Goal: Communication & Community: Answer question/provide support

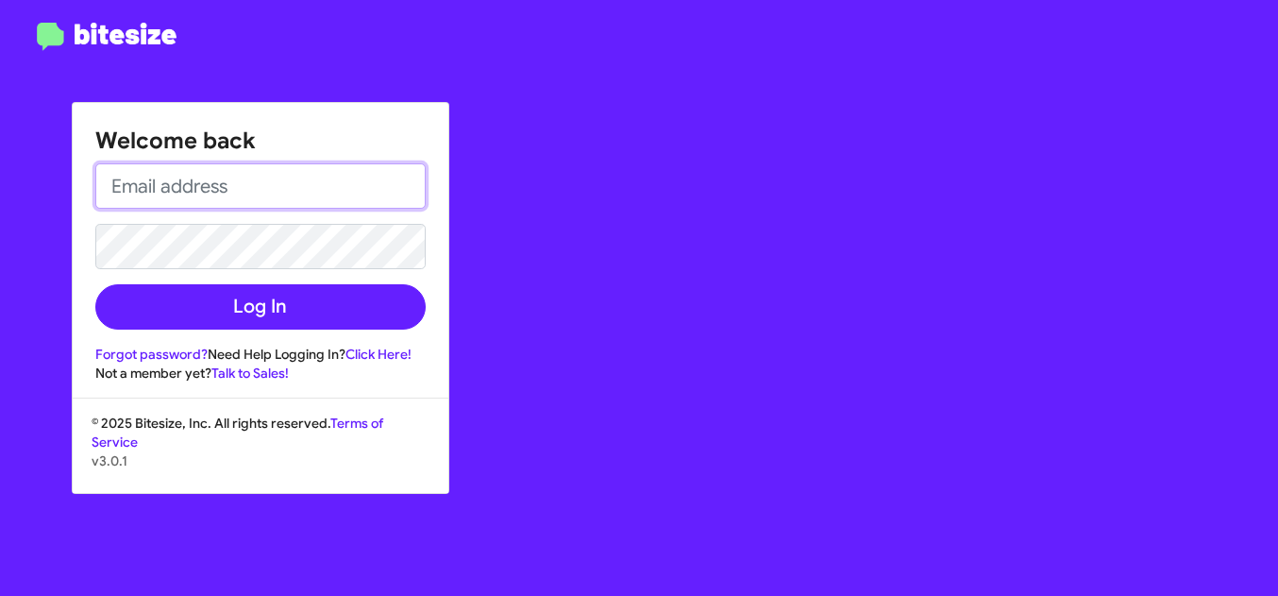
click at [372, 190] on input "email" at bounding box center [260, 185] width 330 height 45
paste input "[PERSON_NAME][EMAIL_ADDRESS][DOMAIN_NAME]"
type input "[PERSON_NAME][EMAIL_ADDRESS][DOMAIN_NAME]"
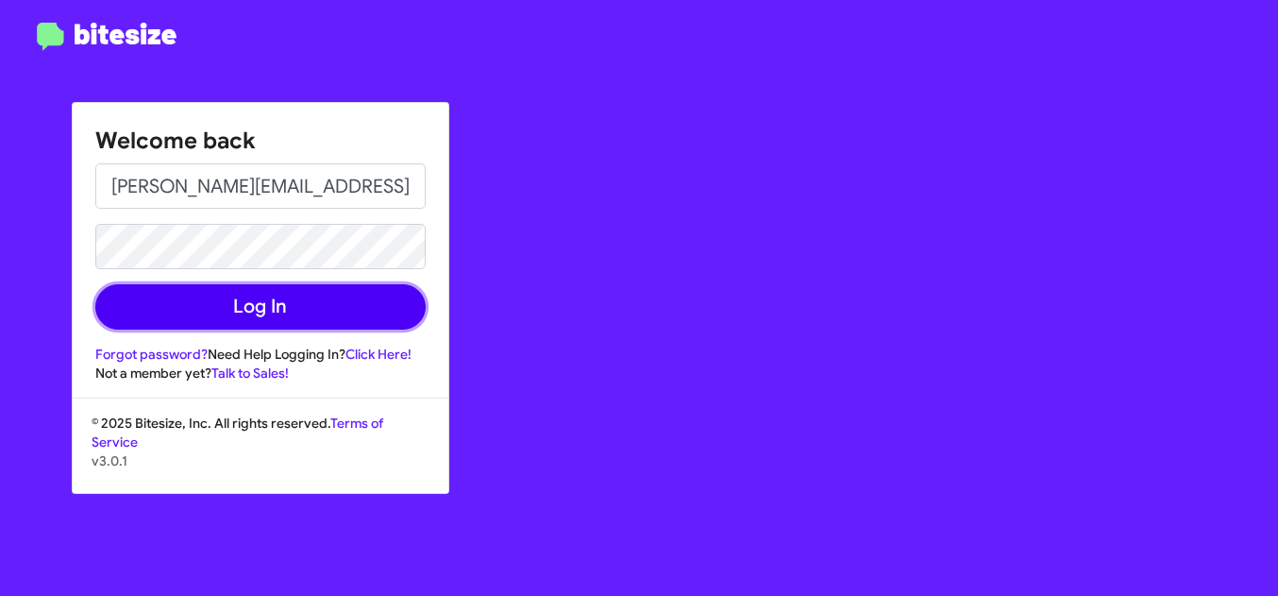
click at [325, 300] on button "Log In" at bounding box center [260, 306] width 330 height 45
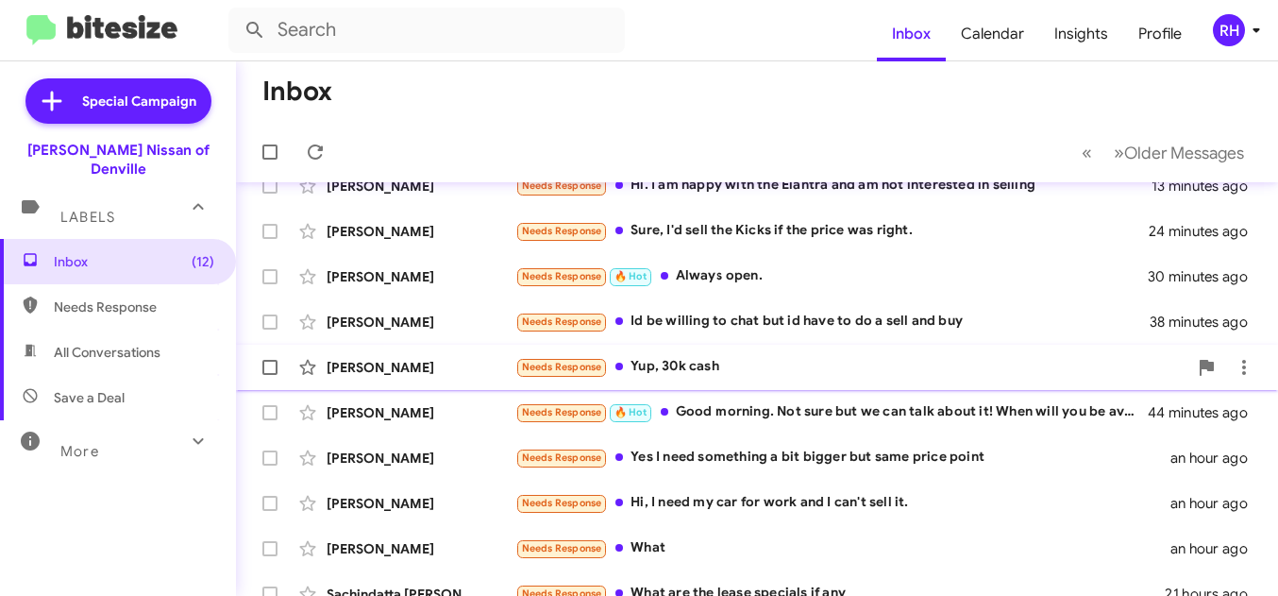
scroll to position [29, 0]
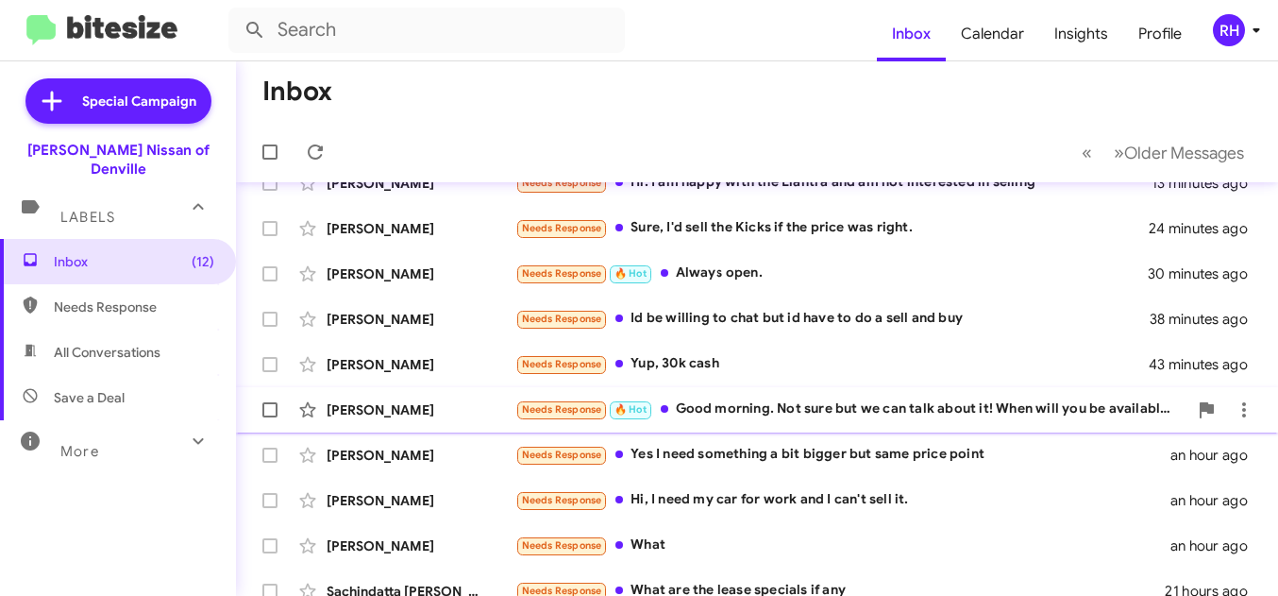
click at [676, 408] on div "Needs Response 🔥 Hot Good morning. Not sure but we can talk about it! When will…" at bounding box center [851, 409] width 672 height 22
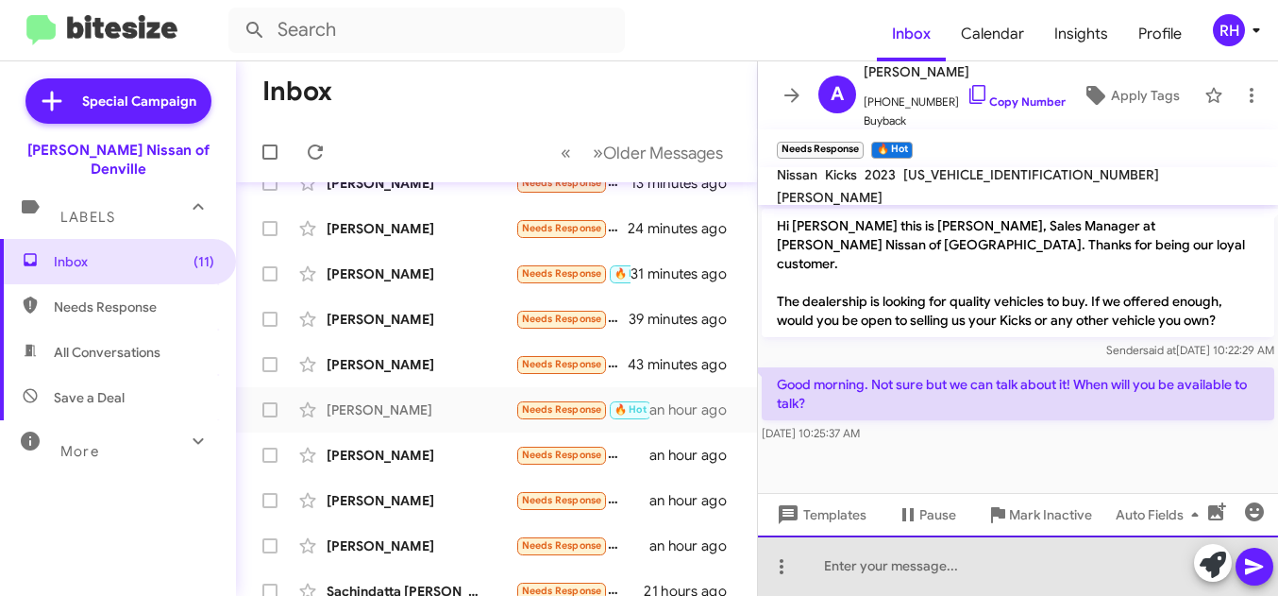
click at [851, 568] on div at bounding box center [1018, 565] width 520 height 60
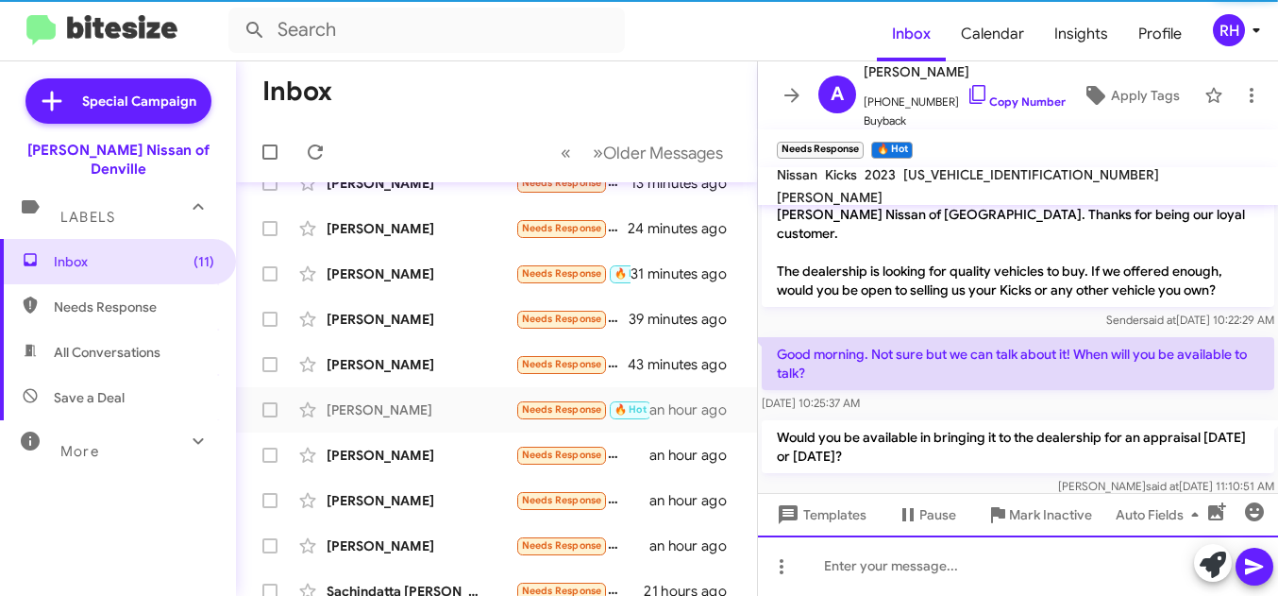
scroll to position [32, 0]
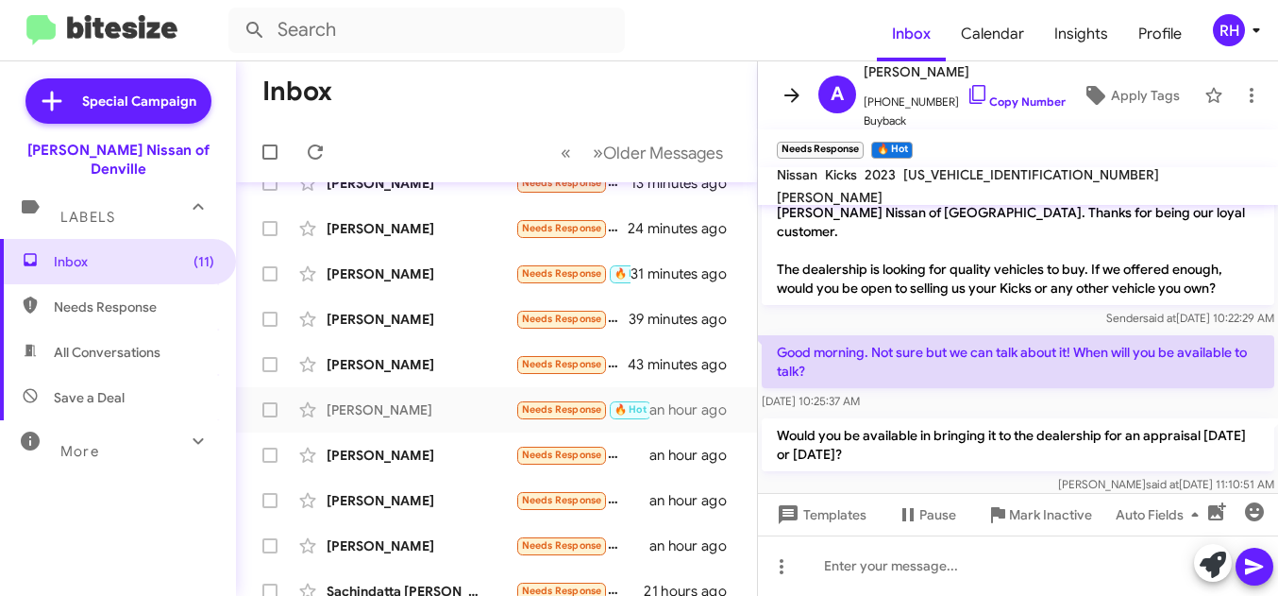
click at [790, 89] on icon at bounding box center [792, 95] width 23 height 23
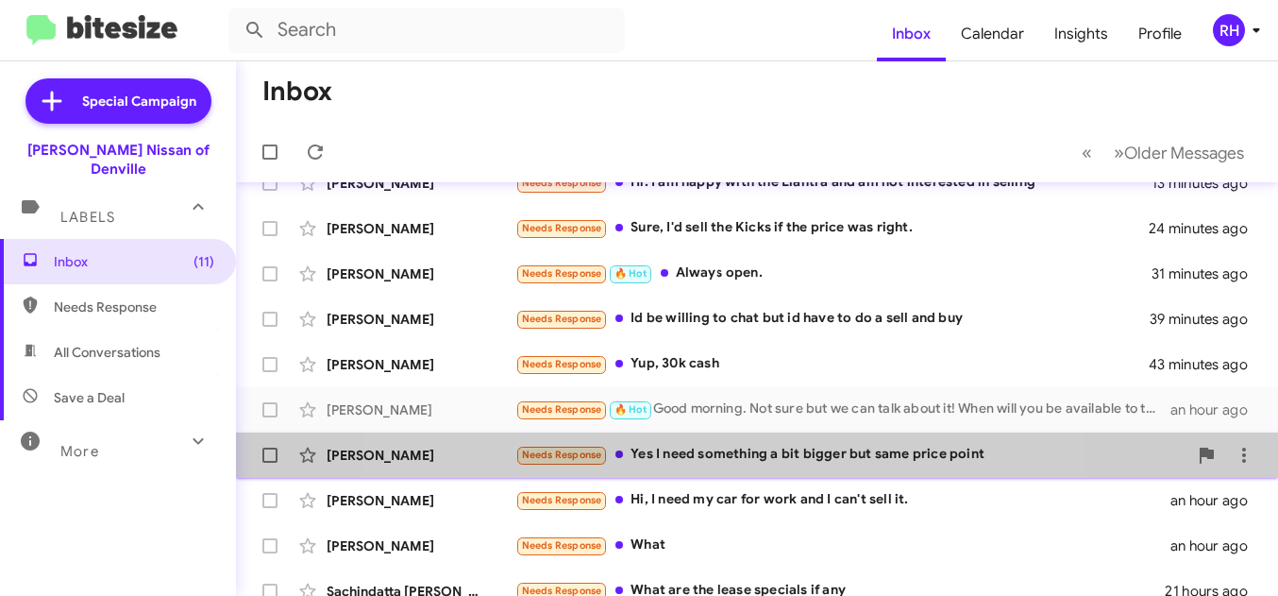
click at [701, 447] on div "Needs Response Yes I need something a bit bigger but same price point" at bounding box center [851, 455] width 672 height 22
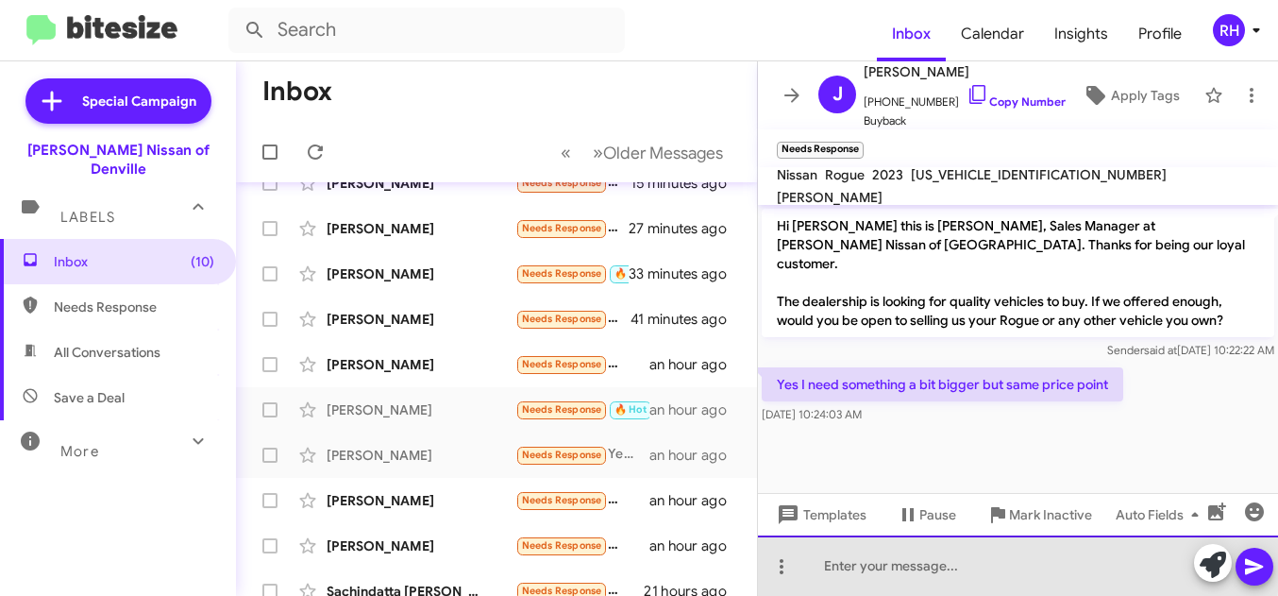
click at [850, 565] on div at bounding box center [1018, 565] width 520 height 60
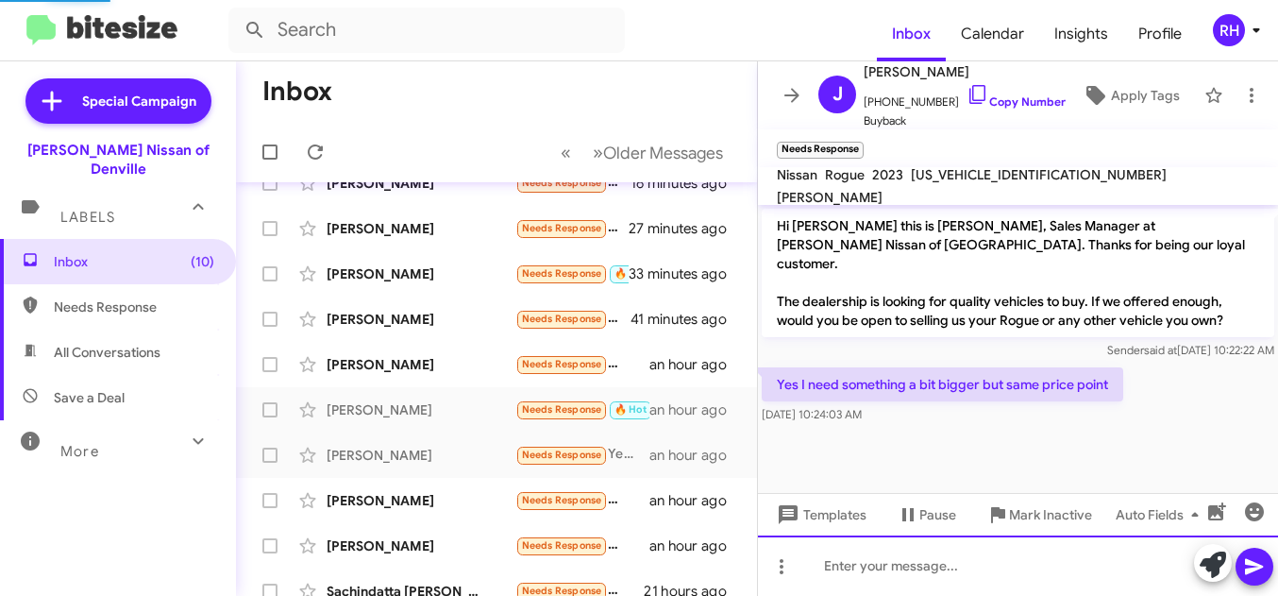
scroll to position [13, 0]
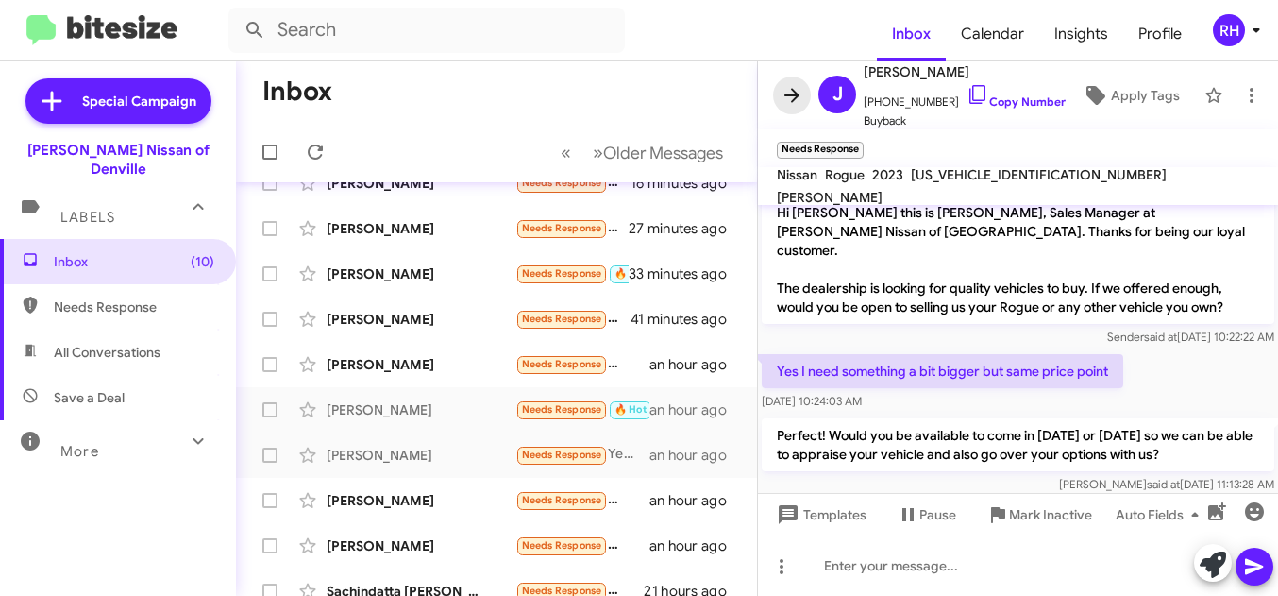
click at [796, 97] on icon at bounding box center [792, 95] width 15 height 14
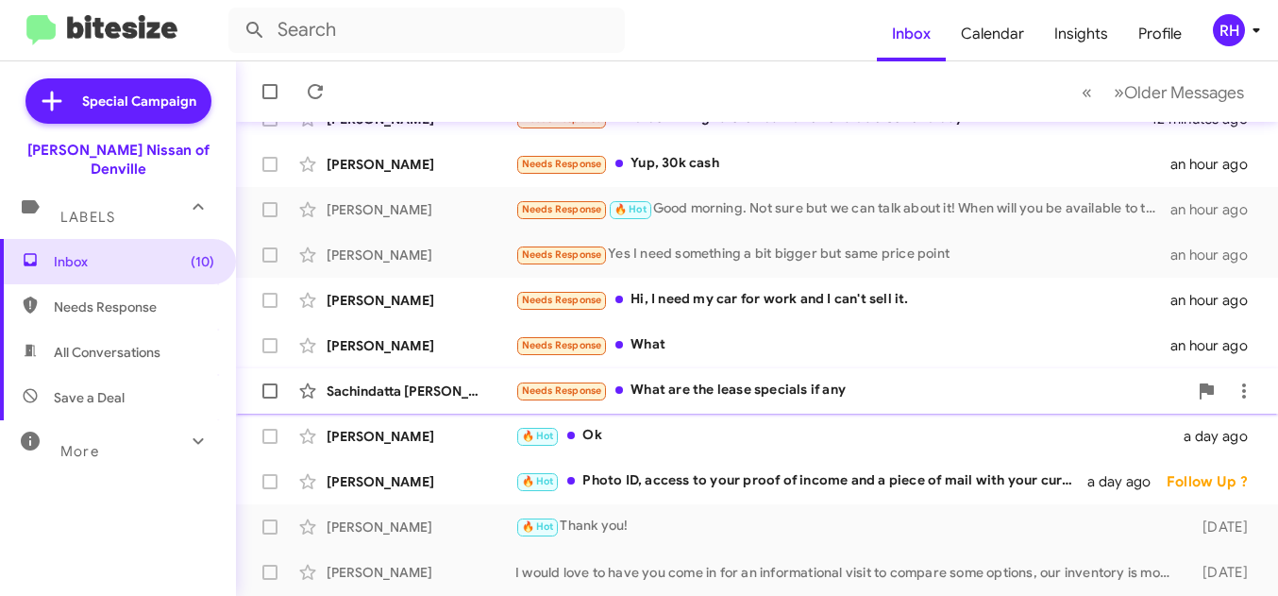
scroll to position [233, 0]
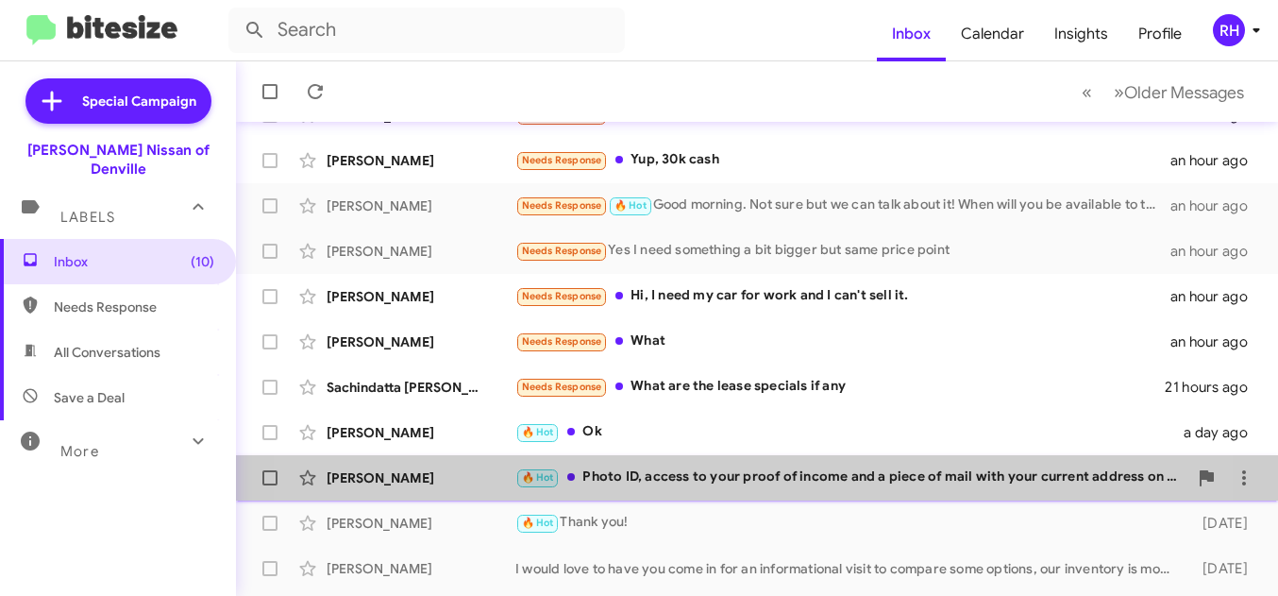
click at [656, 488] on div "[PERSON_NAME] 🔥 Hot Photo ID, access to your proof of income and a piece of mai…" at bounding box center [757, 478] width 1012 height 38
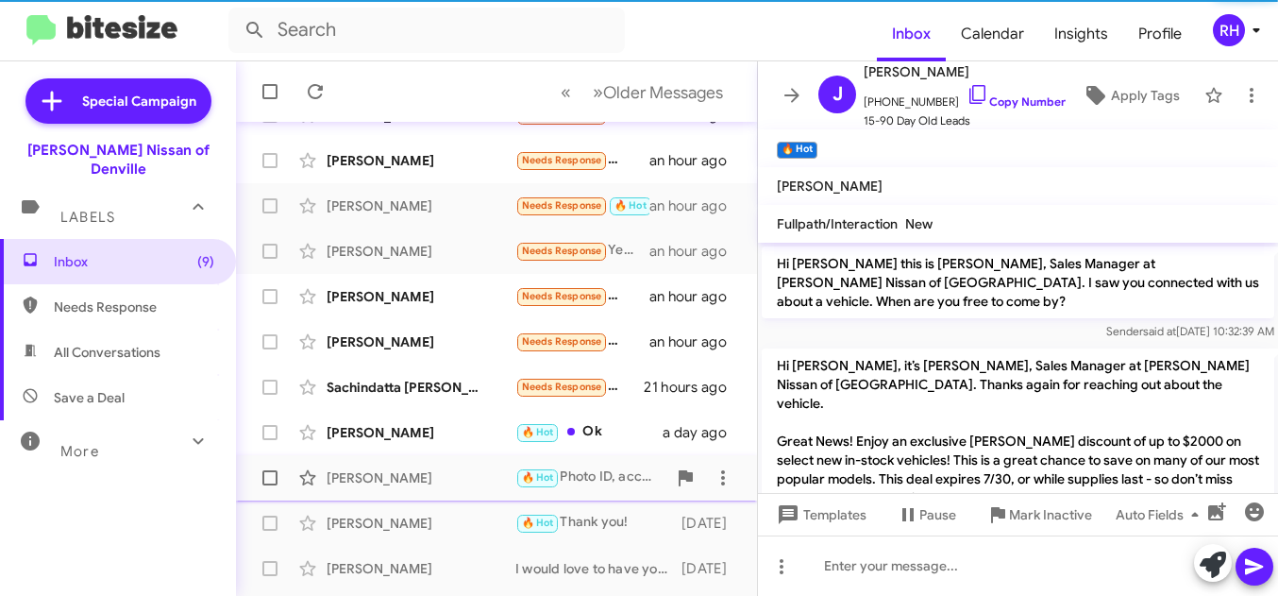
scroll to position [1118, 0]
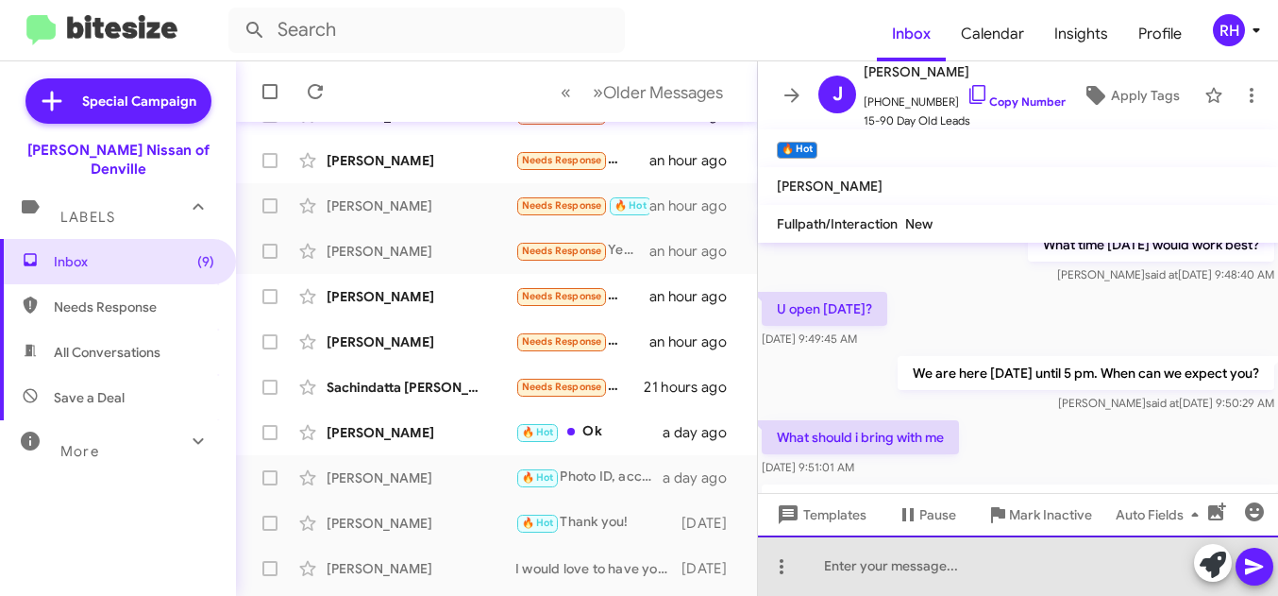
click at [874, 562] on div at bounding box center [1018, 565] width 520 height 60
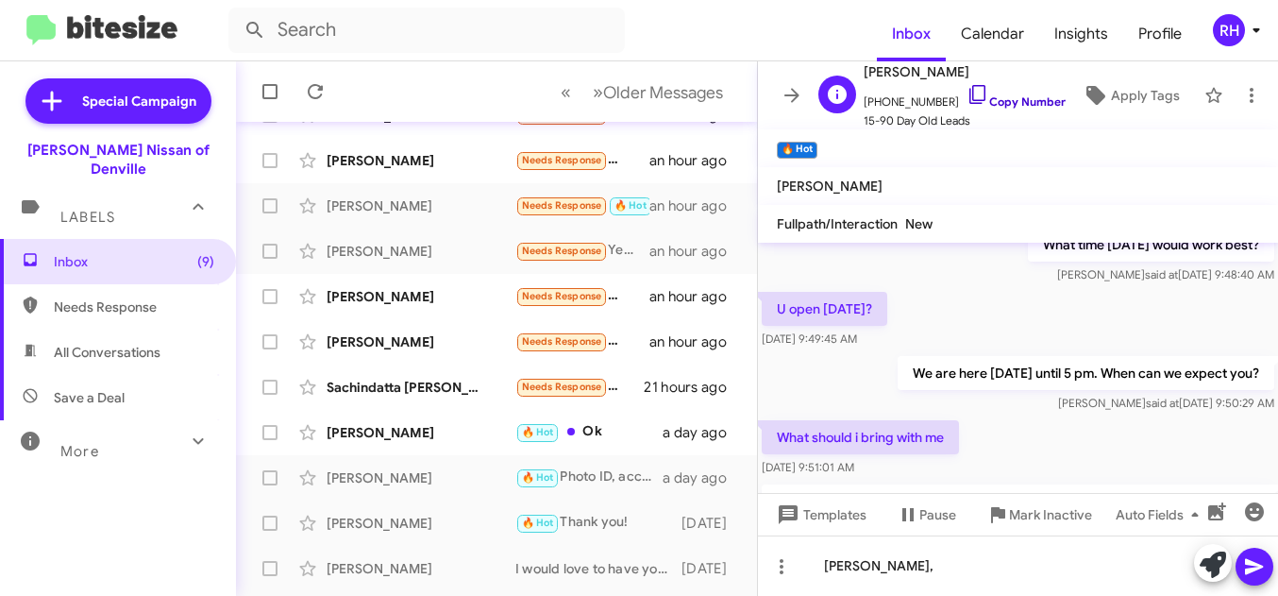
click at [970, 97] on icon at bounding box center [978, 94] width 16 height 19
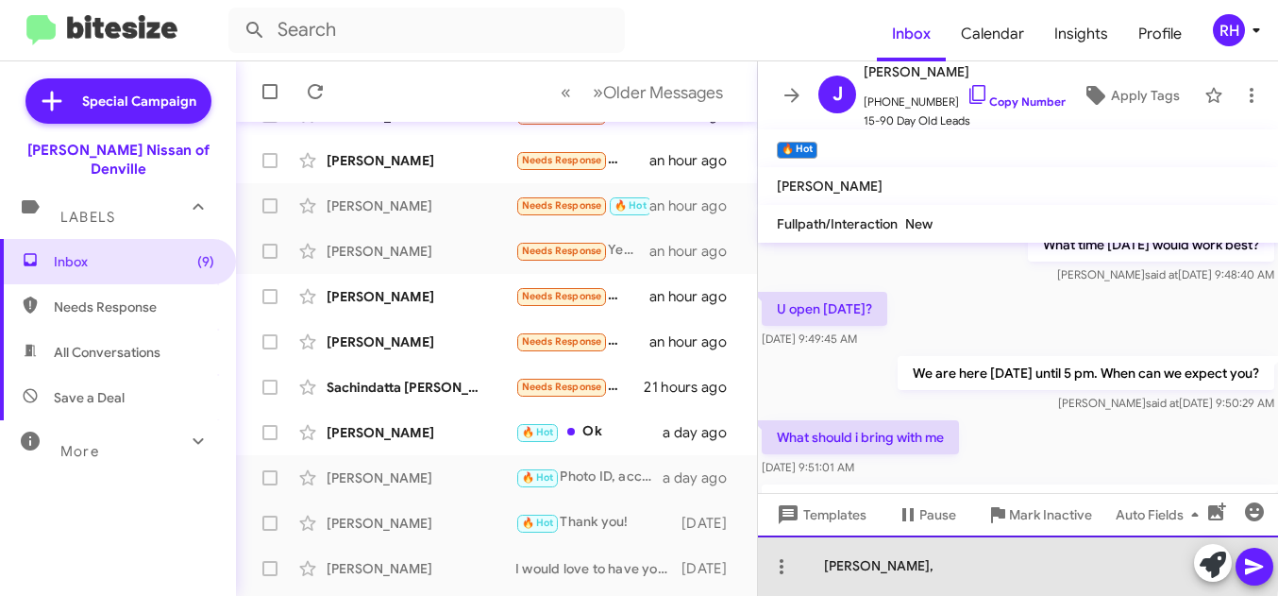
click at [868, 564] on div "[PERSON_NAME]," at bounding box center [1018, 565] width 520 height 60
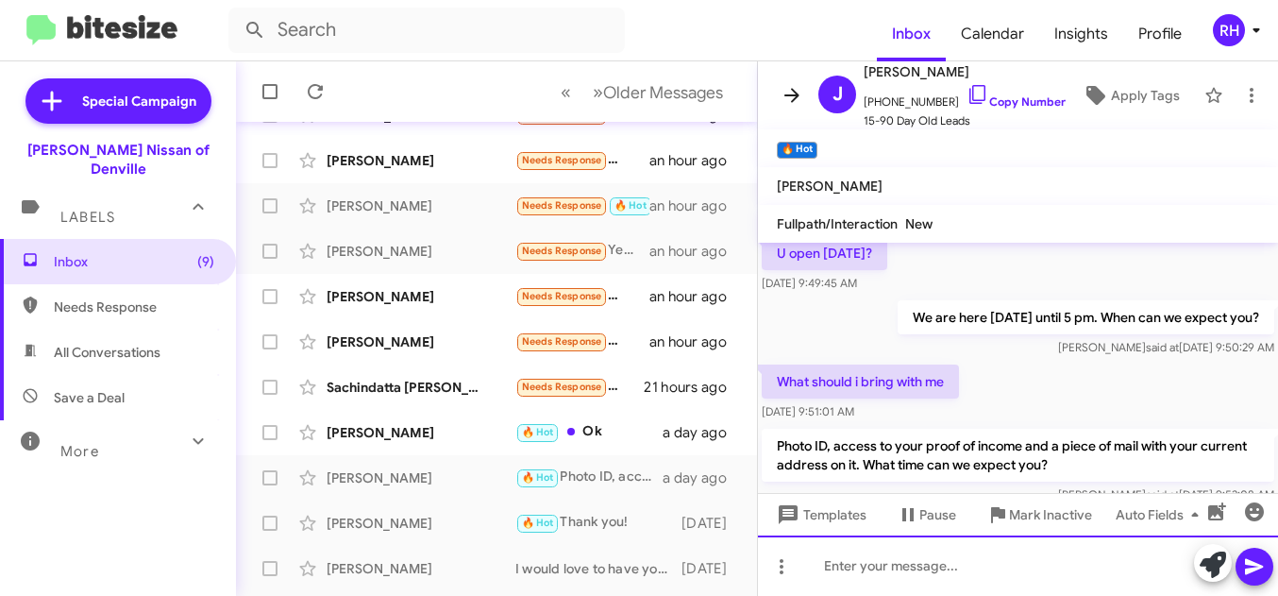
scroll to position [1224, 0]
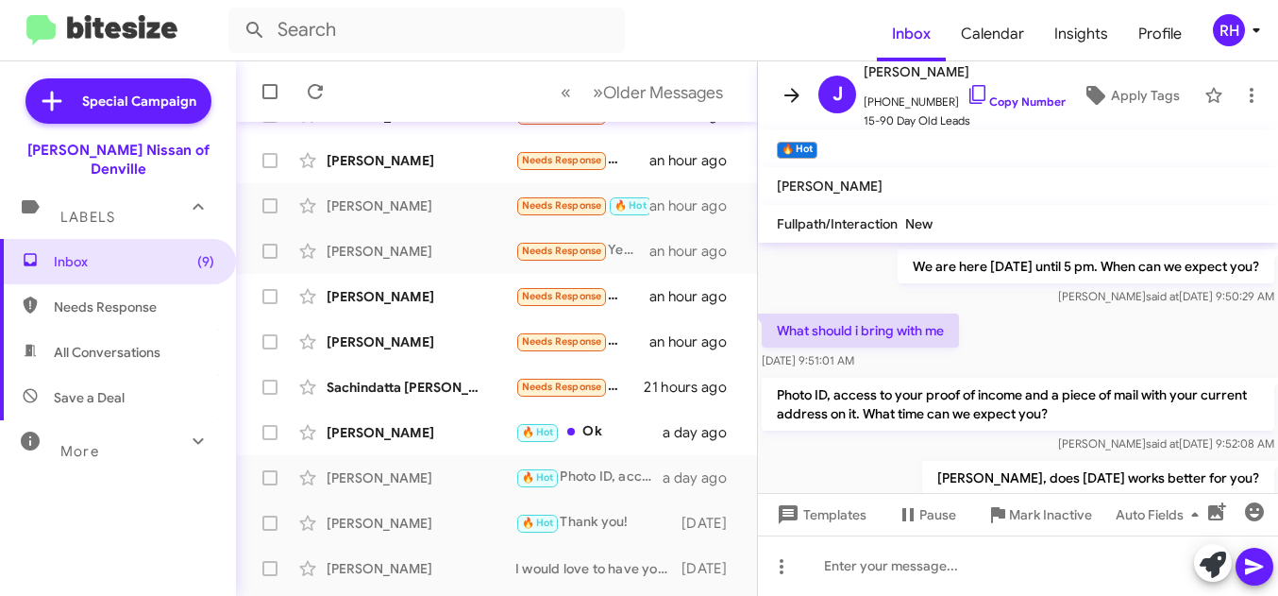
click at [795, 95] on icon at bounding box center [792, 95] width 15 height 14
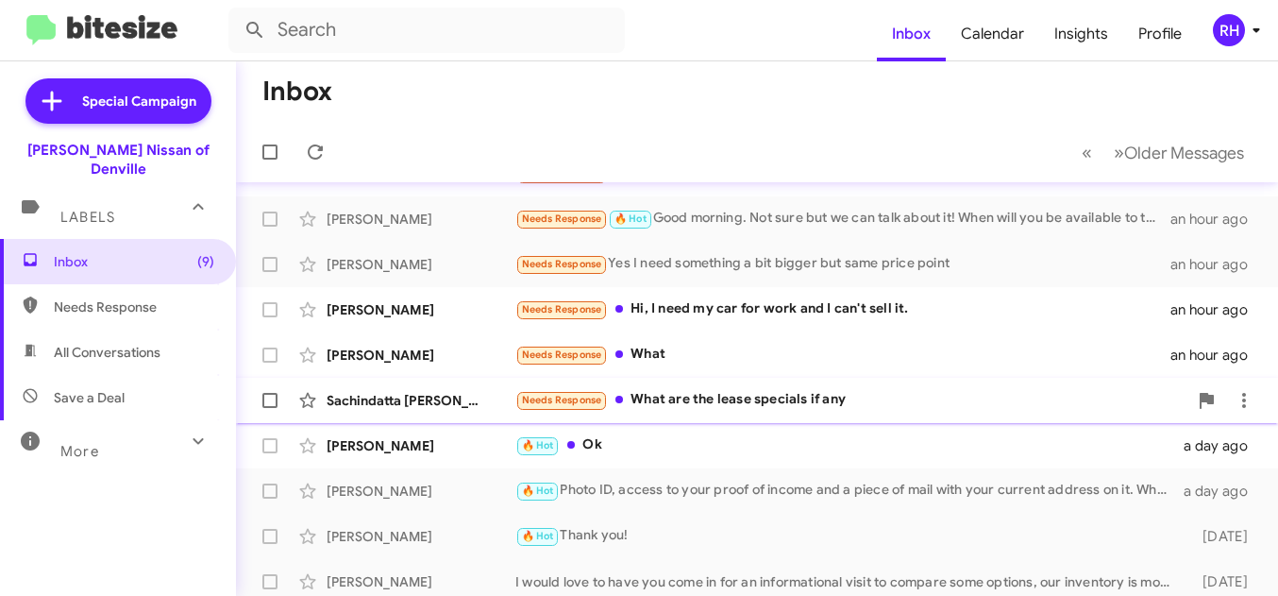
scroll to position [217, 0]
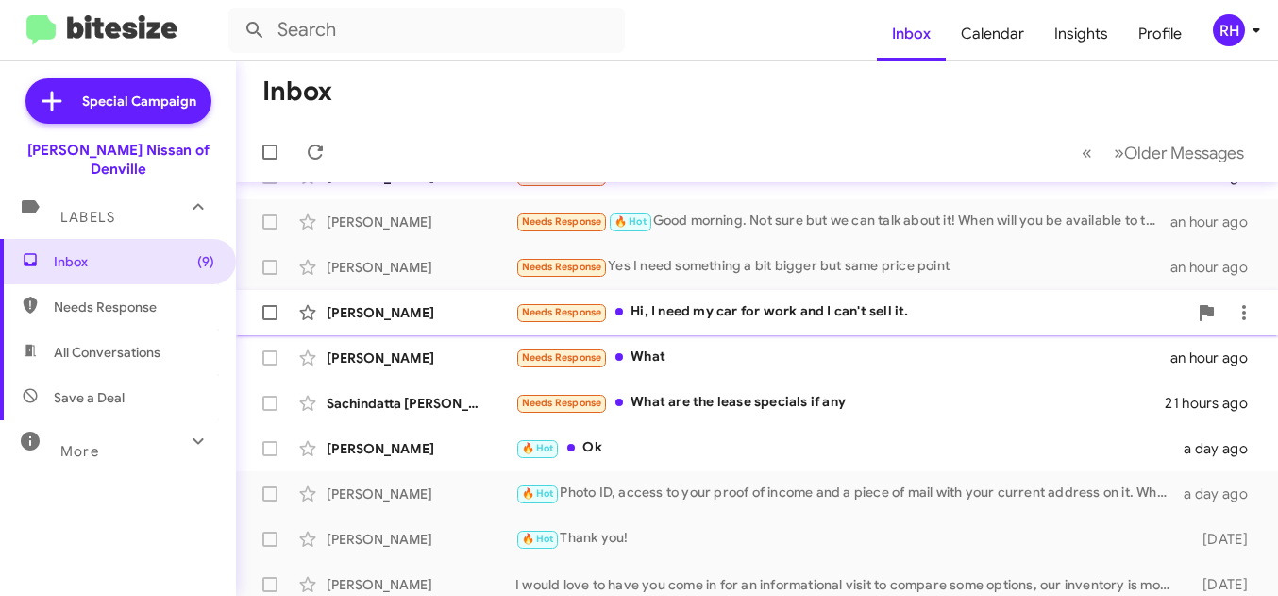
click at [678, 323] on div "[PERSON_NAME] Needs Response Hi, I need my car for work and I can't sell it. an…" at bounding box center [757, 313] width 1012 height 38
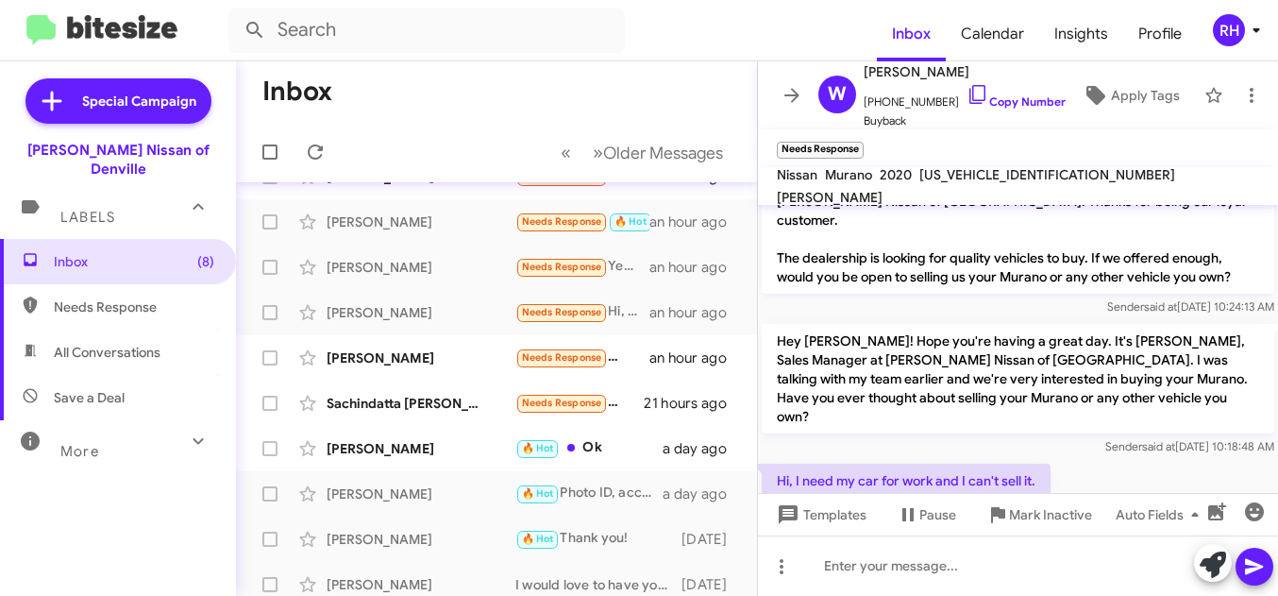
scroll to position [51, 0]
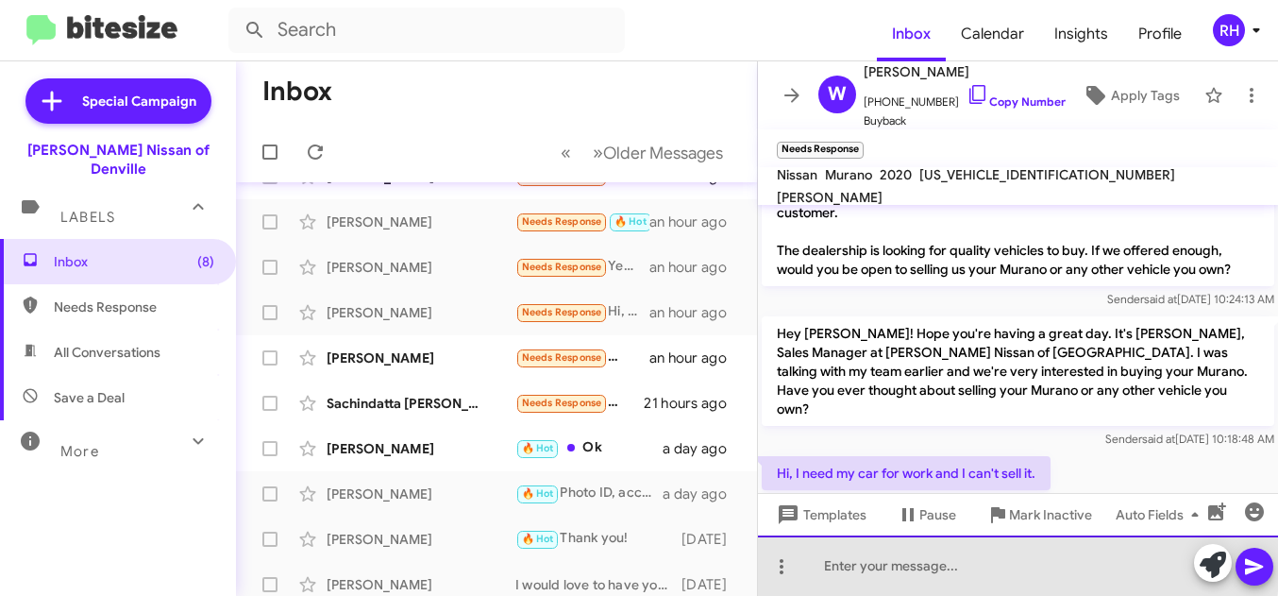
click at [852, 565] on div at bounding box center [1018, 565] width 520 height 60
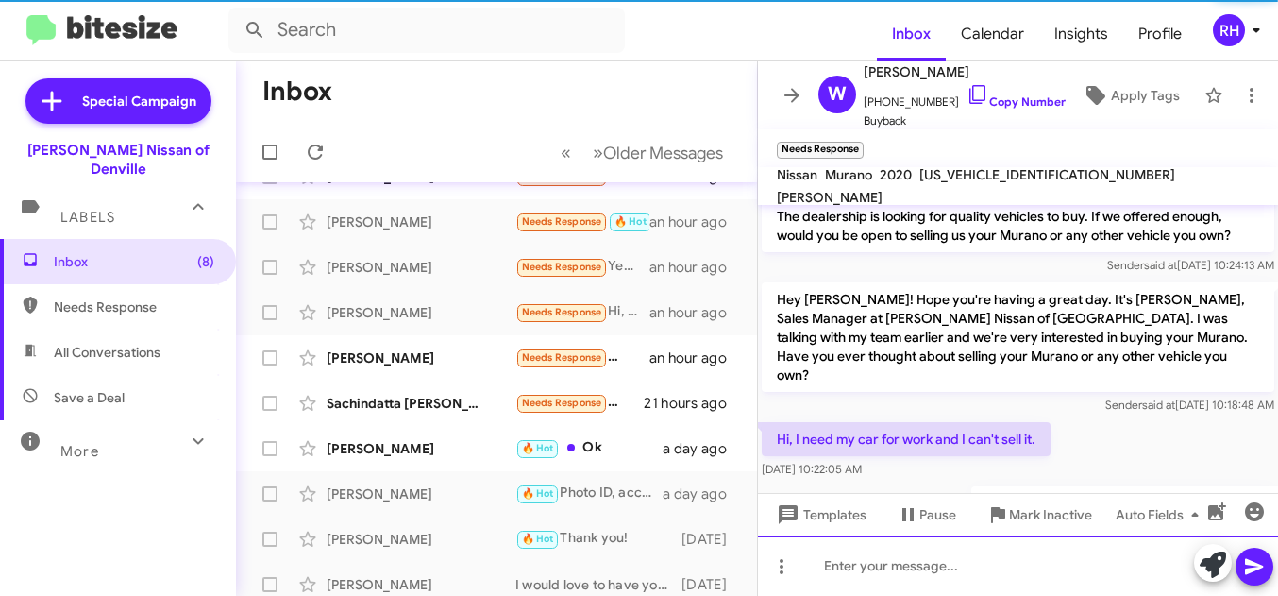
scroll to position [120, 0]
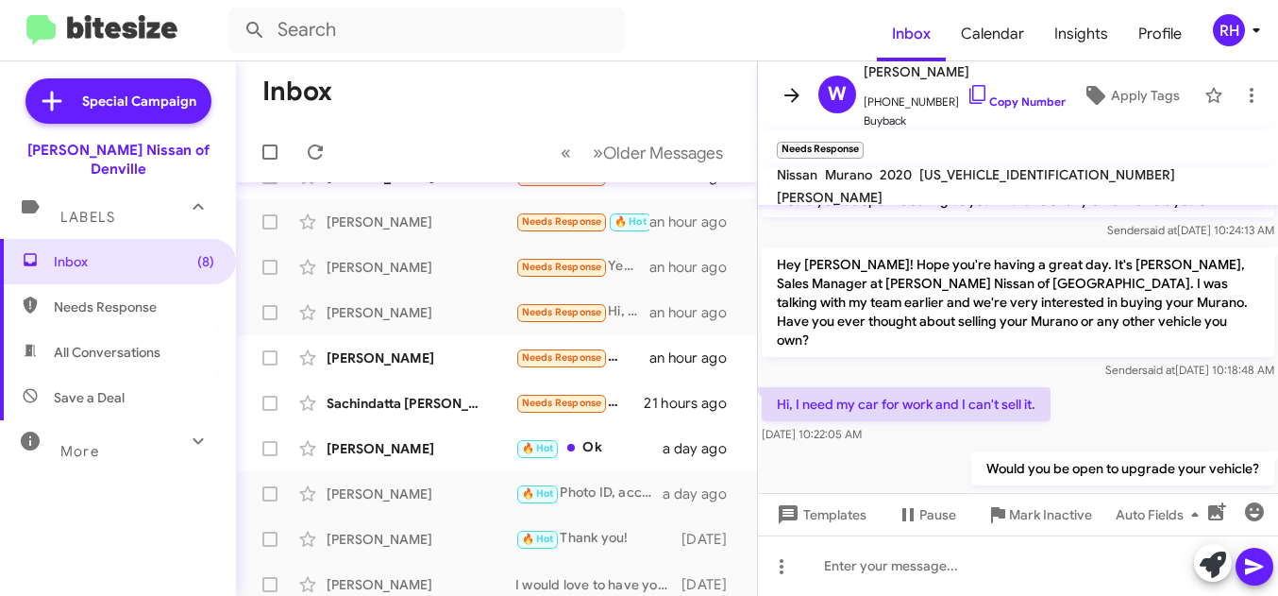
click at [784, 100] on icon at bounding box center [792, 95] width 23 height 23
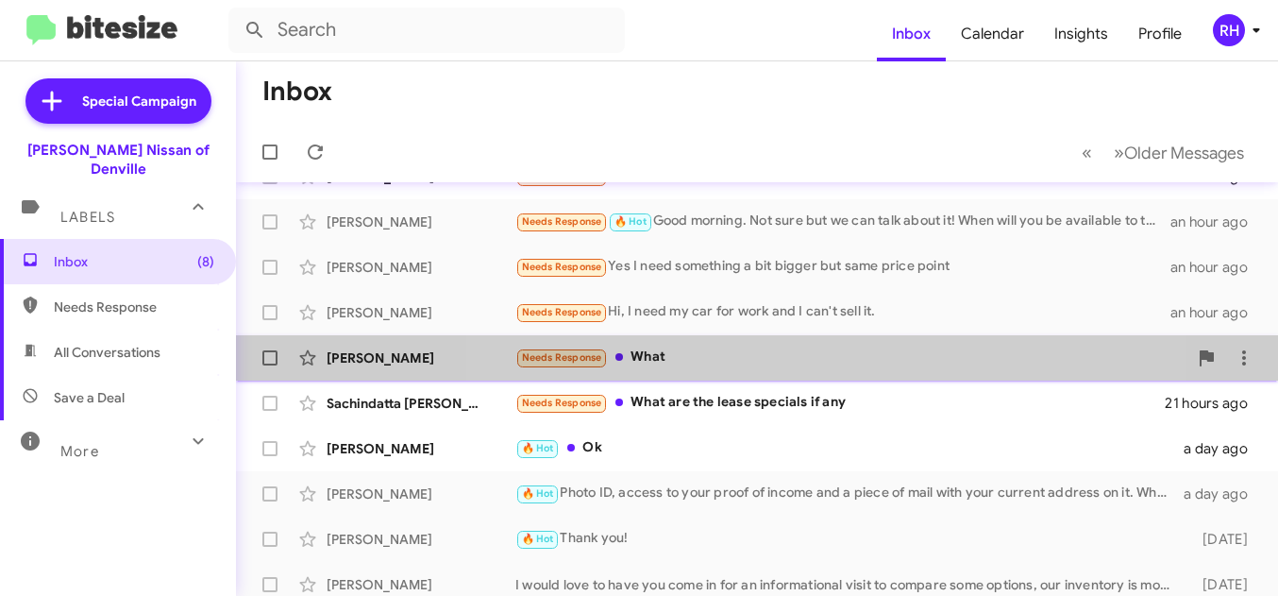
click at [752, 360] on div "Needs Response What" at bounding box center [851, 357] width 672 height 22
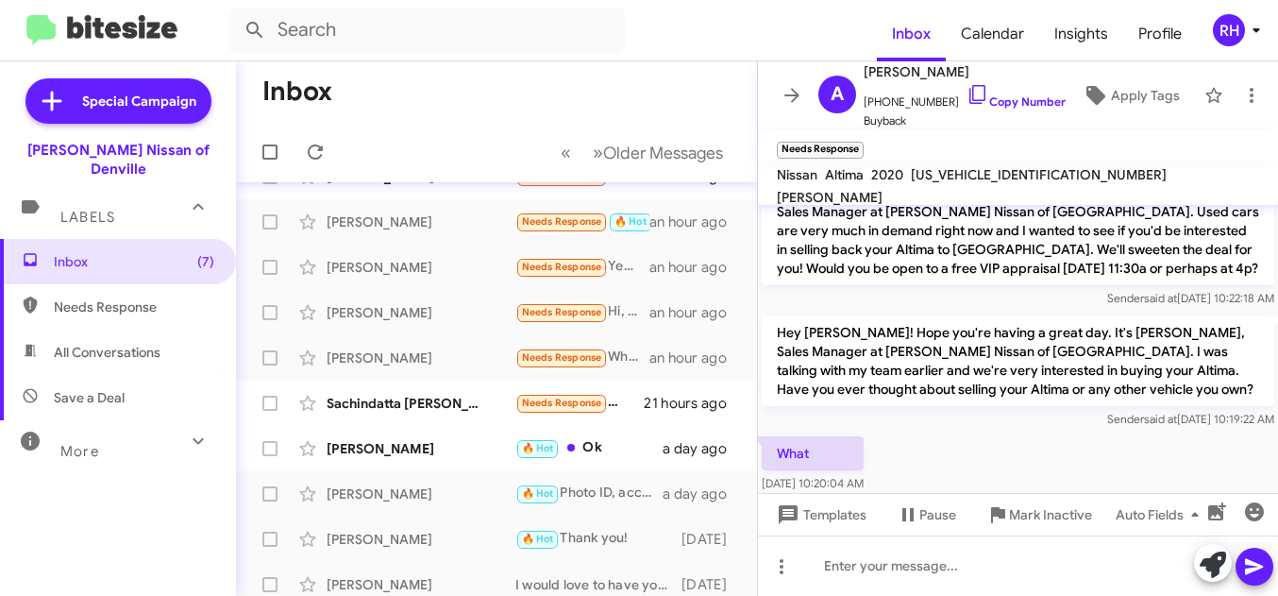
scroll to position [302, 0]
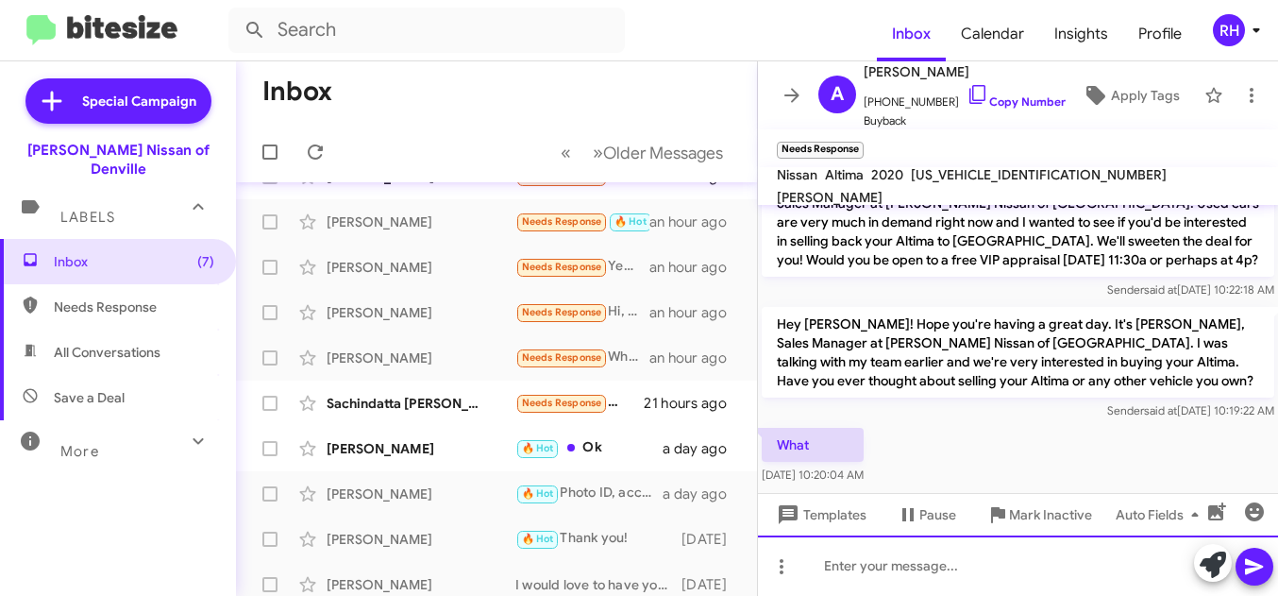
click at [860, 563] on div at bounding box center [1018, 565] width 520 height 60
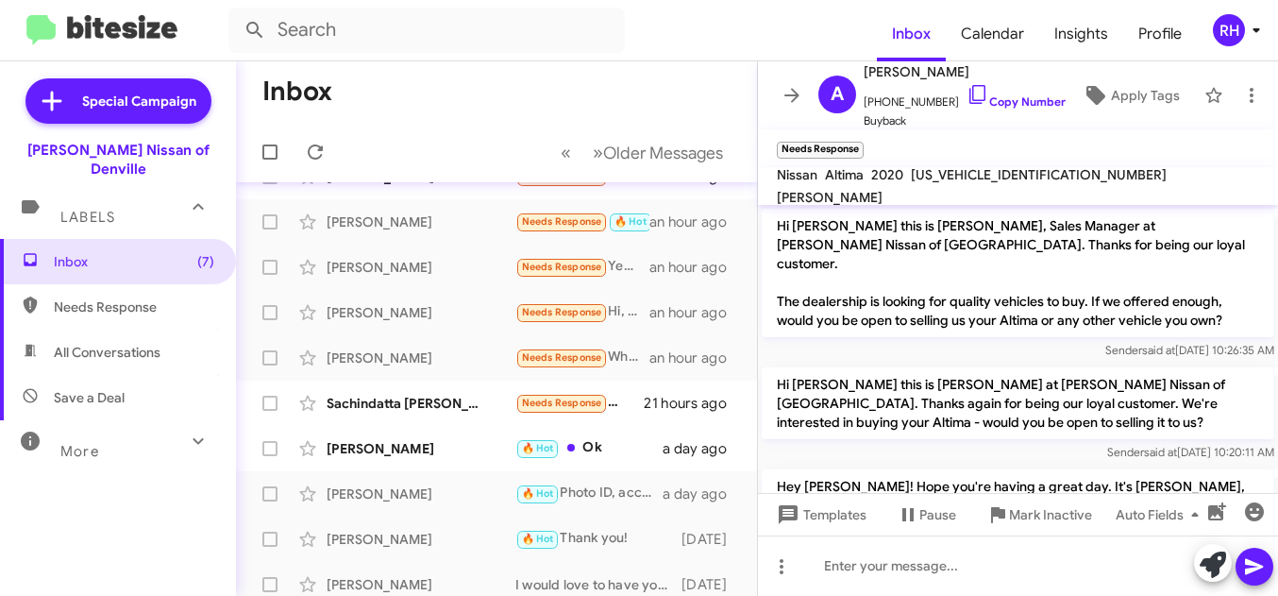
click at [789, 88] on icon at bounding box center [792, 95] width 23 height 23
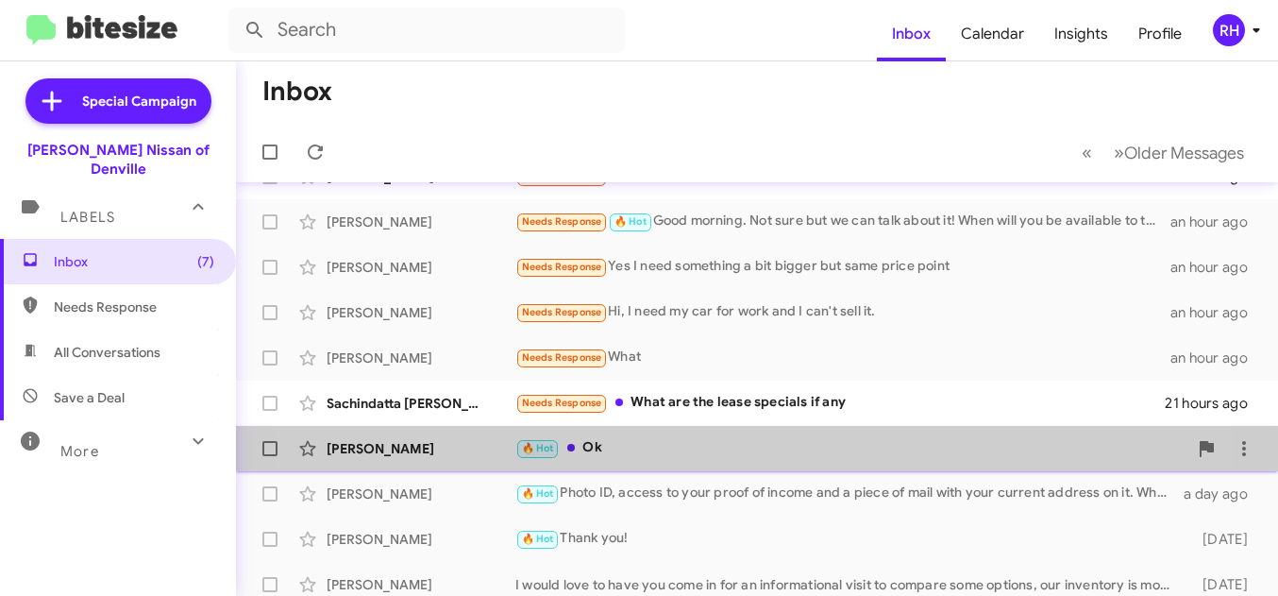
click at [656, 438] on div "🔥 Hot Ok" at bounding box center [851, 448] width 672 height 22
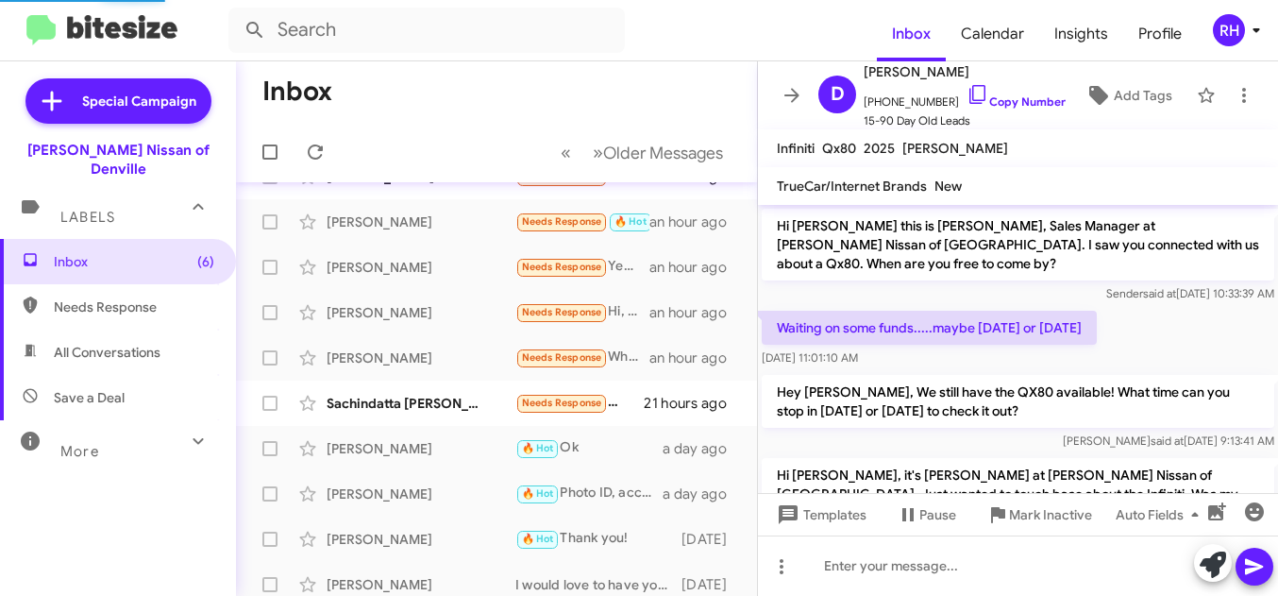
scroll to position [408, 0]
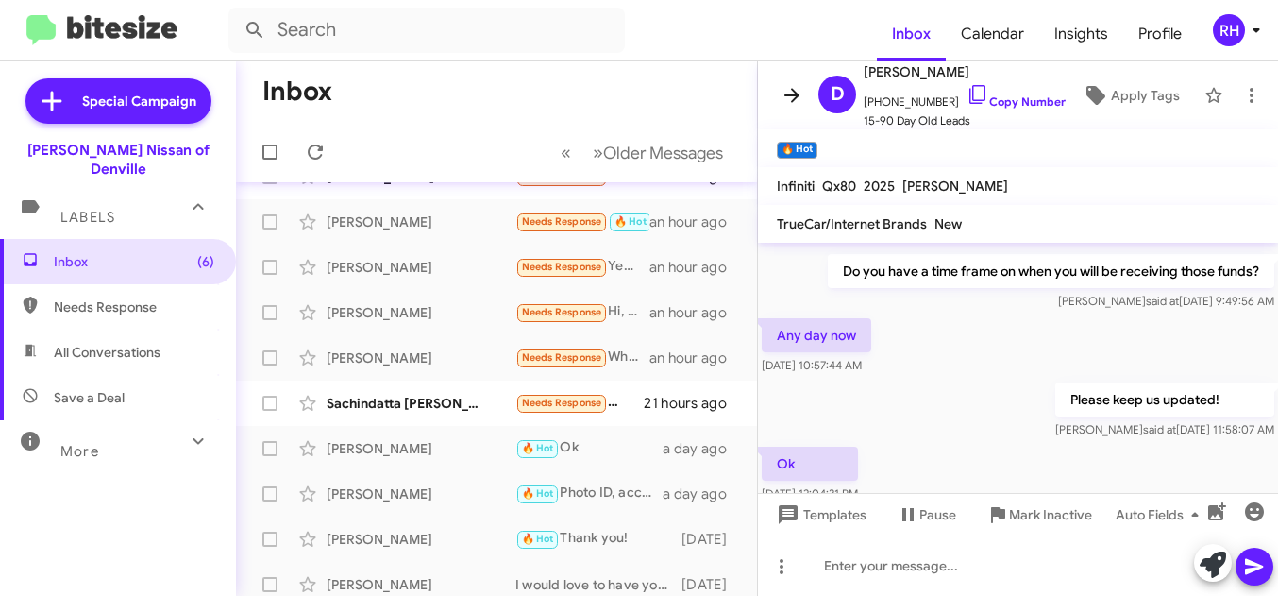
click at [796, 100] on icon at bounding box center [792, 95] width 23 height 23
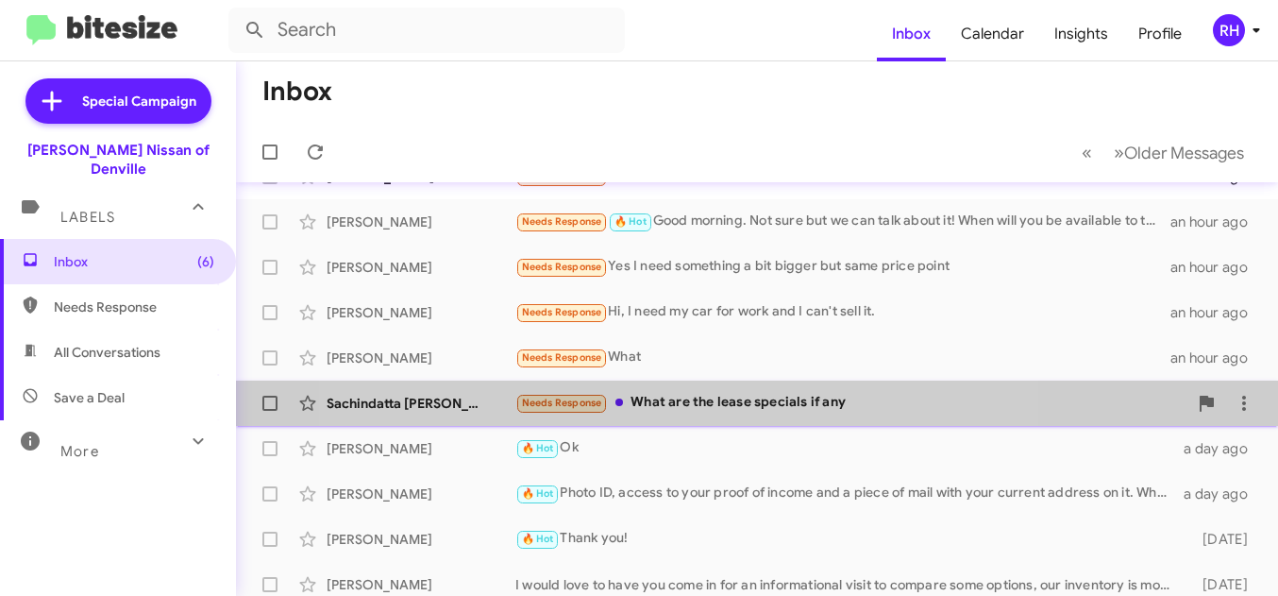
click at [679, 409] on div "Needs Response What are the lease specials if any" at bounding box center [851, 403] width 672 height 22
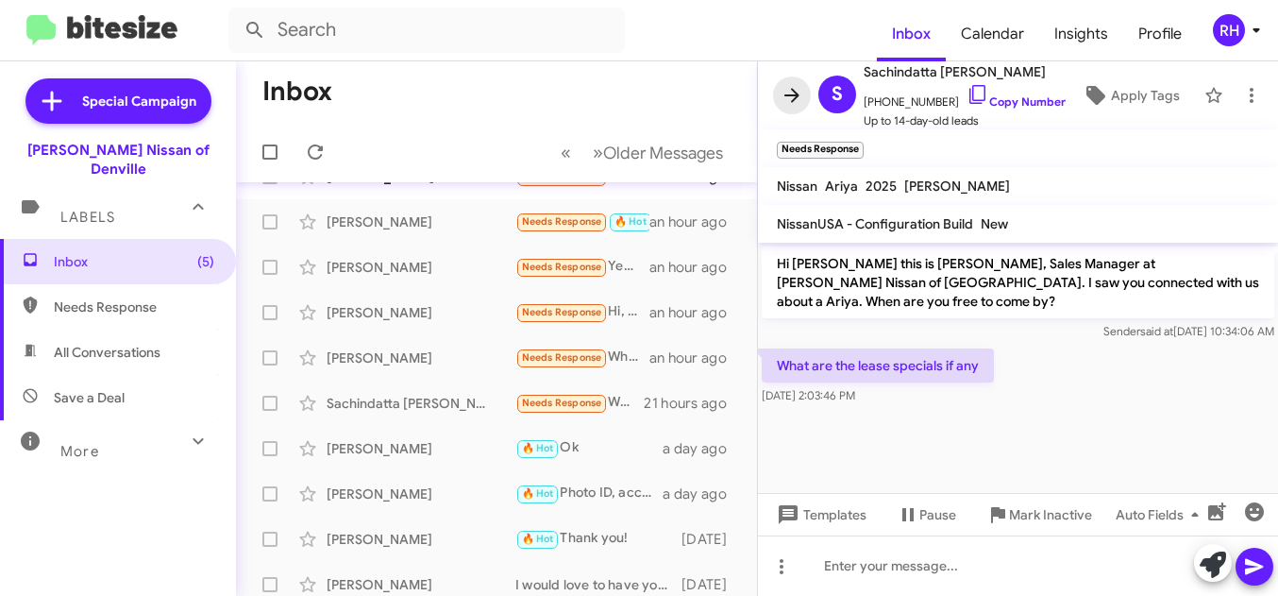
click at [798, 110] on button at bounding box center [792, 95] width 38 height 38
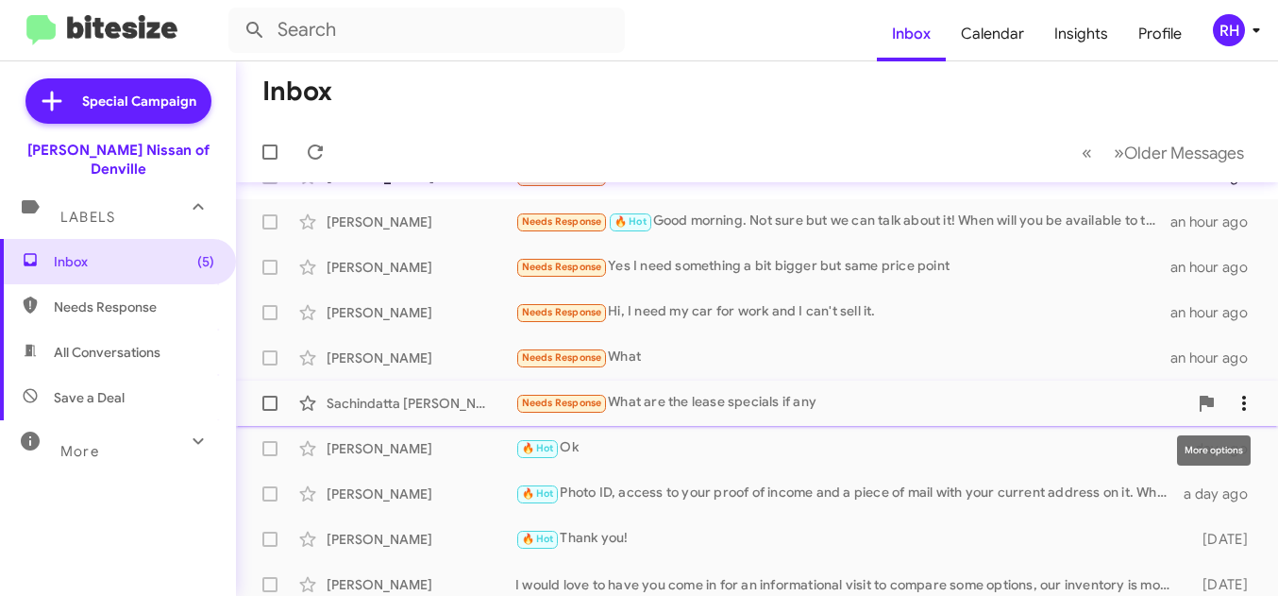
click at [1245, 395] on icon at bounding box center [1244, 403] width 23 height 23
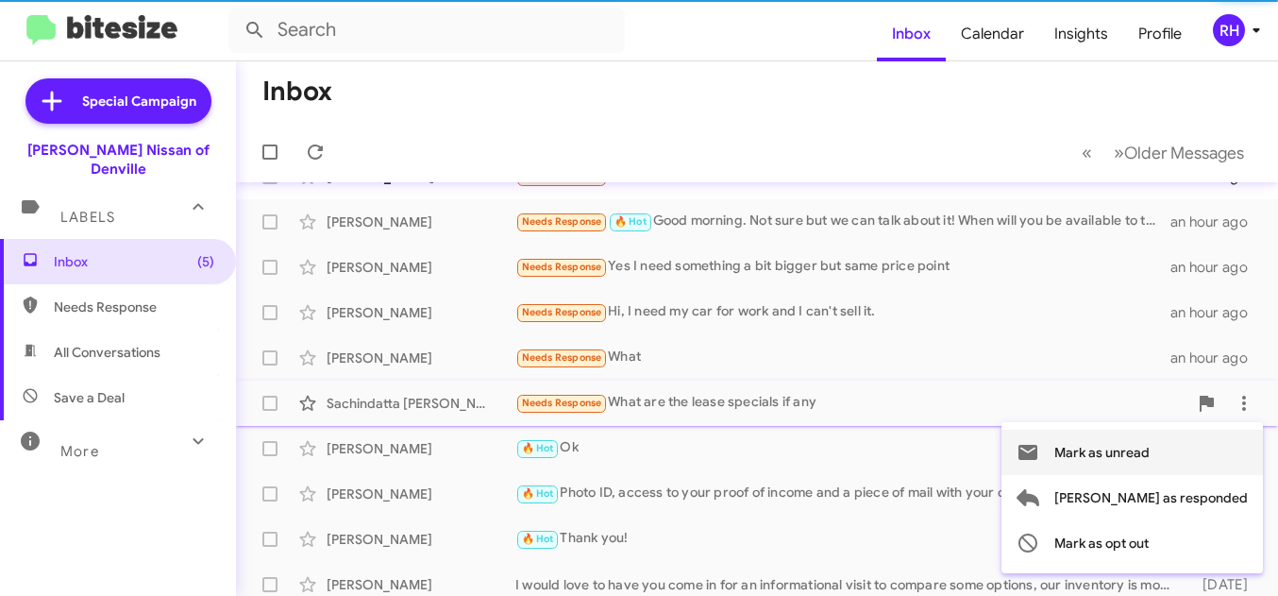
click at [1150, 459] on span "Mark as unread" at bounding box center [1102, 452] width 95 height 45
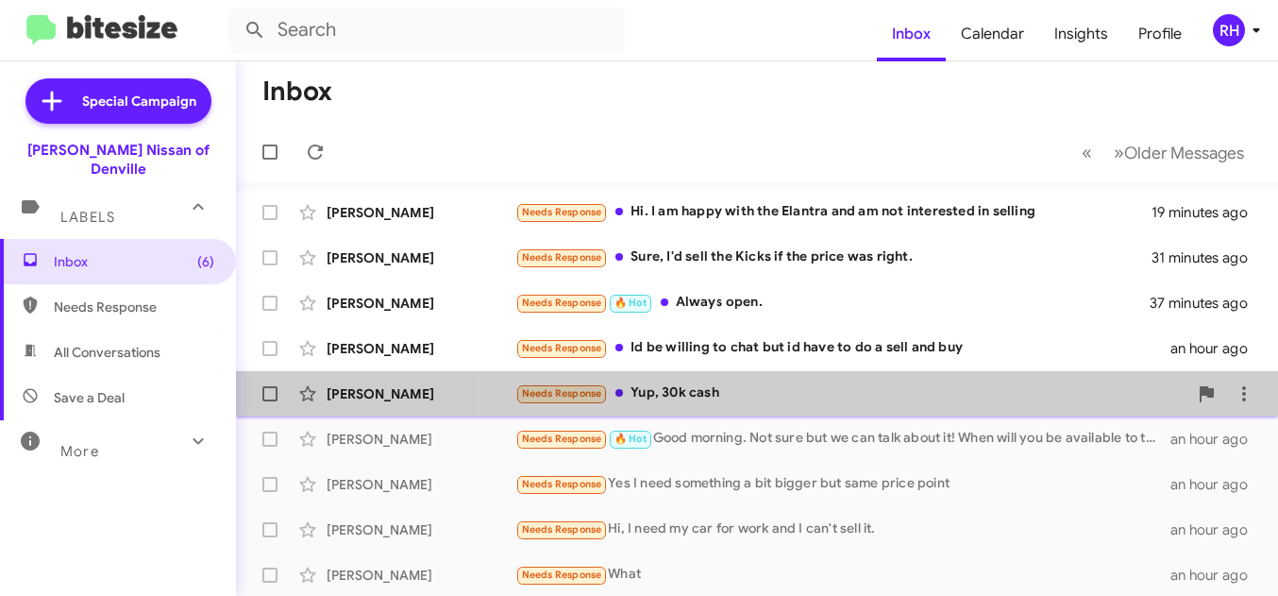
click at [859, 382] on div "[PERSON_NAME] Needs Response Yup, 30k cash an hour ago" at bounding box center [757, 394] width 1012 height 38
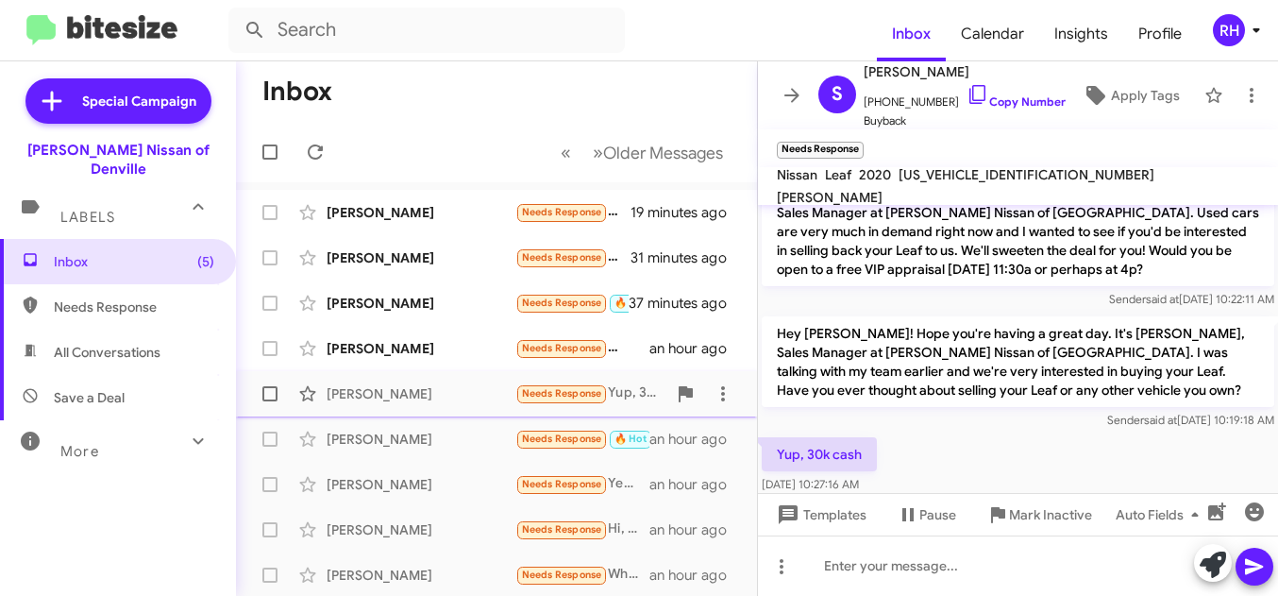
scroll to position [302, 0]
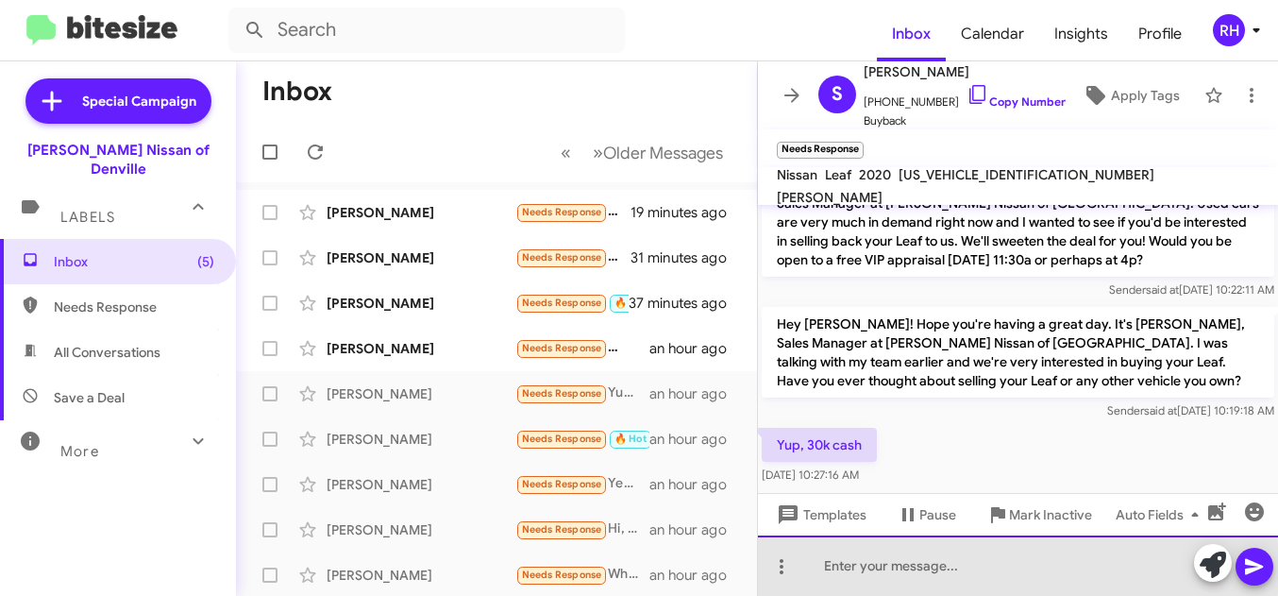
click at [901, 567] on div at bounding box center [1018, 565] width 520 height 60
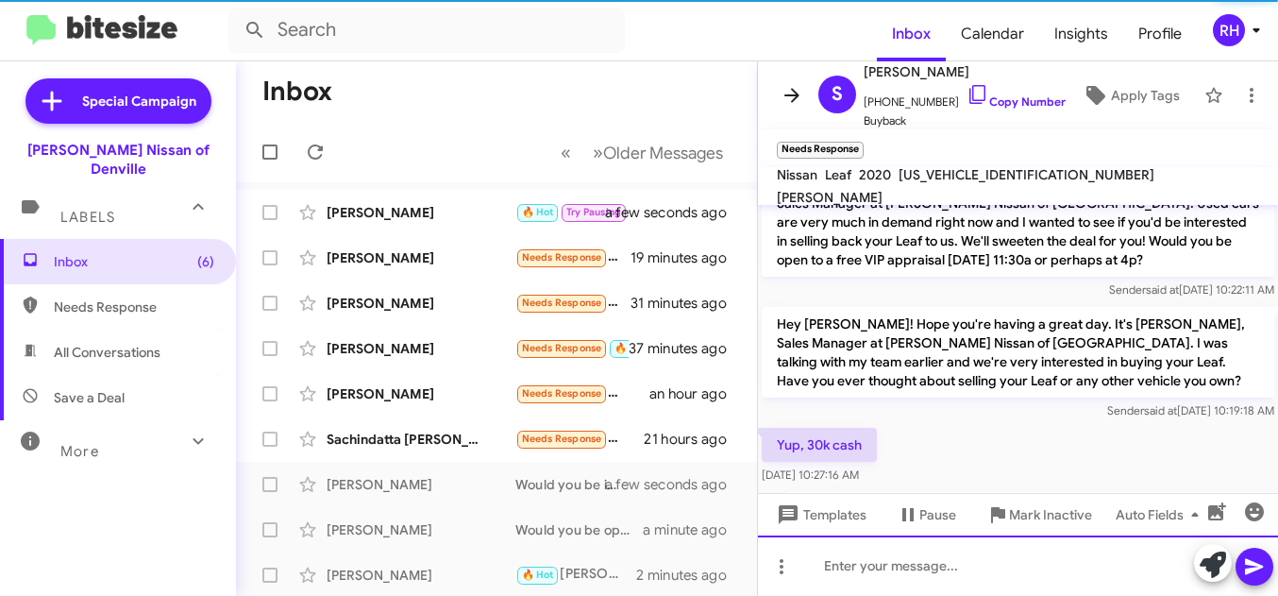
scroll to position [0, 0]
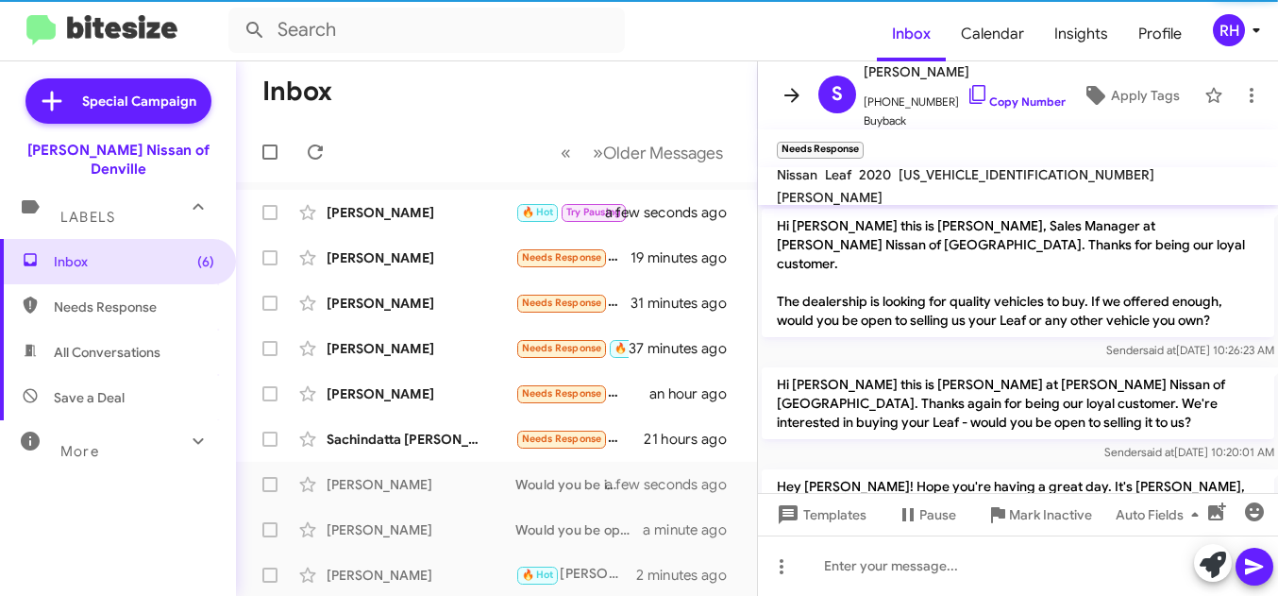
click at [792, 92] on icon at bounding box center [792, 95] width 23 height 23
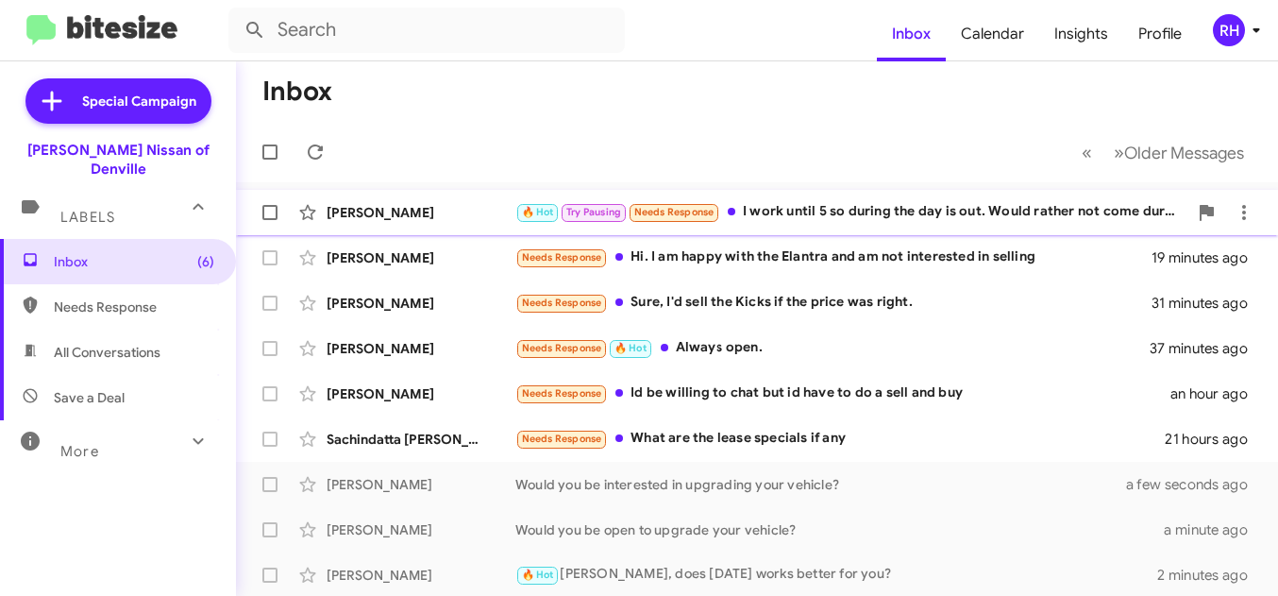
click at [812, 221] on div "🔥 Hot Try Pausing Needs Response I work until 5 so during the day is out. Would…" at bounding box center [851, 212] width 672 height 22
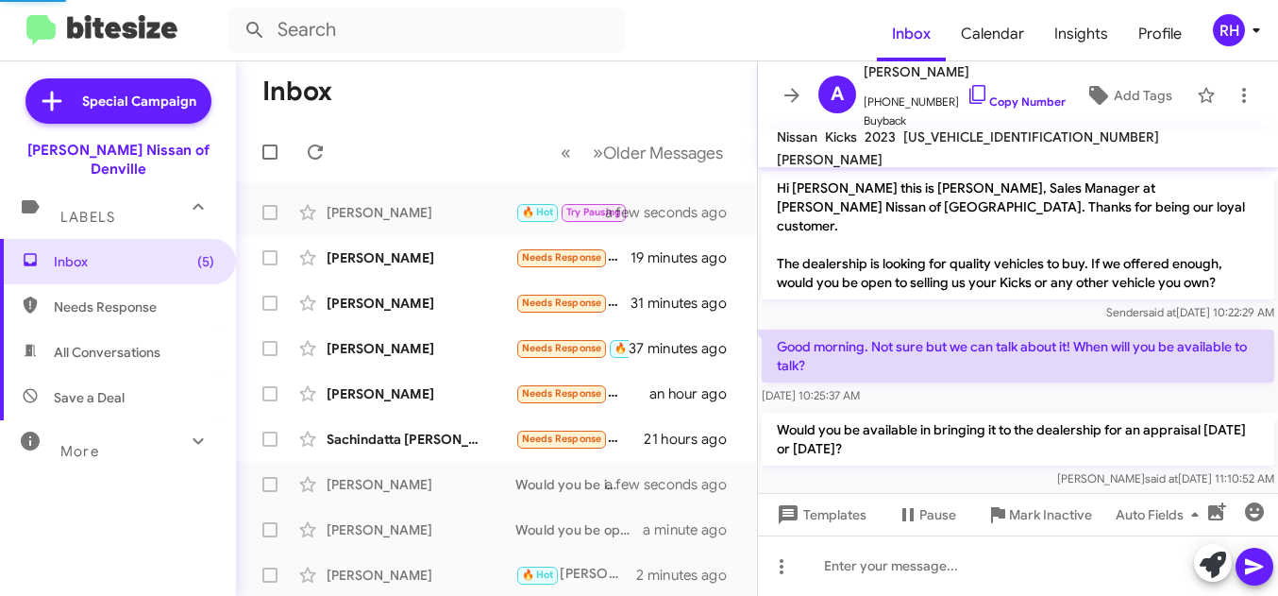
scroll to position [82, 0]
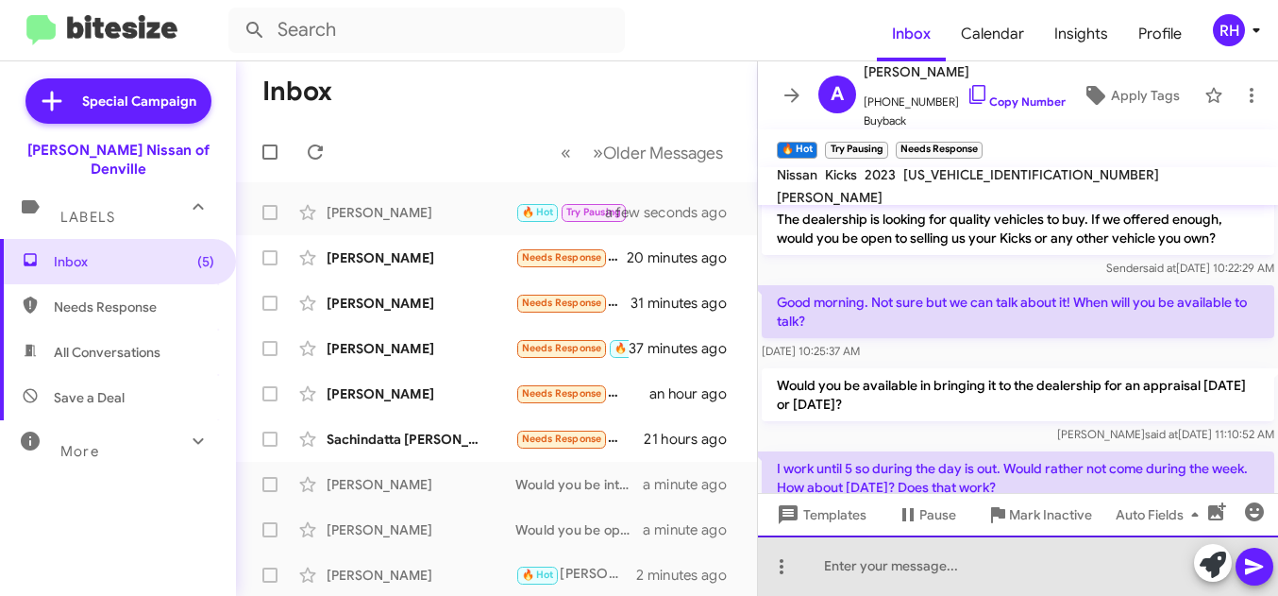
click at [954, 553] on div at bounding box center [1018, 565] width 520 height 60
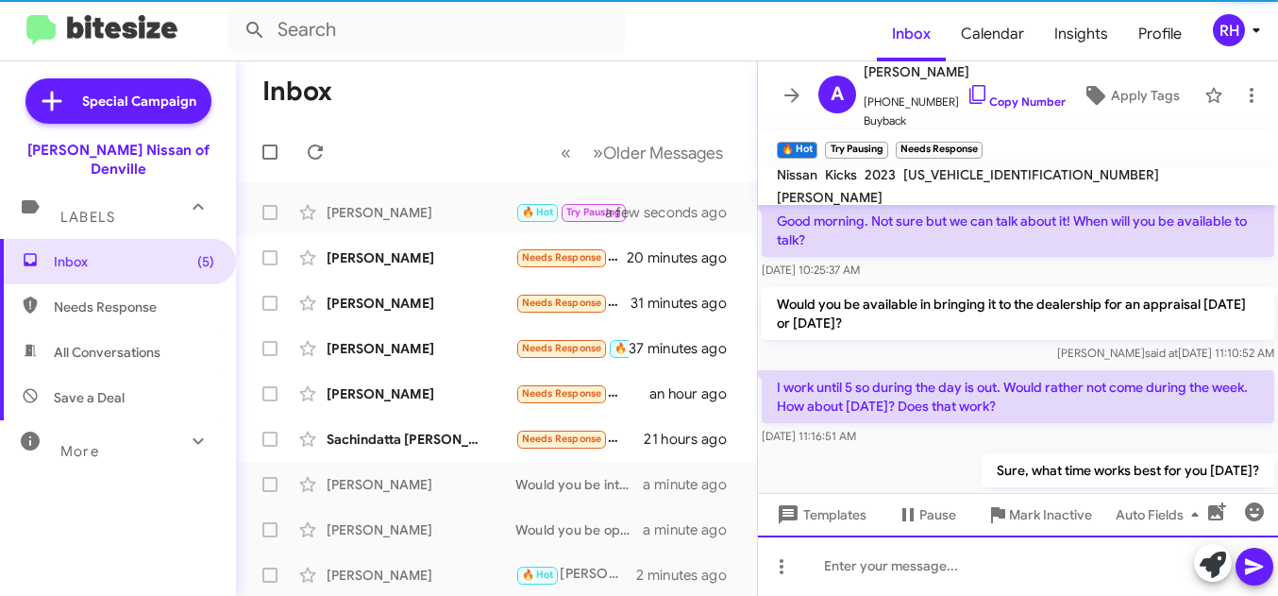
scroll to position [189, 0]
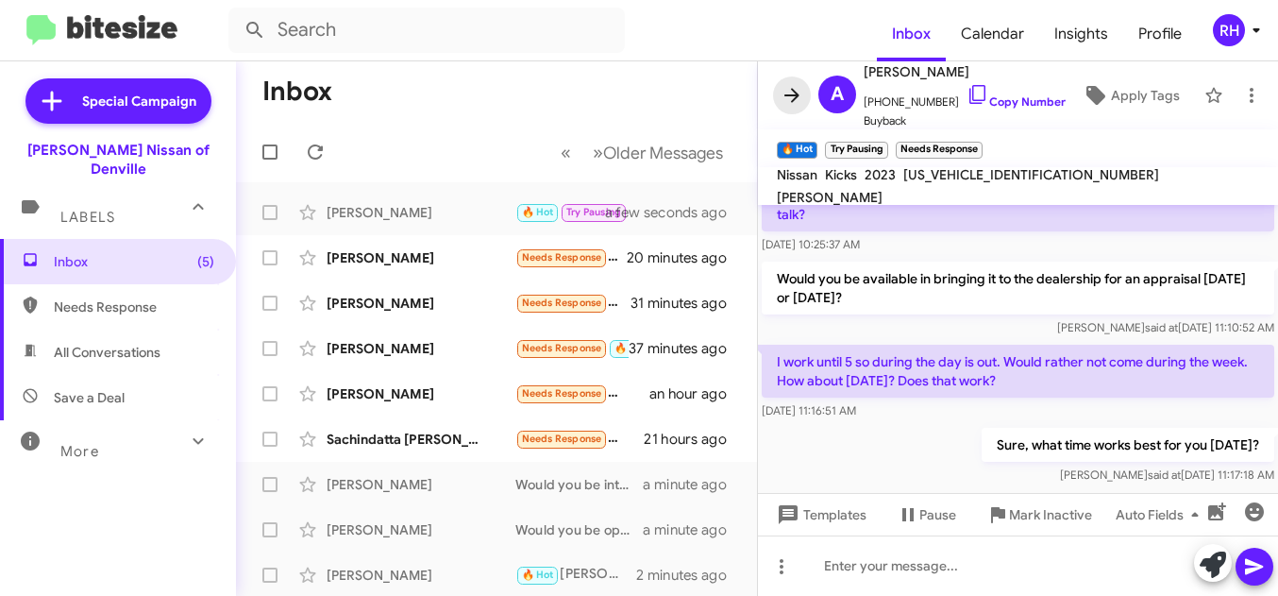
click at [791, 99] on icon at bounding box center [792, 95] width 23 height 23
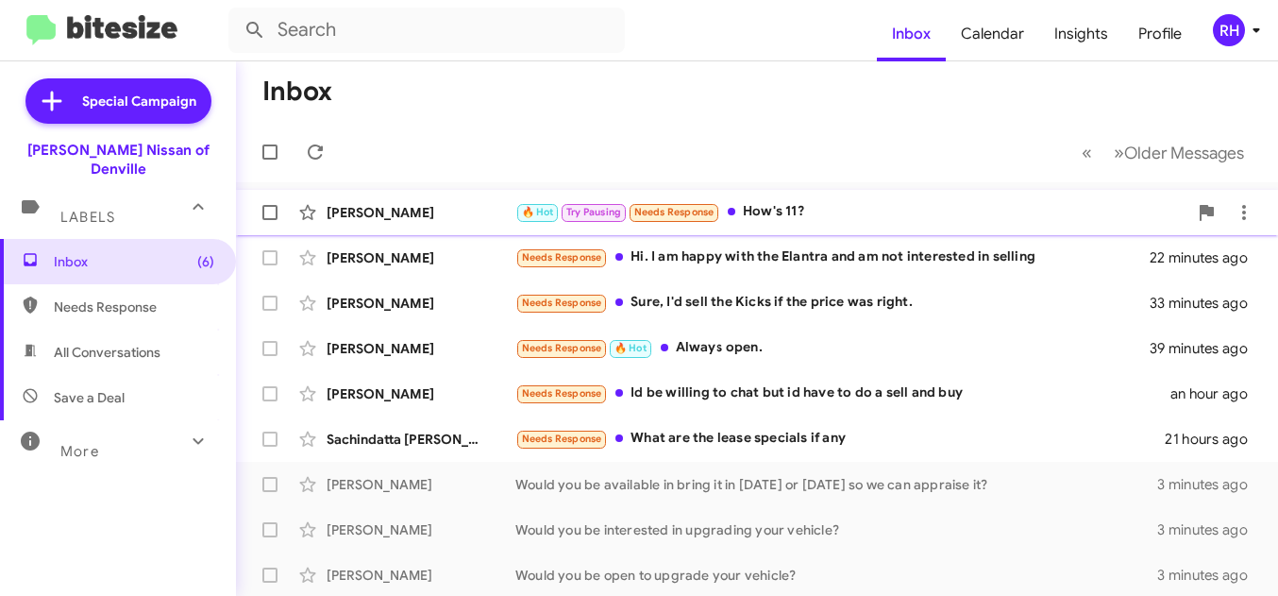
click at [826, 220] on div "🔥 Hot Try Pausing Needs Response How's 11?" at bounding box center [851, 212] width 672 height 22
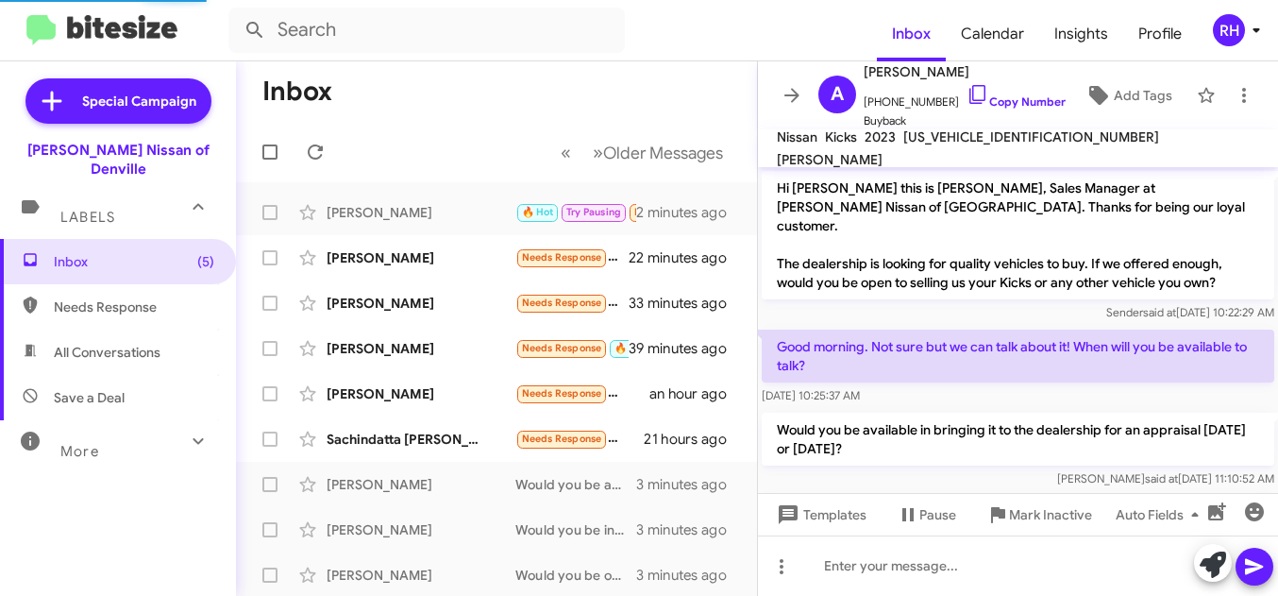
scroll to position [220, 0]
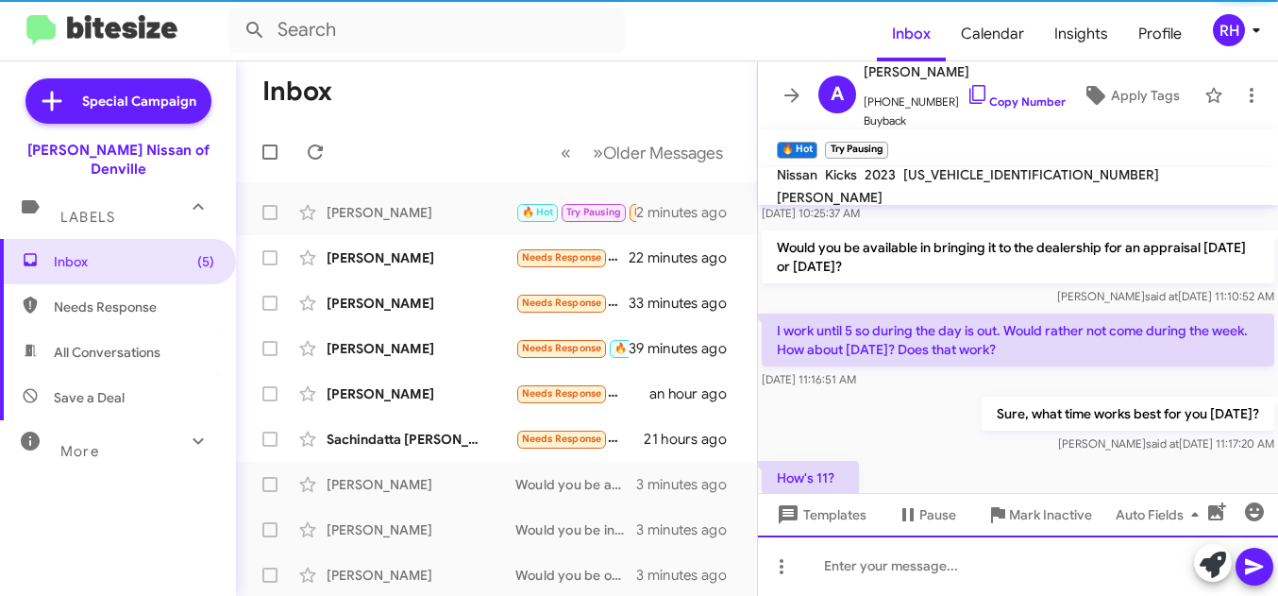
click at [832, 568] on div at bounding box center [1018, 565] width 520 height 60
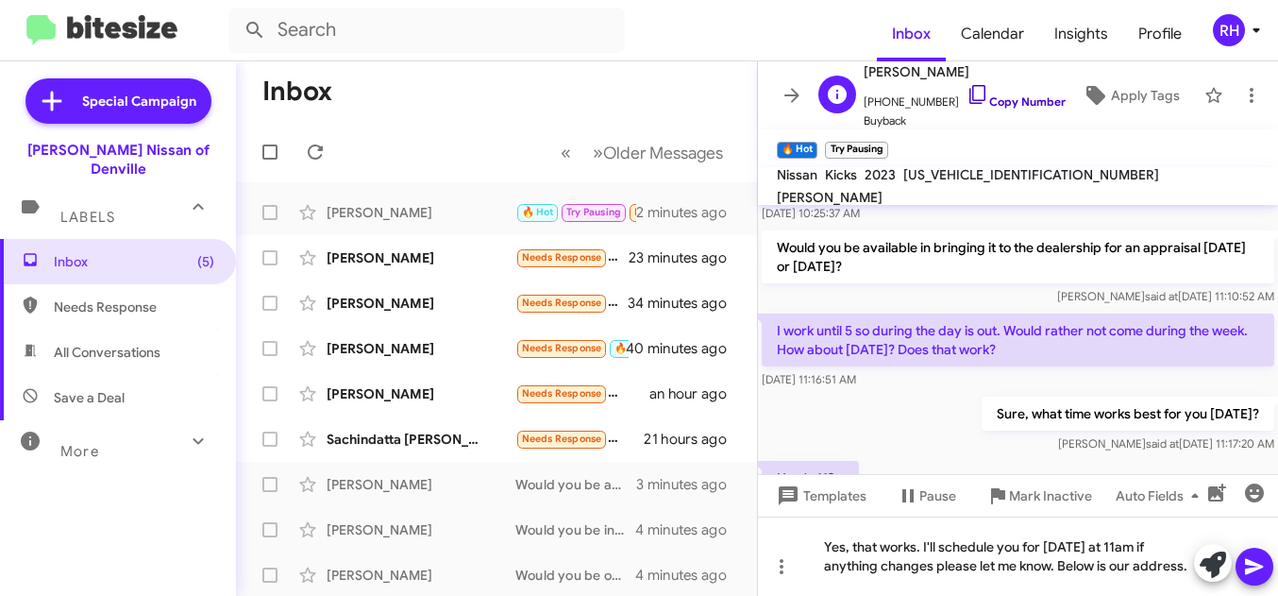
click at [967, 95] on icon at bounding box center [978, 94] width 23 height 23
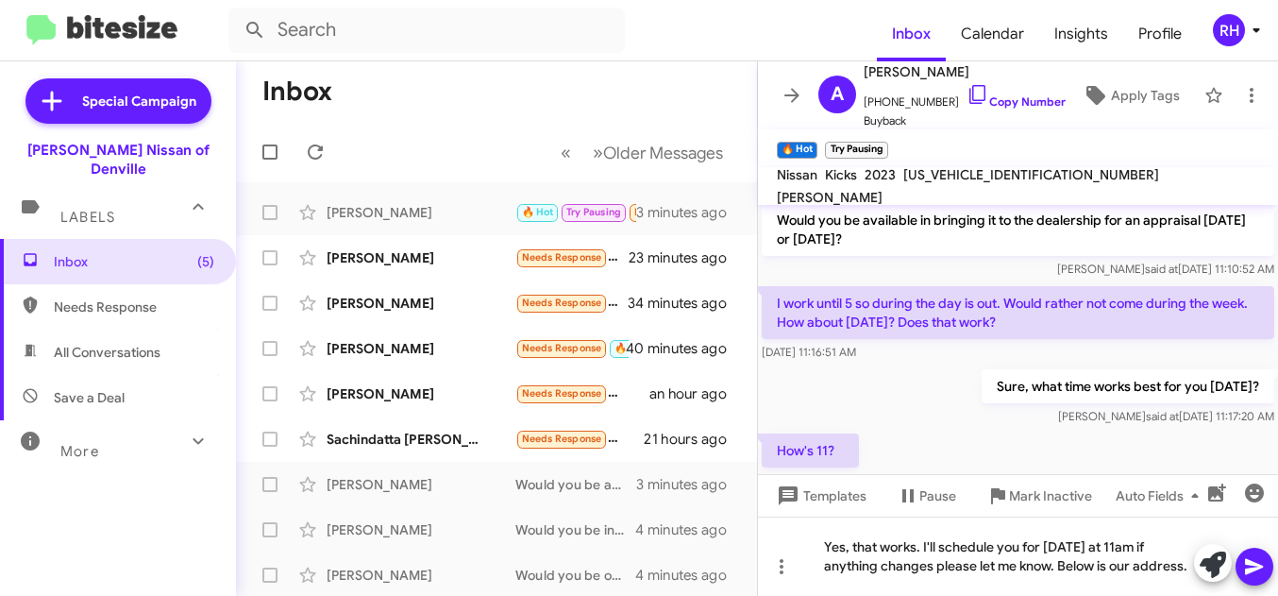
scroll to position [277, 0]
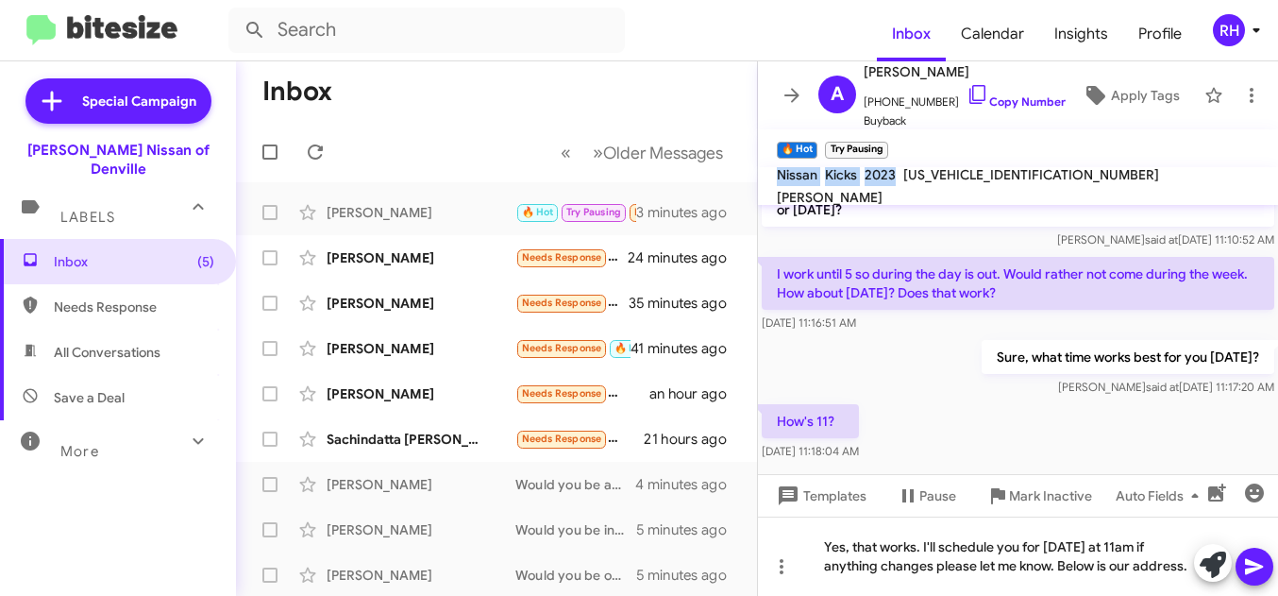
drag, startPoint x: 897, startPoint y: 188, endPoint x: 776, endPoint y: 183, distance: 120.9
click at [776, 183] on div "Nissan Kicks 2023 [US_VEHICLE_IDENTIFICATION_NUMBER] [PERSON_NAME]" at bounding box center [1018, 185] width 490 height 45
copy div "Nissan Kicks 2023"
click at [1253, 562] on icon at bounding box center [1254, 567] width 18 height 16
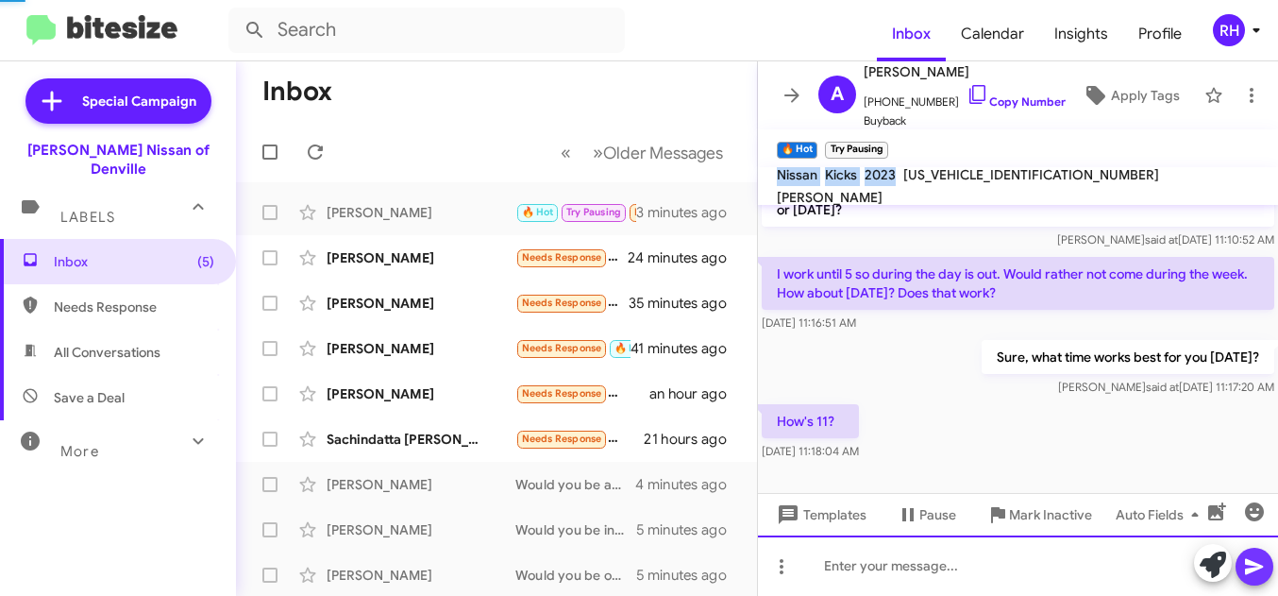
scroll to position [258, 0]
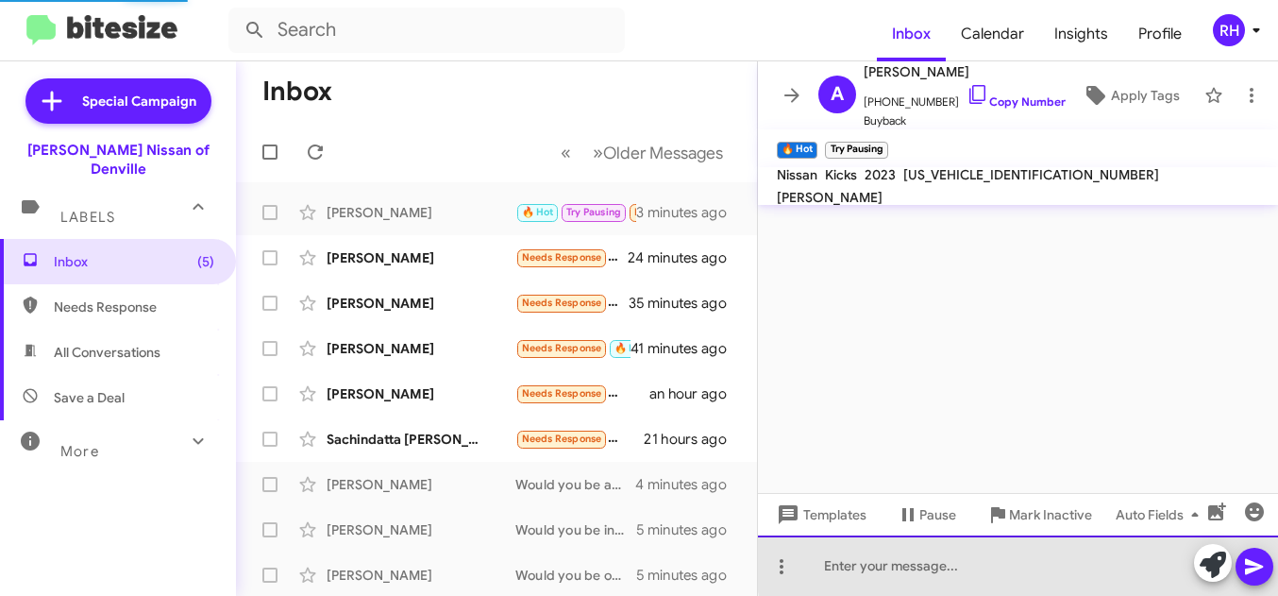
click at [1046, 559] on div at bounding box center [1018, 565] width 520 height 60
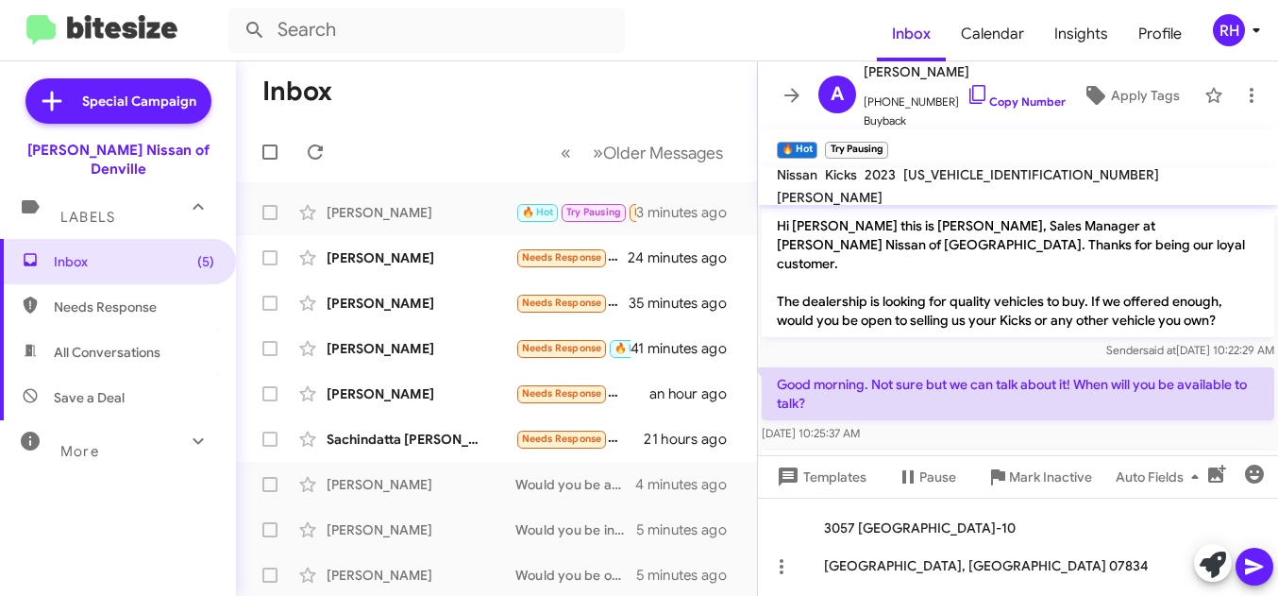
click at [1253, 563] on icon at bounding box center [1254, 567] width 18 height 16
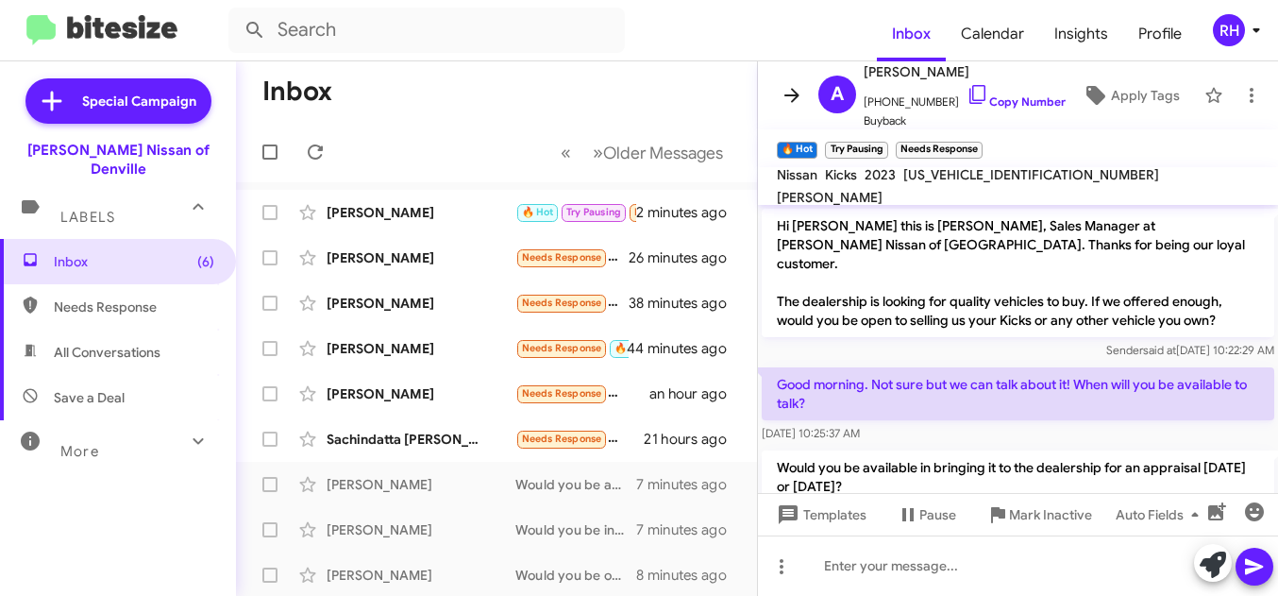
click at [795, 95] on icon at bounding box center [792, 95] width 15 height 14
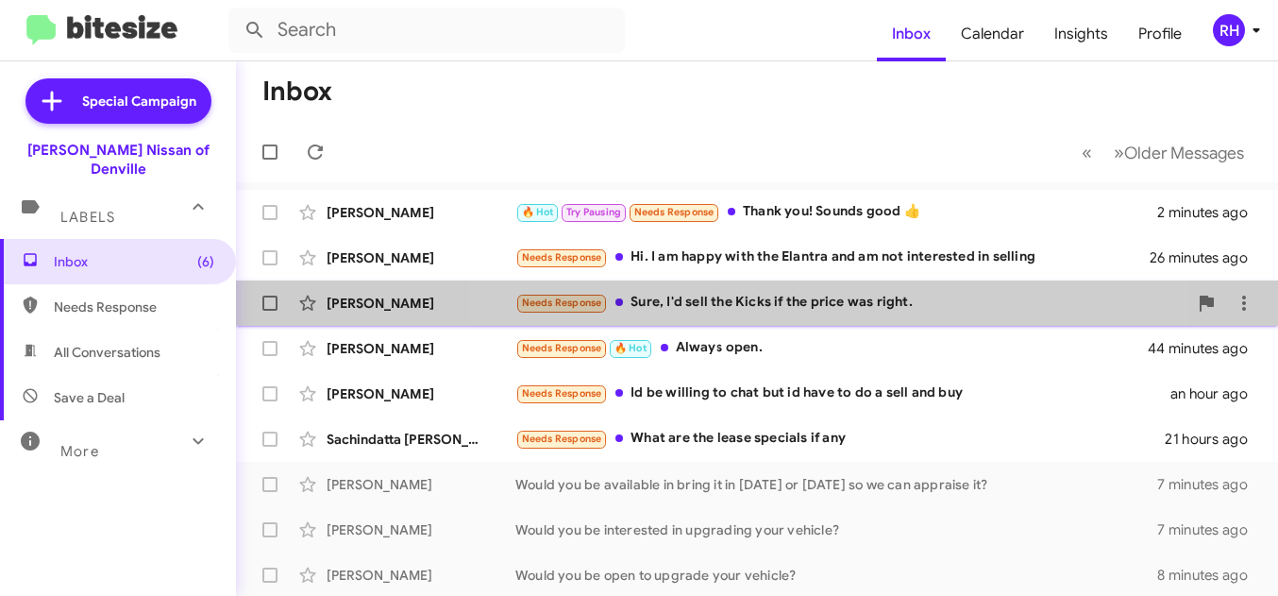
click at [754, 297] on div "Needs Response Sure, I'd sell the Kicks if the price was right." at bounding box center [851, 303] width 672 height 22
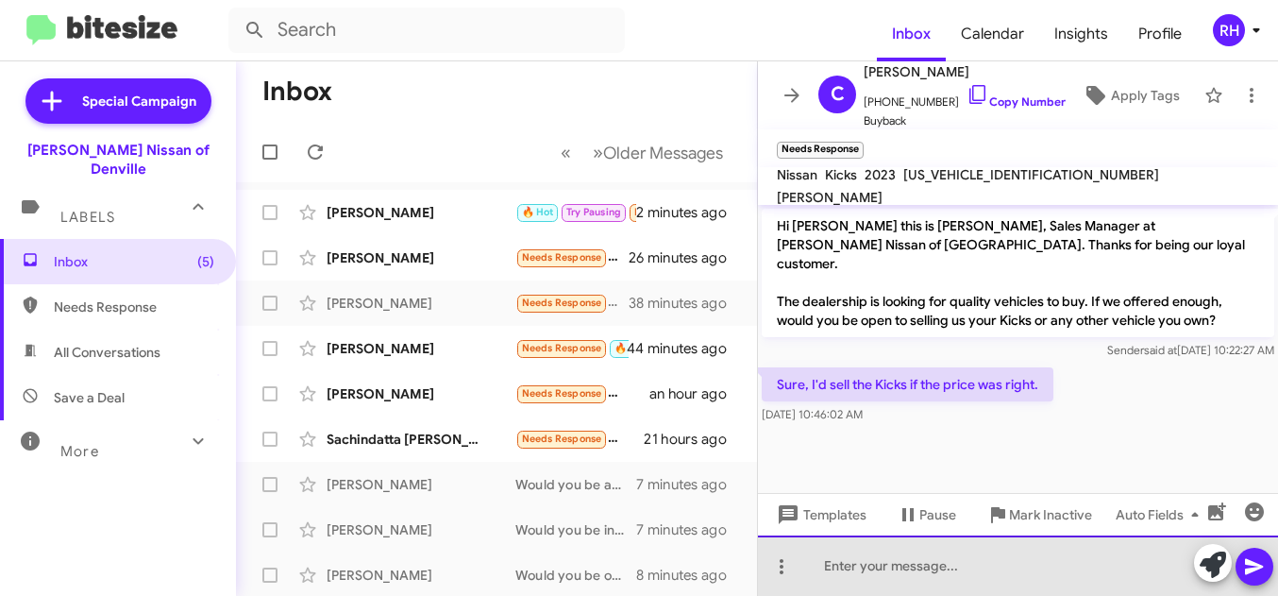
click at [897, 582] on div at bounding box center [1018, 565] width 520 height 60
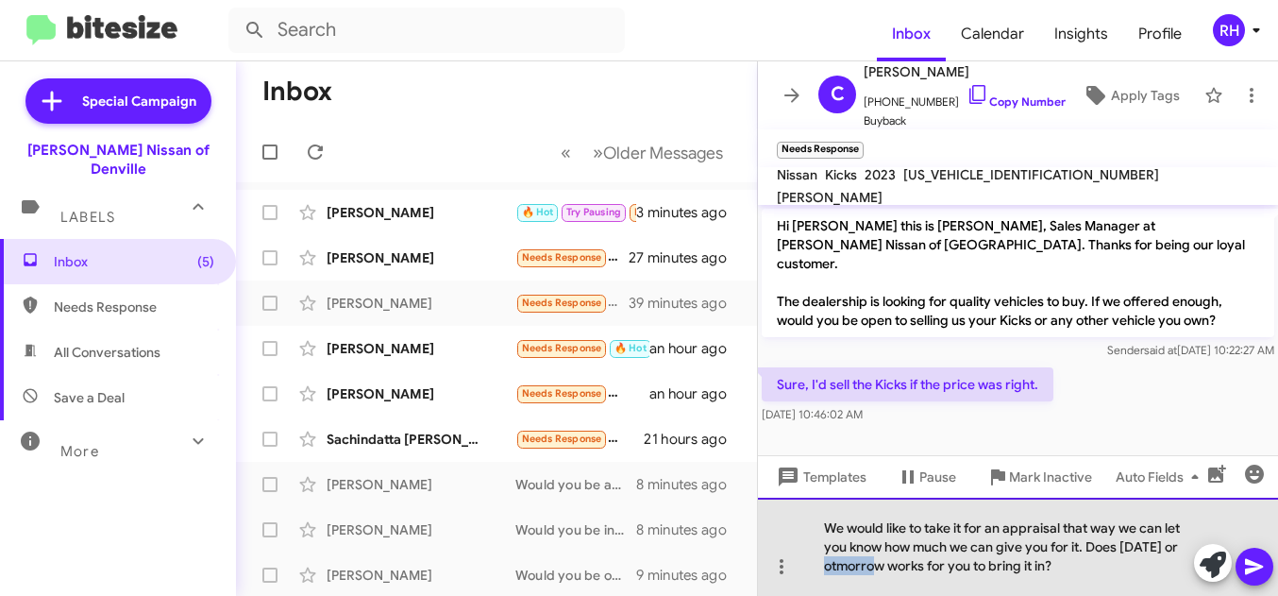
drag, startPoint x: 885, startPoint y: 568, endPoint x: 826, endPoint y: 566, distance: 58.6
click at [826, 566] on div "We would like to take it for an appraisal that way we can let you know how much…" at bounding box center [1018, 547] width 520 height 98
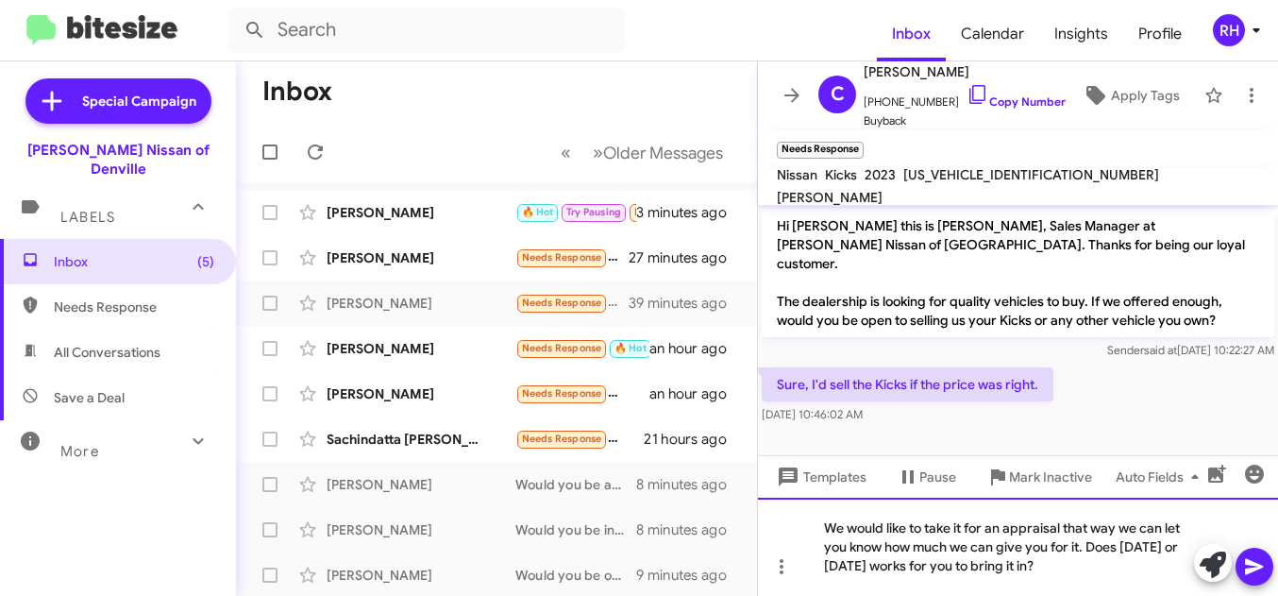
click at [1070, 569] on div "We would like to take it for an appraisal that way we can let you know how much…" at bounding box center [1018, 547] width 520 height 98
click at [1259, 565] on icon at bounding box center [1254, 567] width 18 height 16
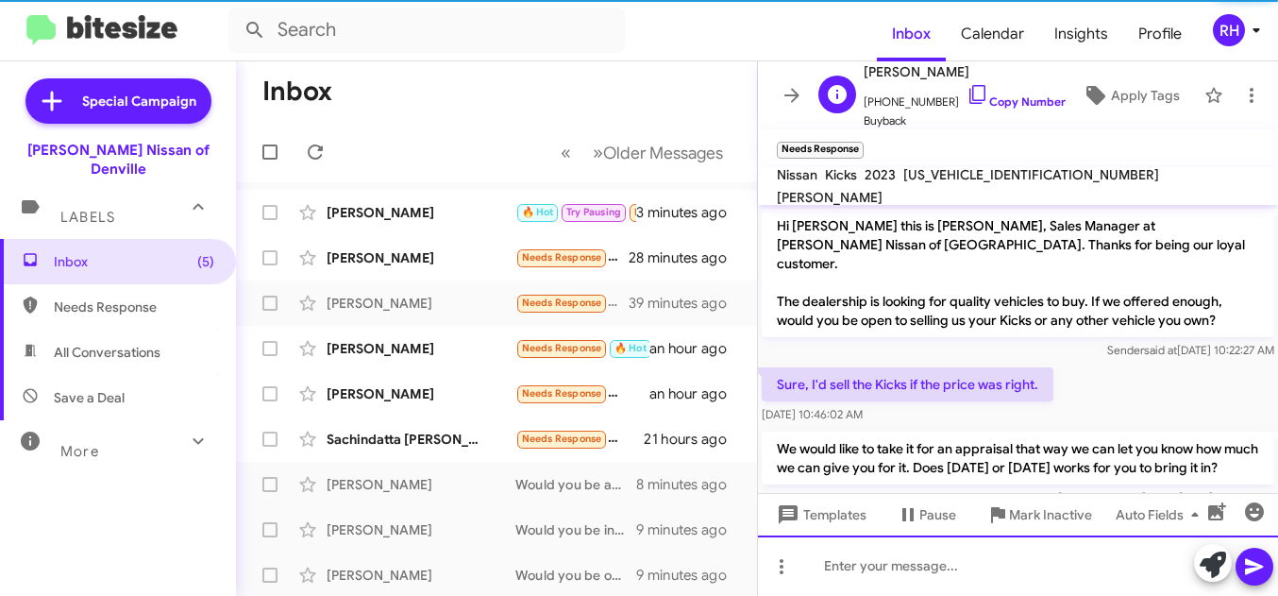
scroll to position [32, 0]
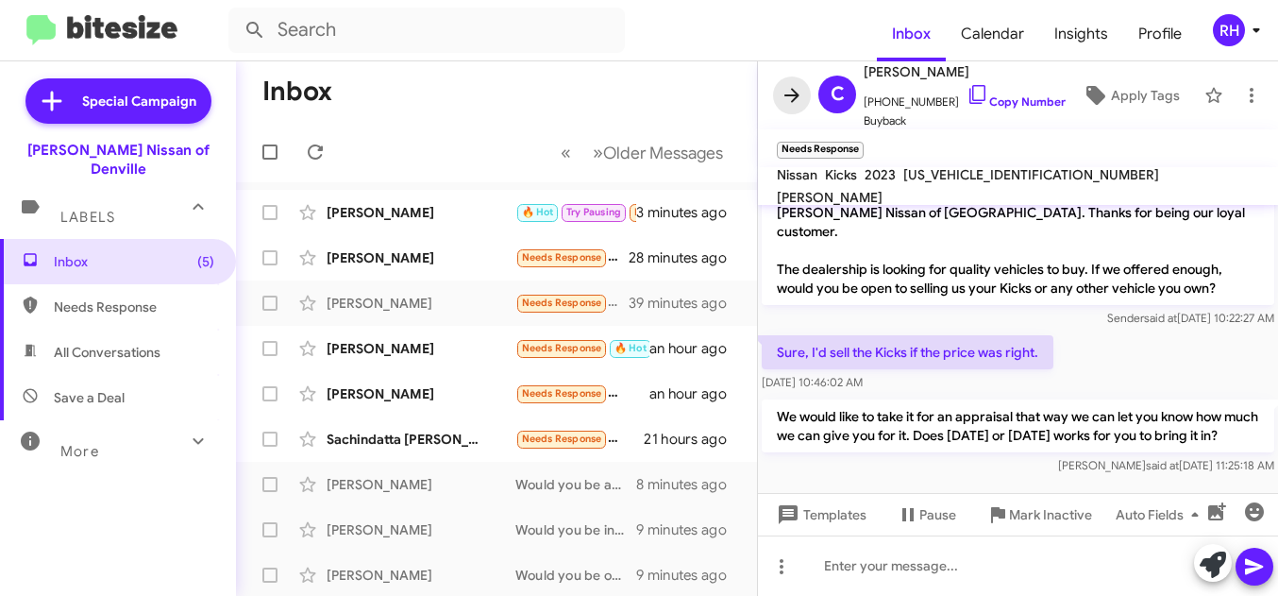
click at [804, 98] on span at bounding box center [792, 95] width 38 height 23
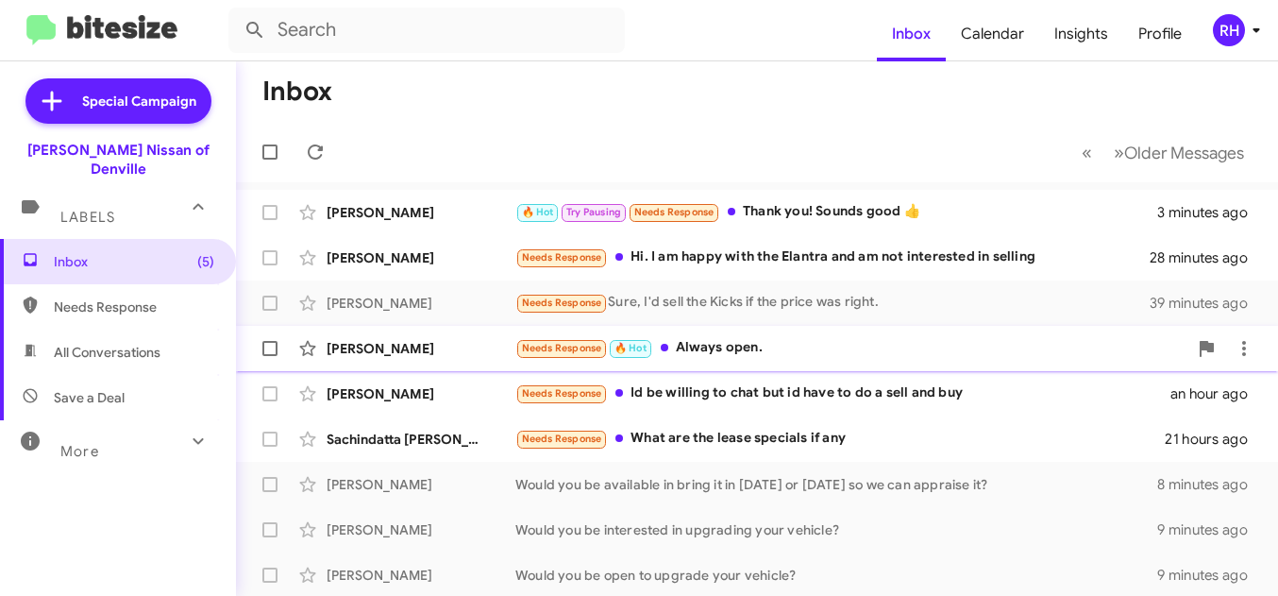
click at [751, 346] on div "Needs Response 🔥 Hot Always open." at bounding box center [851, 348] width 672 height 22
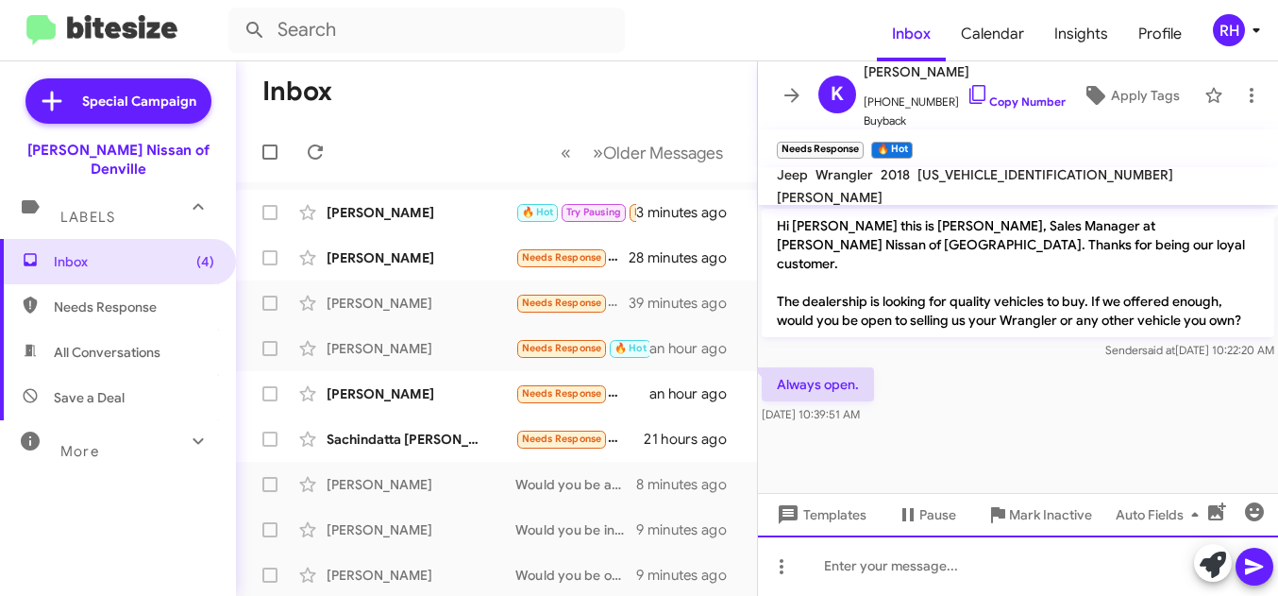
click at [842, 568] on div at bounding box center [1018, 565] width 520 height 60
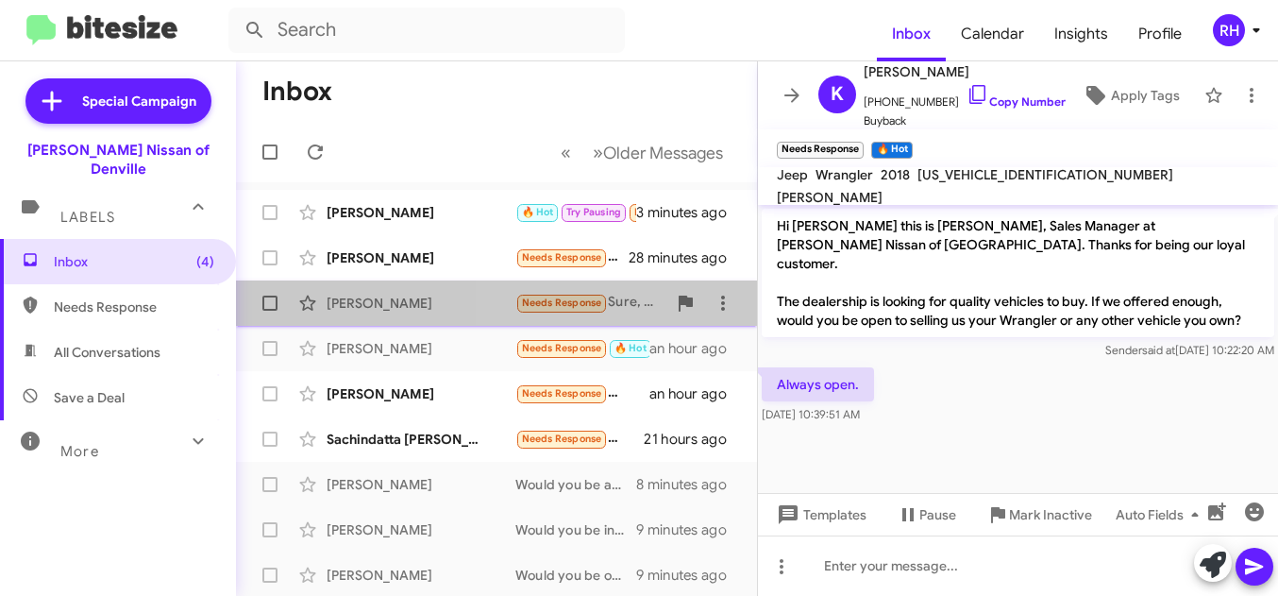
click at [631, 307] on div "Needs Response Sure, I'd sell the Kicks if the price was right." at bounding box center [590, 303] width 151 height 22
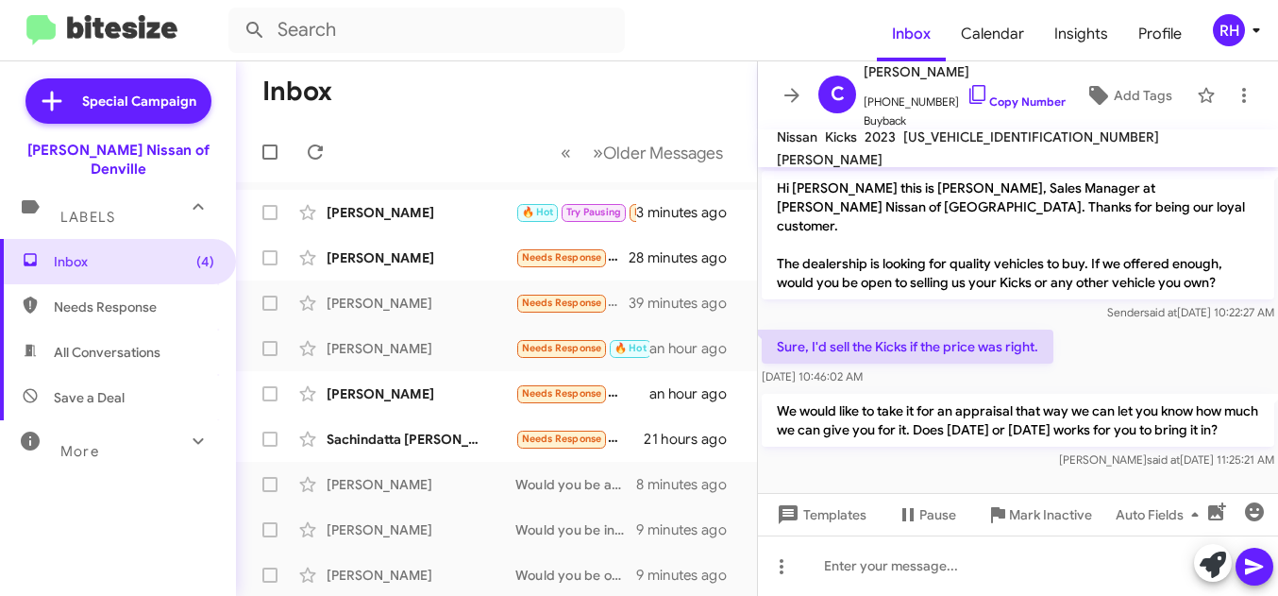
drag, startPoint x: 825, startPoint y: 427, endPoint x: 776, endPoint y: 397, distance: 57.6
click at [776, 397] on p "We would like to take it for an appraisal that way we can let you know how much…" at bounding box center [1018, 420] width 513 height 53
copy p "We would like to take it for an appraisal that way we can let you know how much…"
click at [610, 252] on div "Needs Response Hi. I am happy with the Elantra and am not interested in selling" at bounding box center [590, 257] width 151 height 22
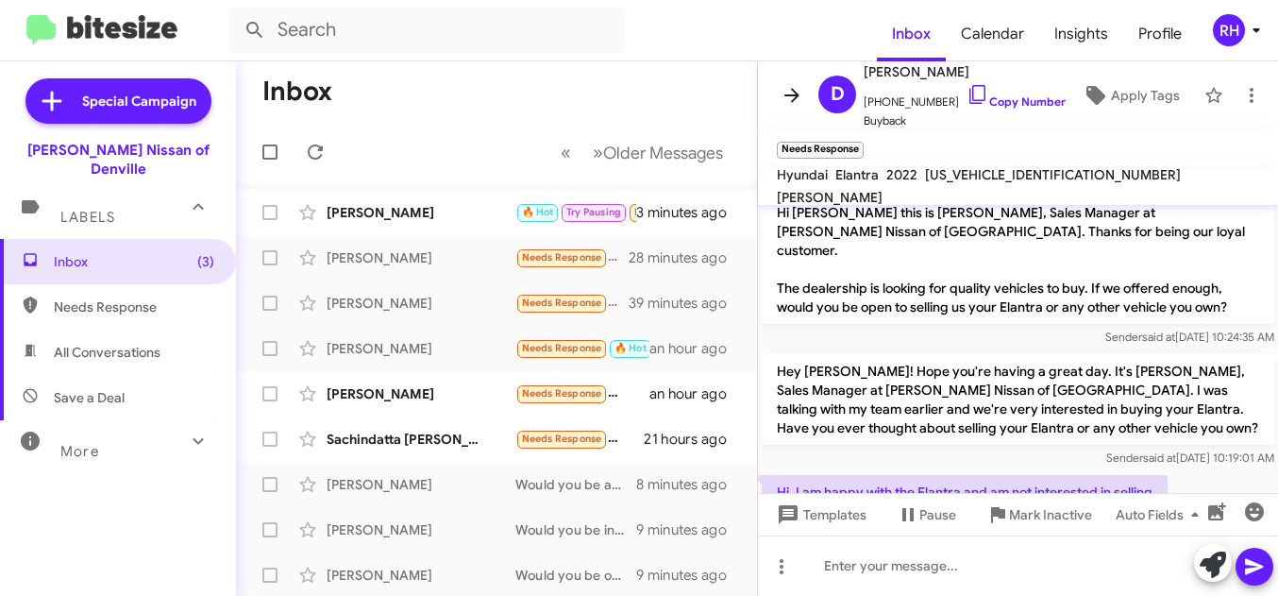
click at [786, 86] on icon at bounding box center [792, 95] width 23 height 23
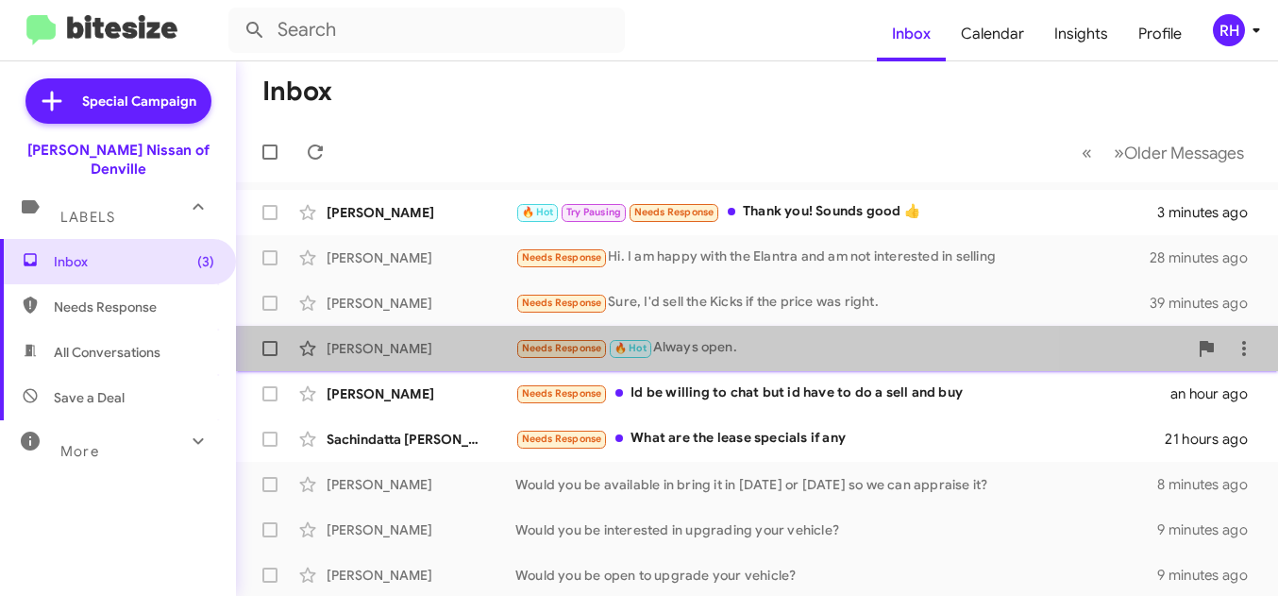
click at [689, 356] on div "Needs Response 🔥 Hot Always open." at bounding box center [851, 348] width 672 height 22
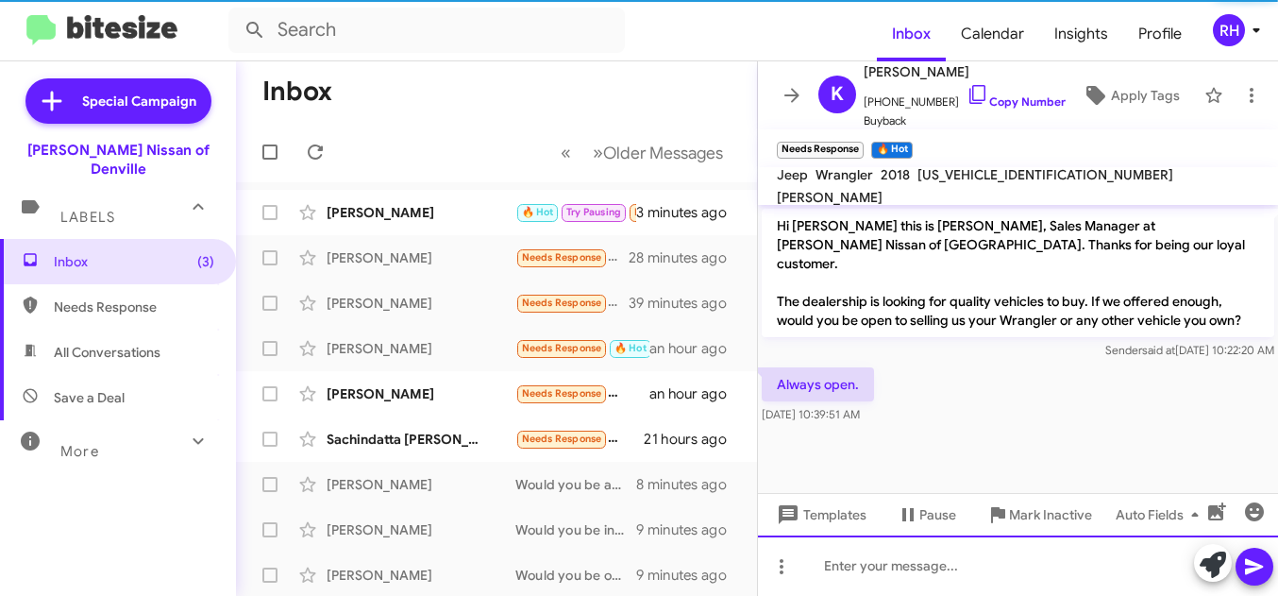
click at [838, 564] on div at bounding box center [1018, 565] width 520 height 60
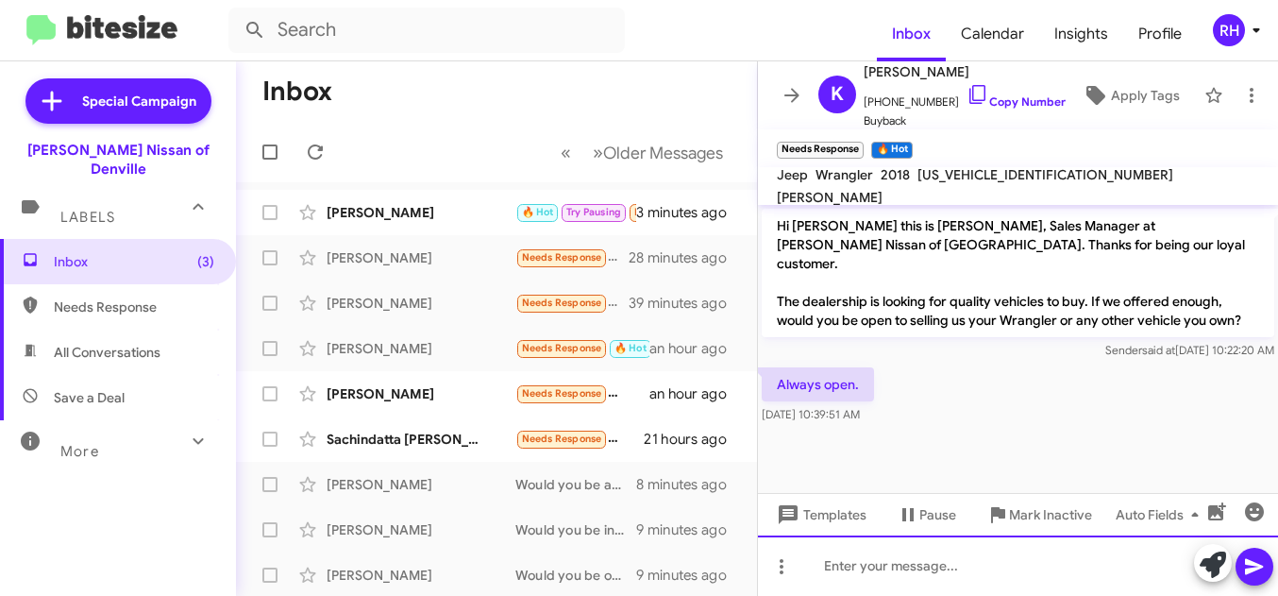
paste div
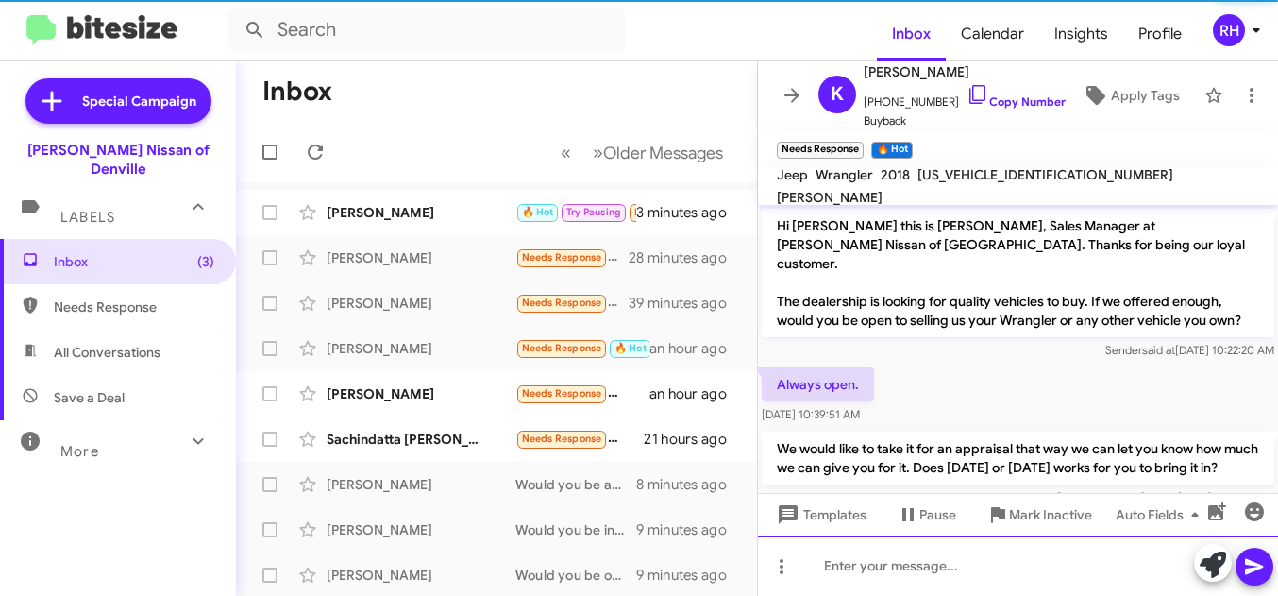
scroll to position [32, 0]
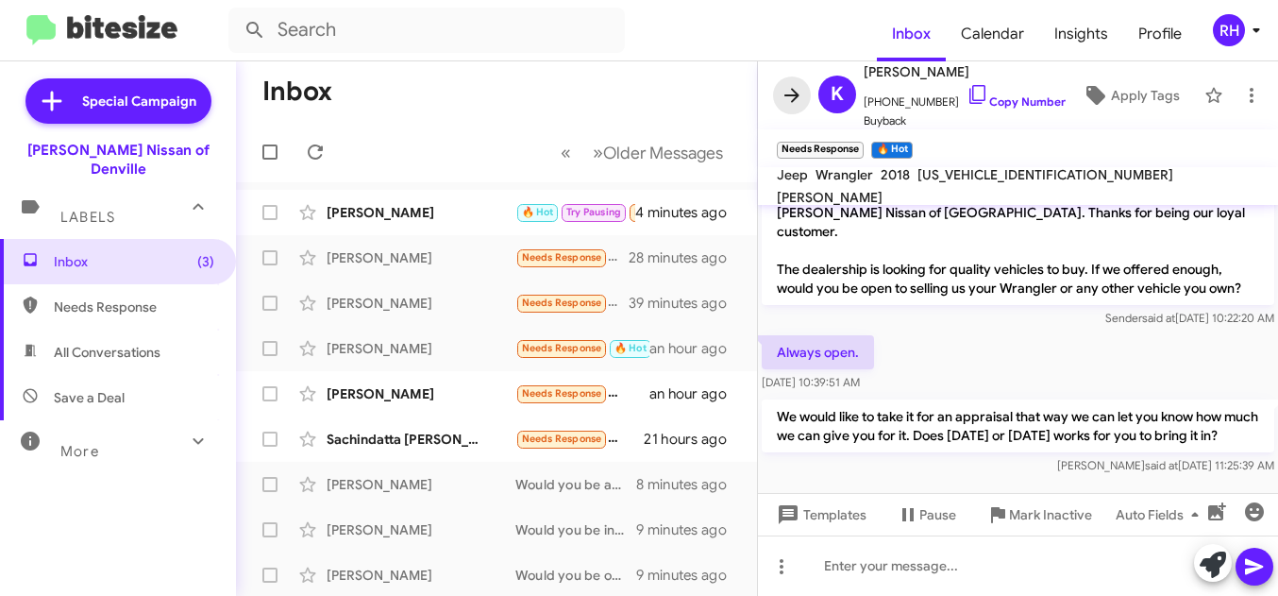
click at [790, 92] on icon at bounding box center [792, 95] width 23 height 23
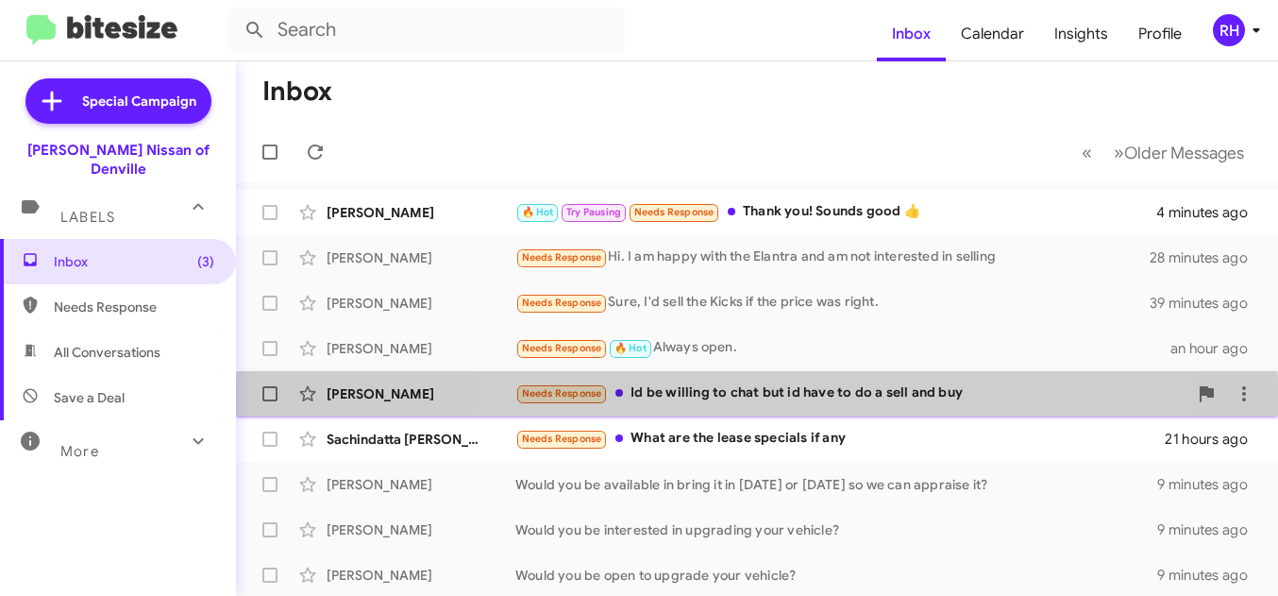
click at [757, 408] on div "[PERSON_NAME] Needs Response Id be willing to chat but id have to do a sell and…" at bounding box center [757, 394] width 1012 height 38
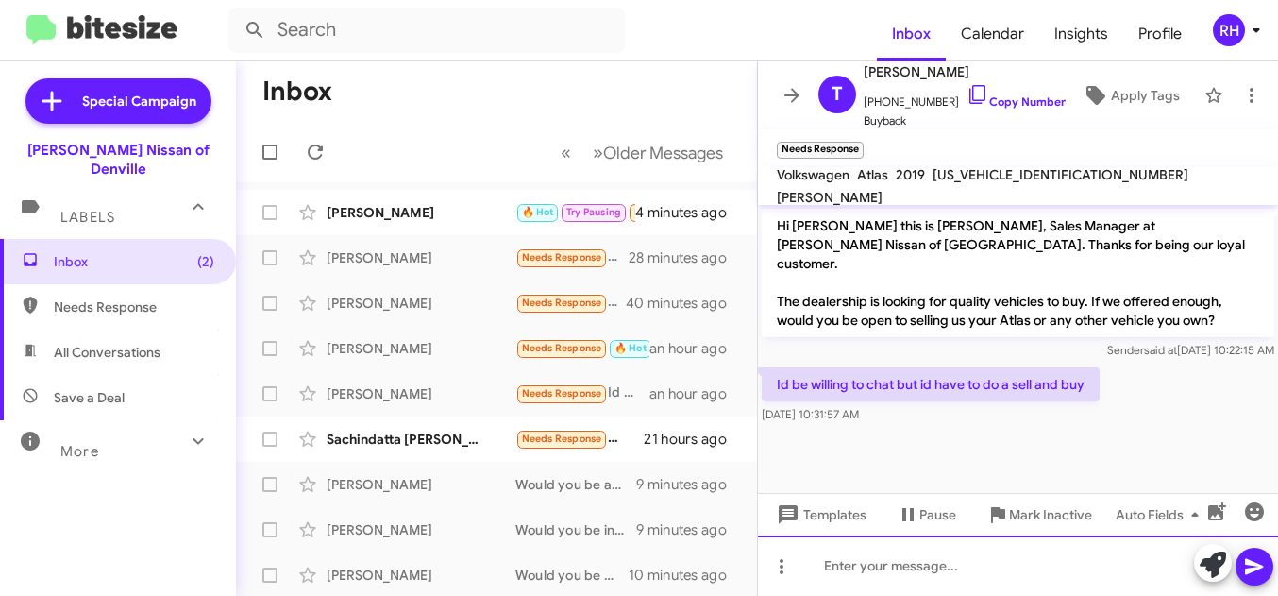
click at [841, 556] on div at bounding box center [1018, 565] width 520 height 60
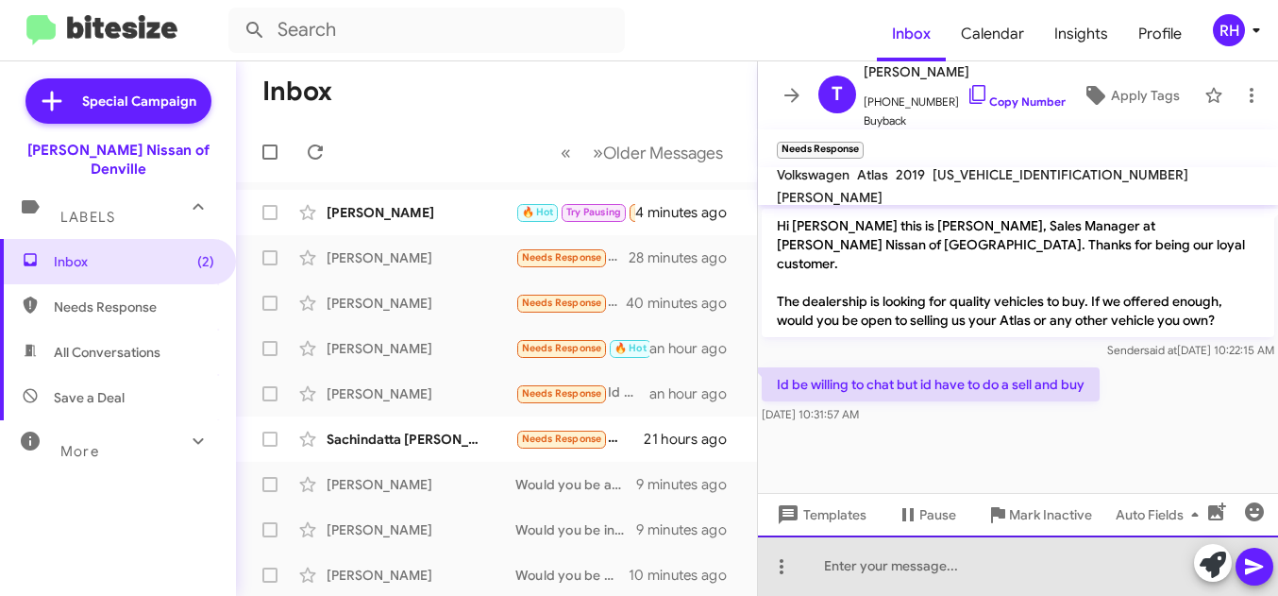
paste div
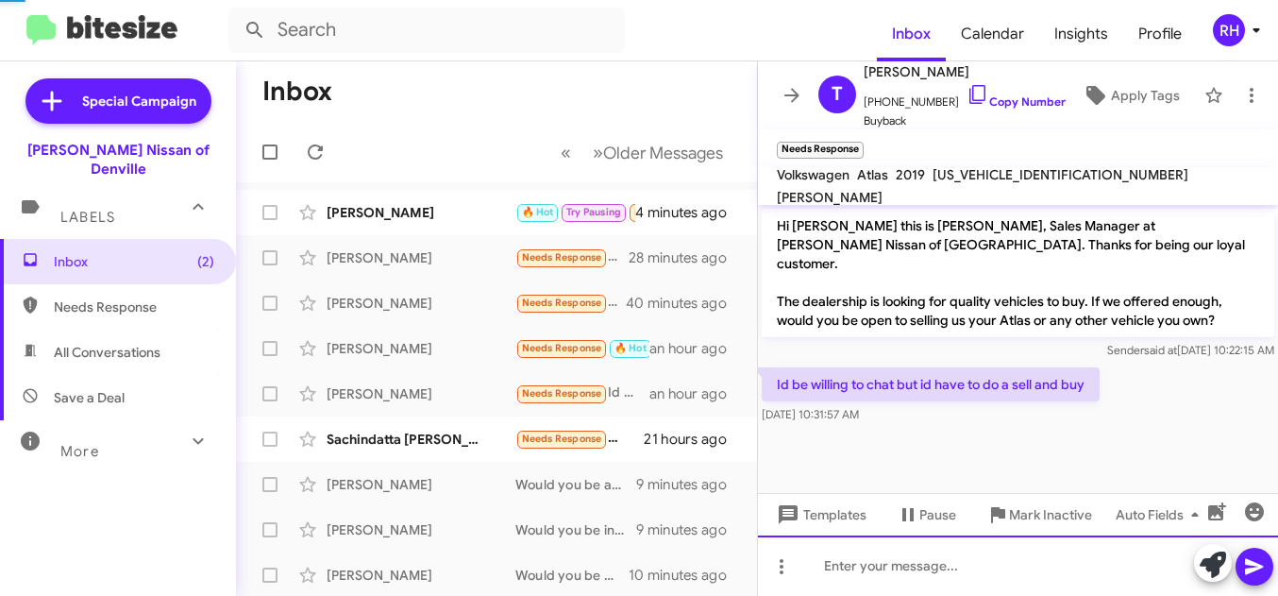
scroll to position [32, 0]
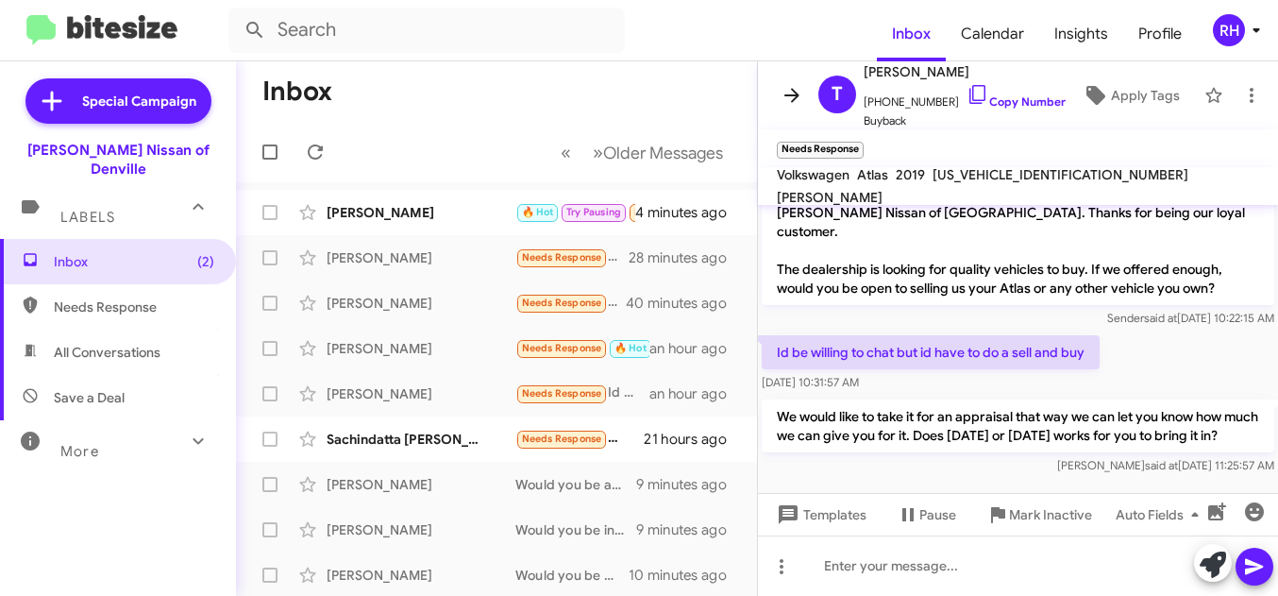
click at [795, 90] on icon at bounding box center [792, 95] width 23 height 23
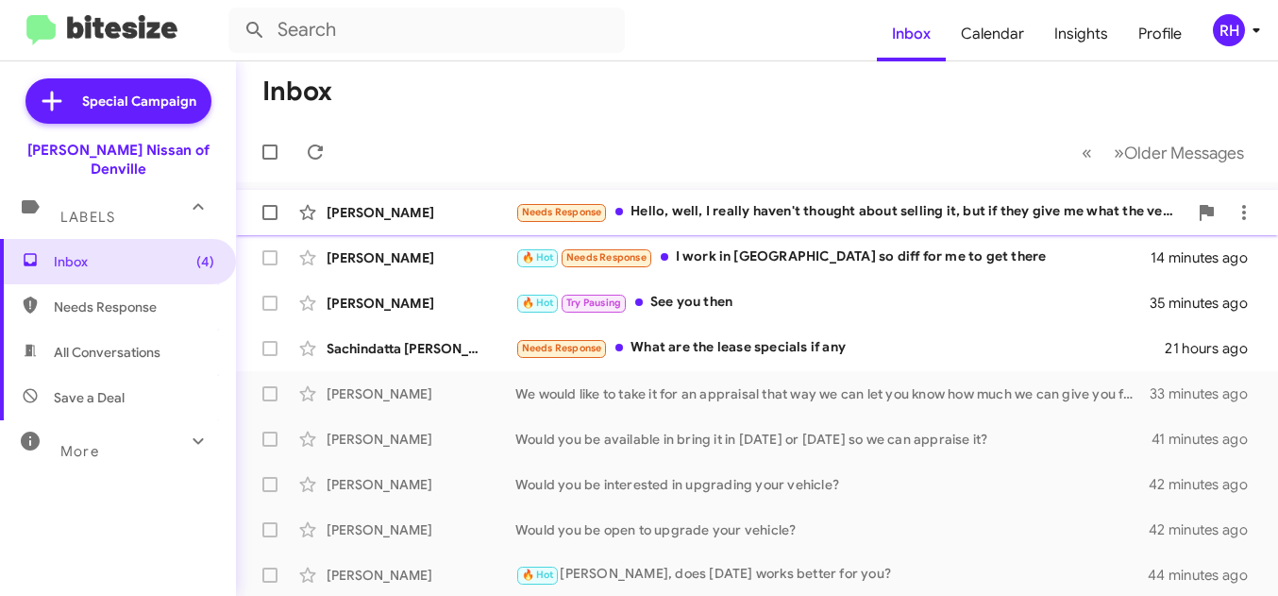
click at [691, 221] on div "Needs Response Hello, well, I really haven't thought about selling it, but if t…" at bounding box center [851, 212] width 672 height 22
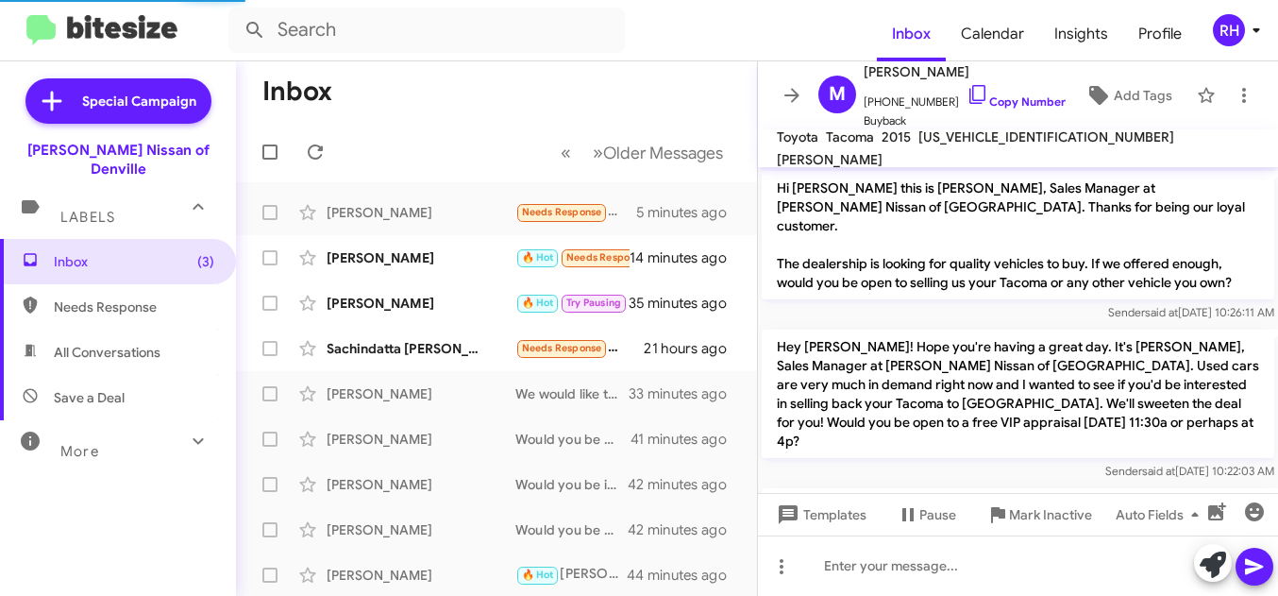
scroll to position [177, 0]
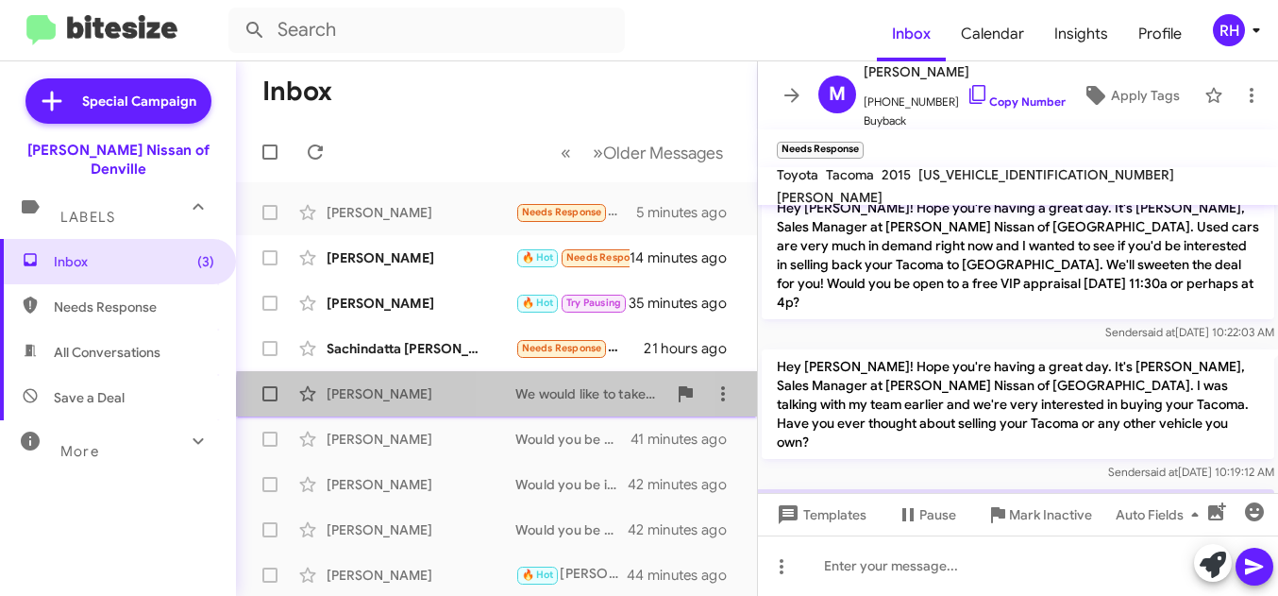
click at [602, 402] on div "We would like to take it for an appraisal that way we can let you know how much…" at bounding box center [590, 393] width 151 height 19
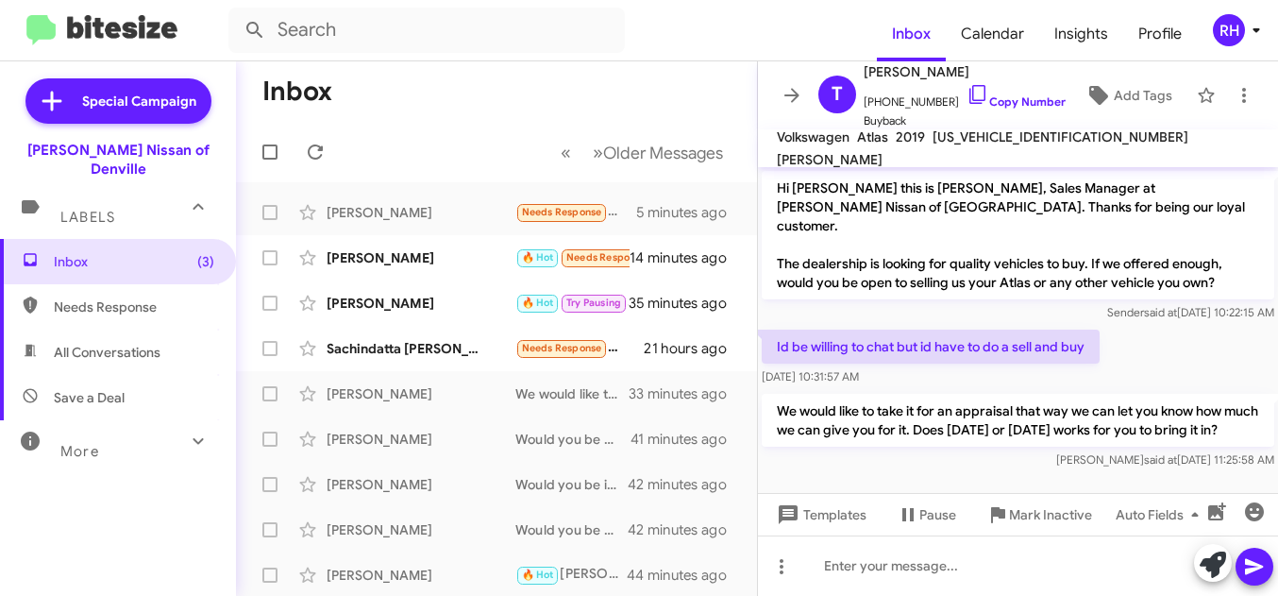
drag, startPoint x: 778, startPoint y: 393, endPoint x: 796, endPoint y: 428, distance: 39.3
click at [796, 428] on p "We would like to take it for an appraisal that way we can let you know how much…" at bounding box center [1018, 420] width 513 height 53
copy p "We would like to take it for an appraisal that way we can let you know how much…"
click at [663, 218] on div "Needs Response Hello, well, I really haven't thought about selling it, but if t…" at bounding box center [590, 212] width 151 height 22
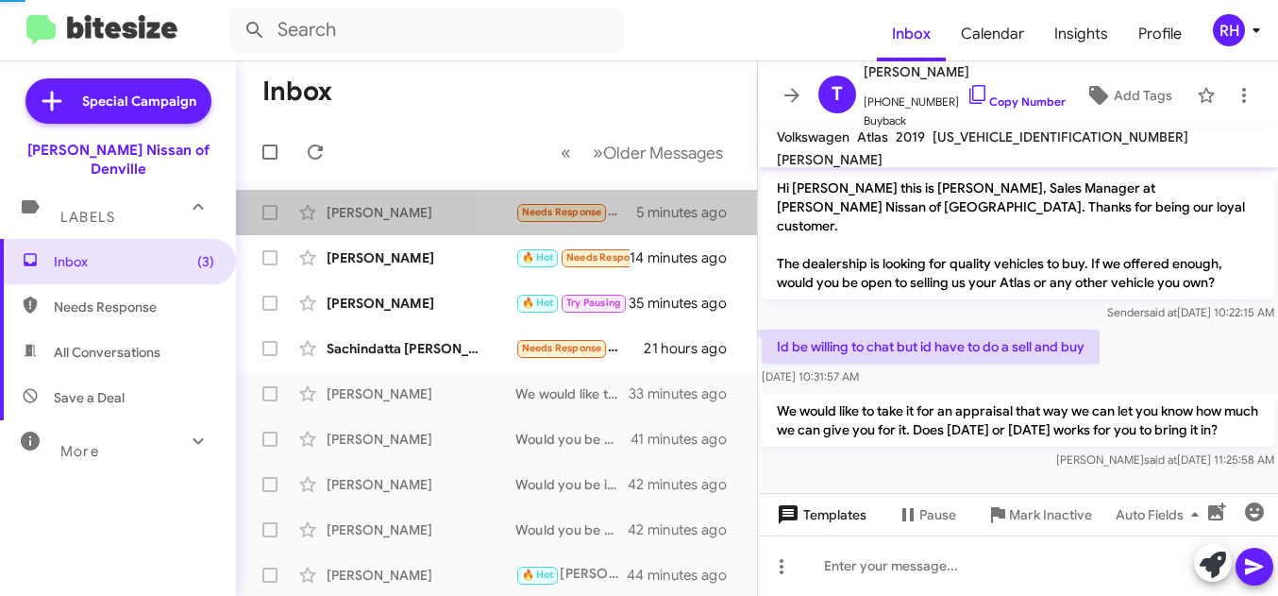
scroll to position [177, 0]
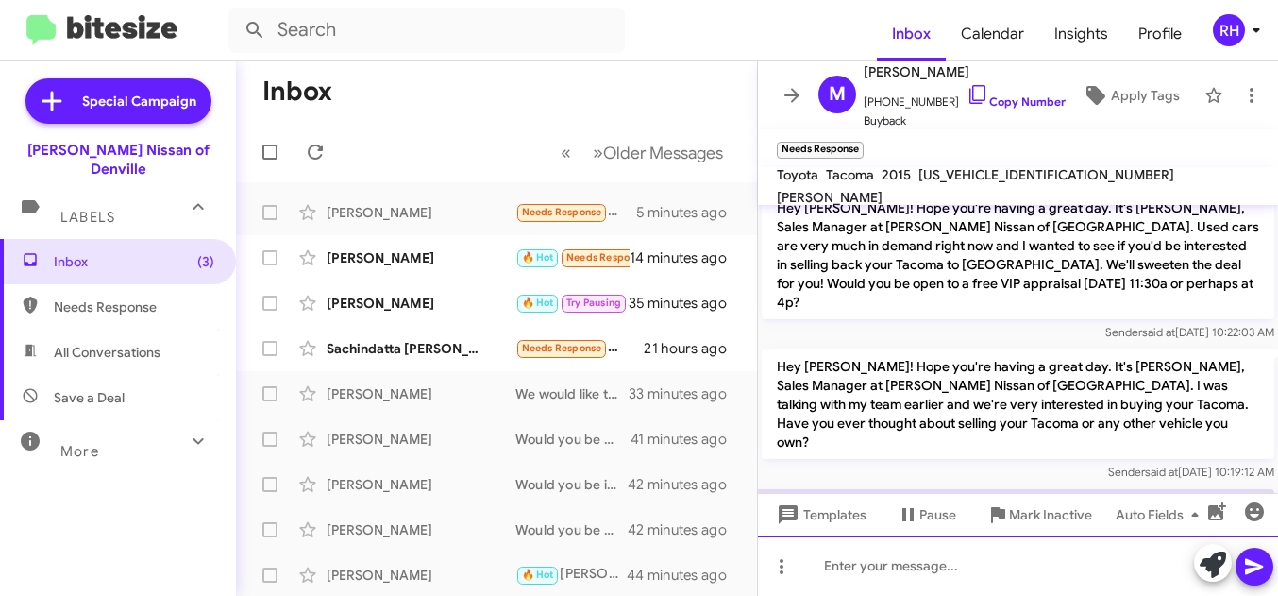
click at [830, 554] on div at bounding box center [1018, 565] width 520 height 60
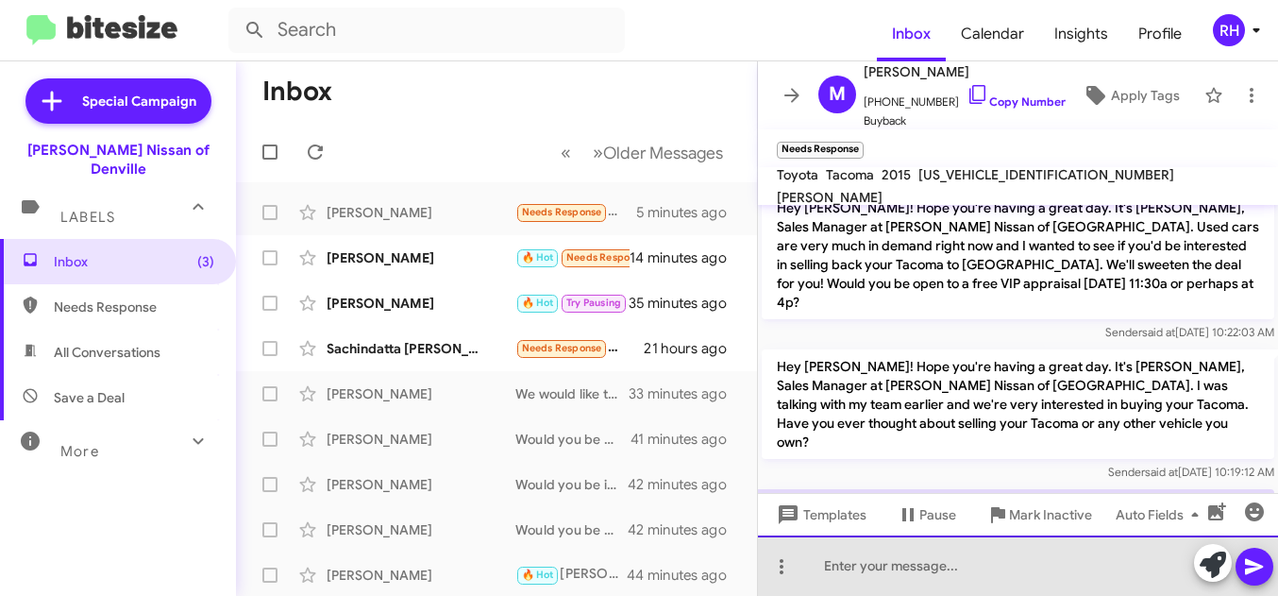
paste div
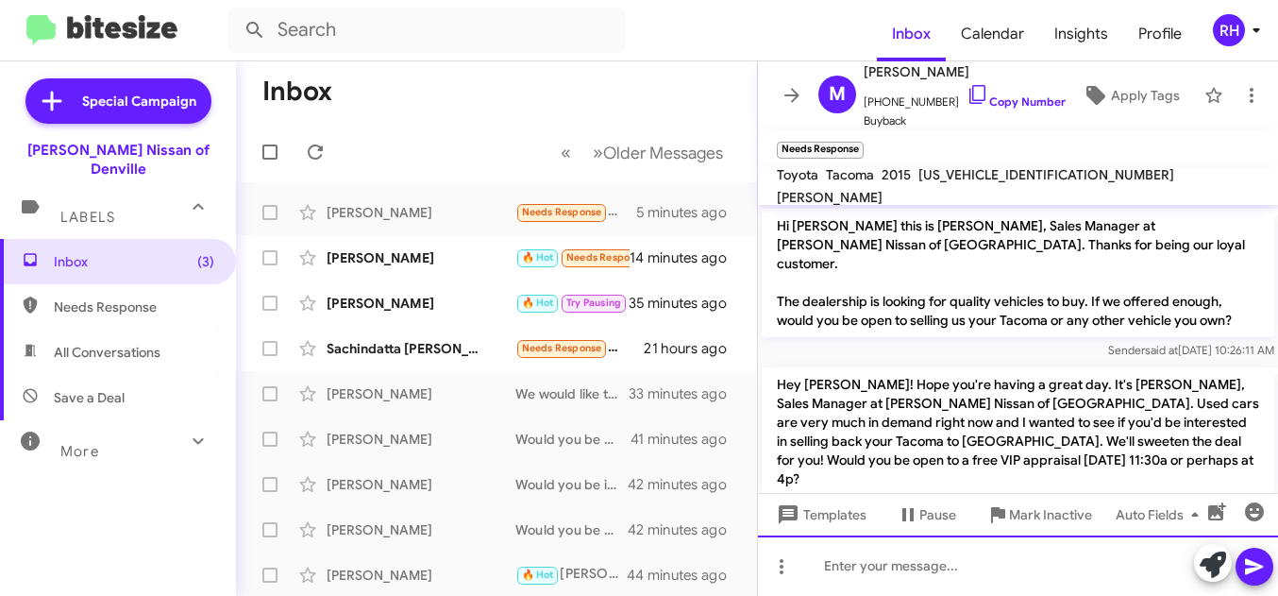
scroll to position [321, 0]
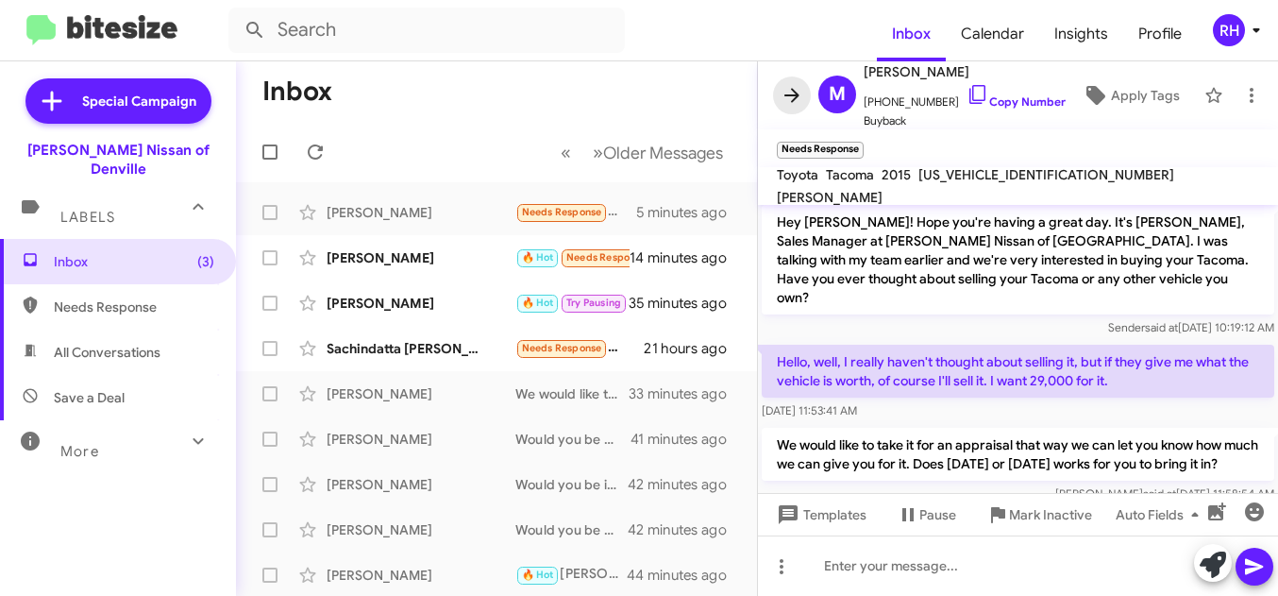
click at [787, 94] on icon at bounding box center [792, 95] width 15 height 14
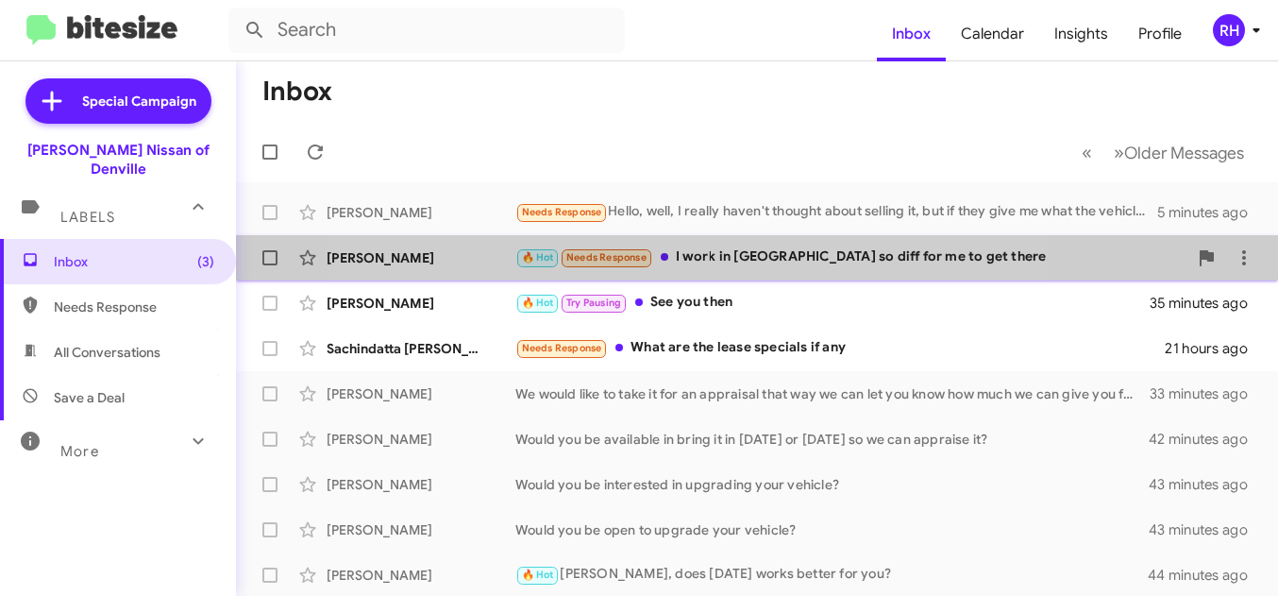
click at [684, 261] on div "🔥 Hot Needs Response I work in [GEOGRAPHIC_DATA] so diff for me to get there" at bounding box center [851, 257] width 672 height 22
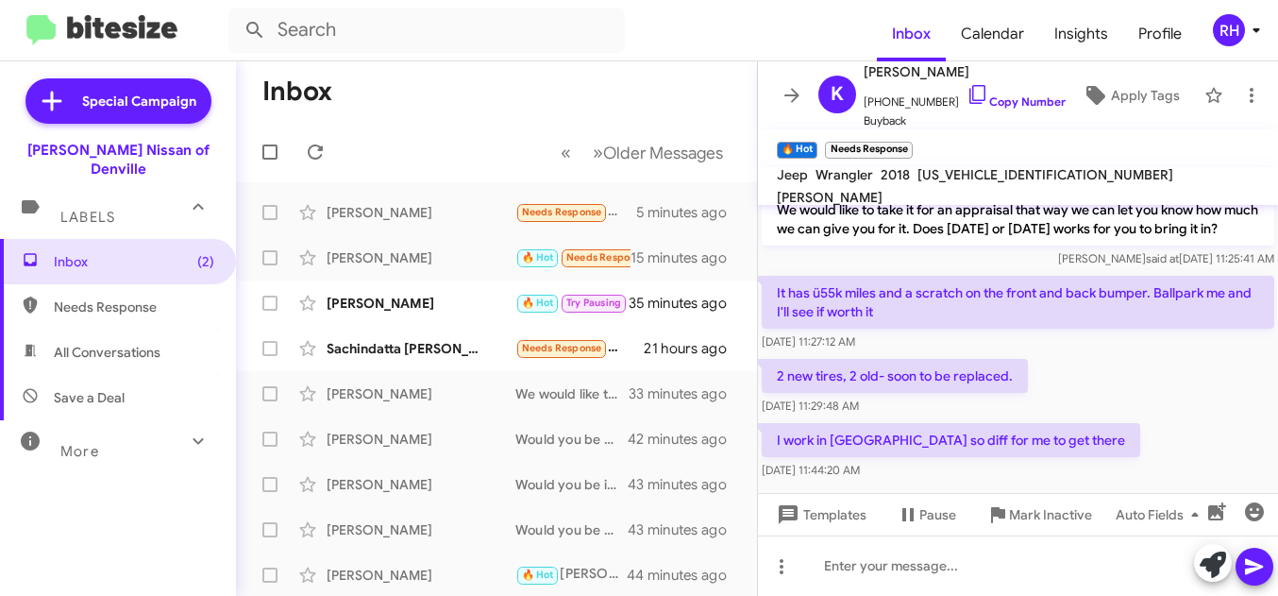
scroll to position [258, 0]
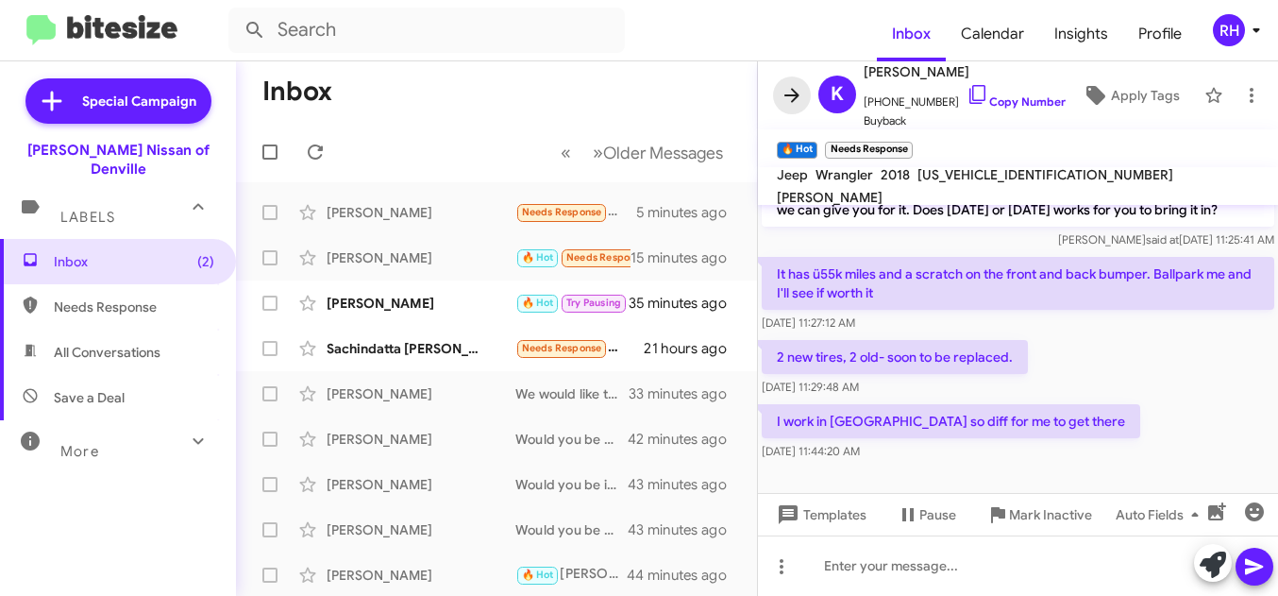
click at [784, 87] on icon at bounding box center [792, 95] width 23 height 23
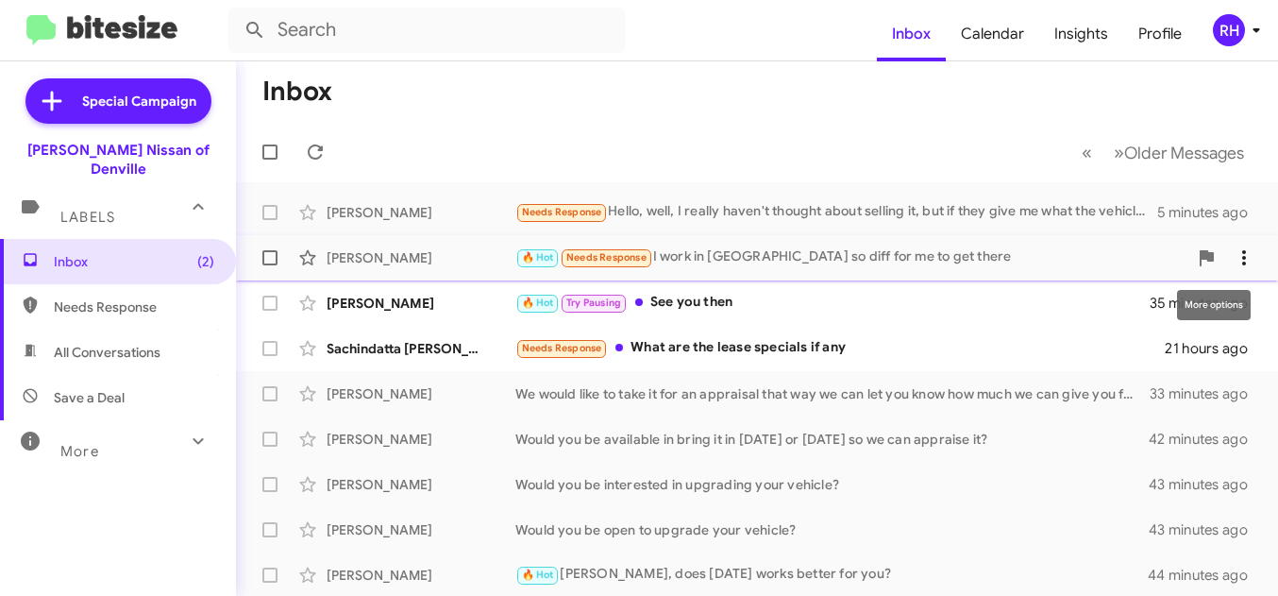
click at [1244, 263] on icon at bounding box center [1244, 257] width 4 height 15
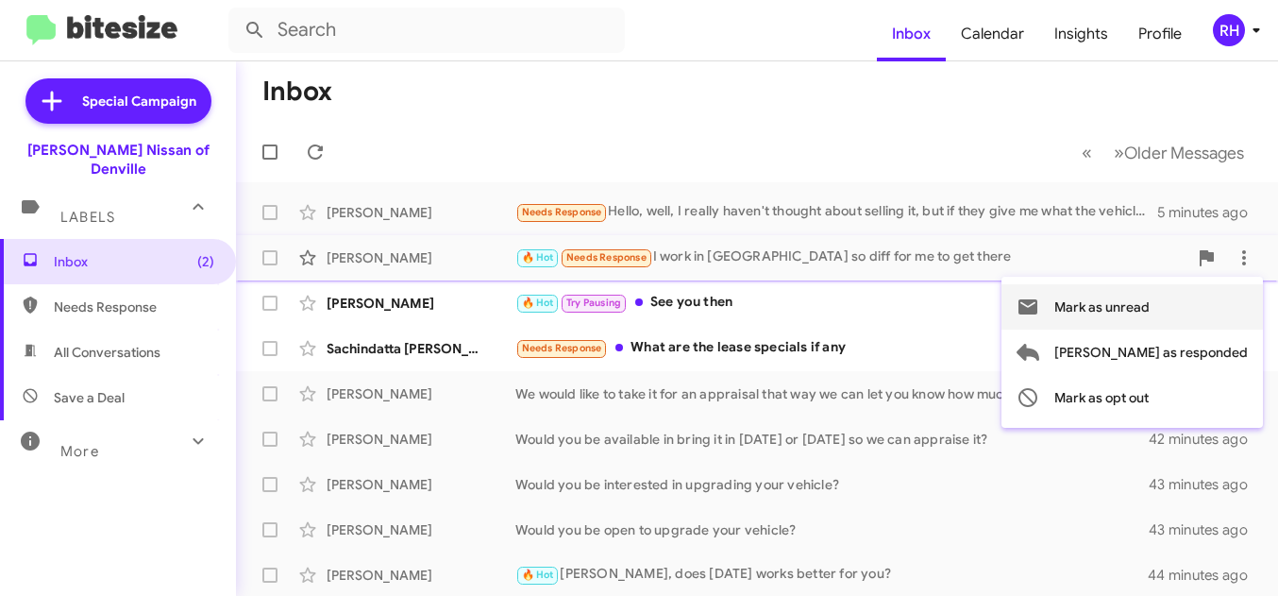
click at [1150, 321] on span "Mark as unread" at bounding box center [1102, 306] width 95 height 45
